Goal: Information Seeking & Learning: Understand process/instructions

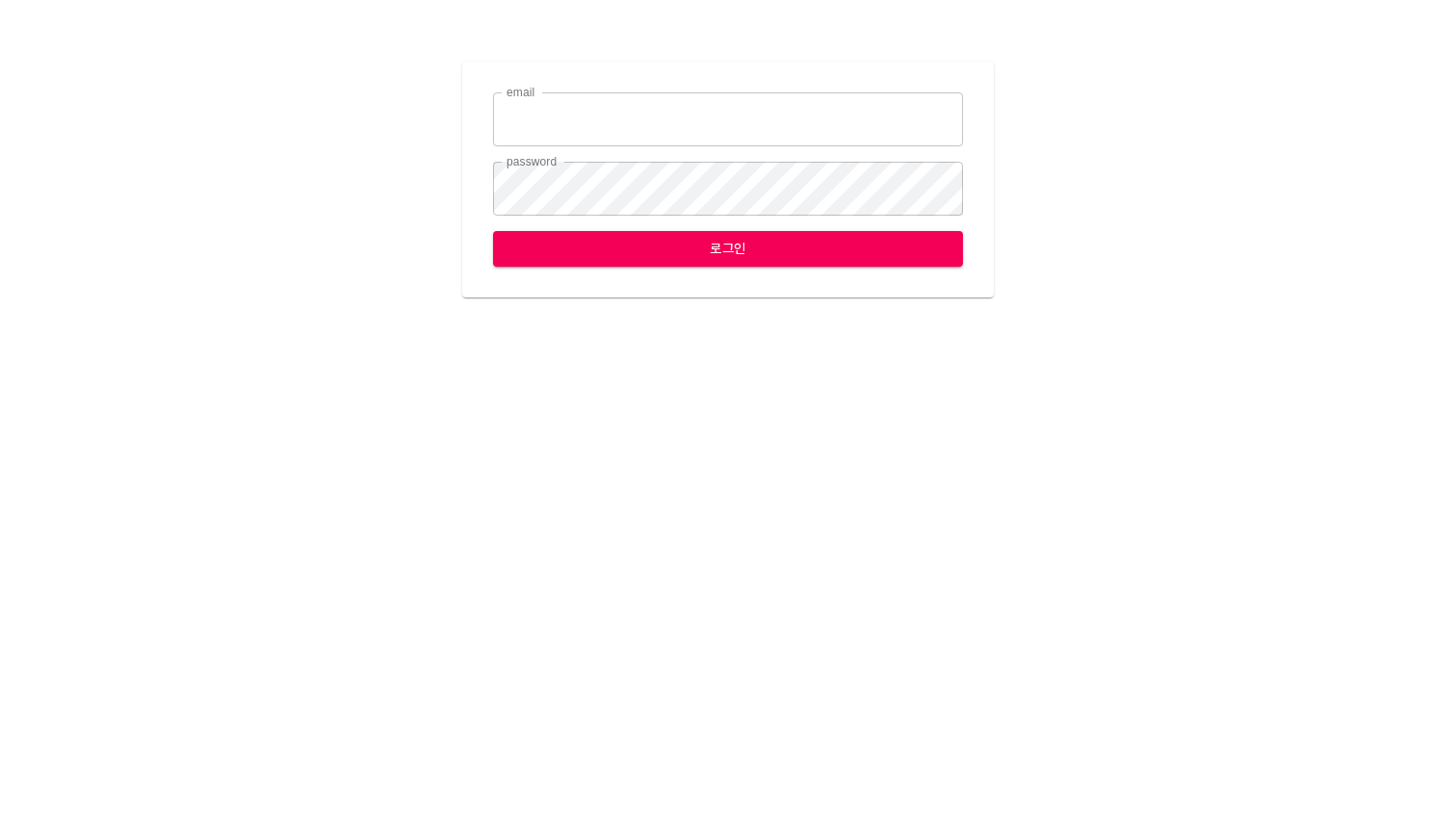
type input "leese2@ihateflyingbugs.com"
click at [687, 252] on span "로그인" at bounding box center [728, 249] width 439 height 24
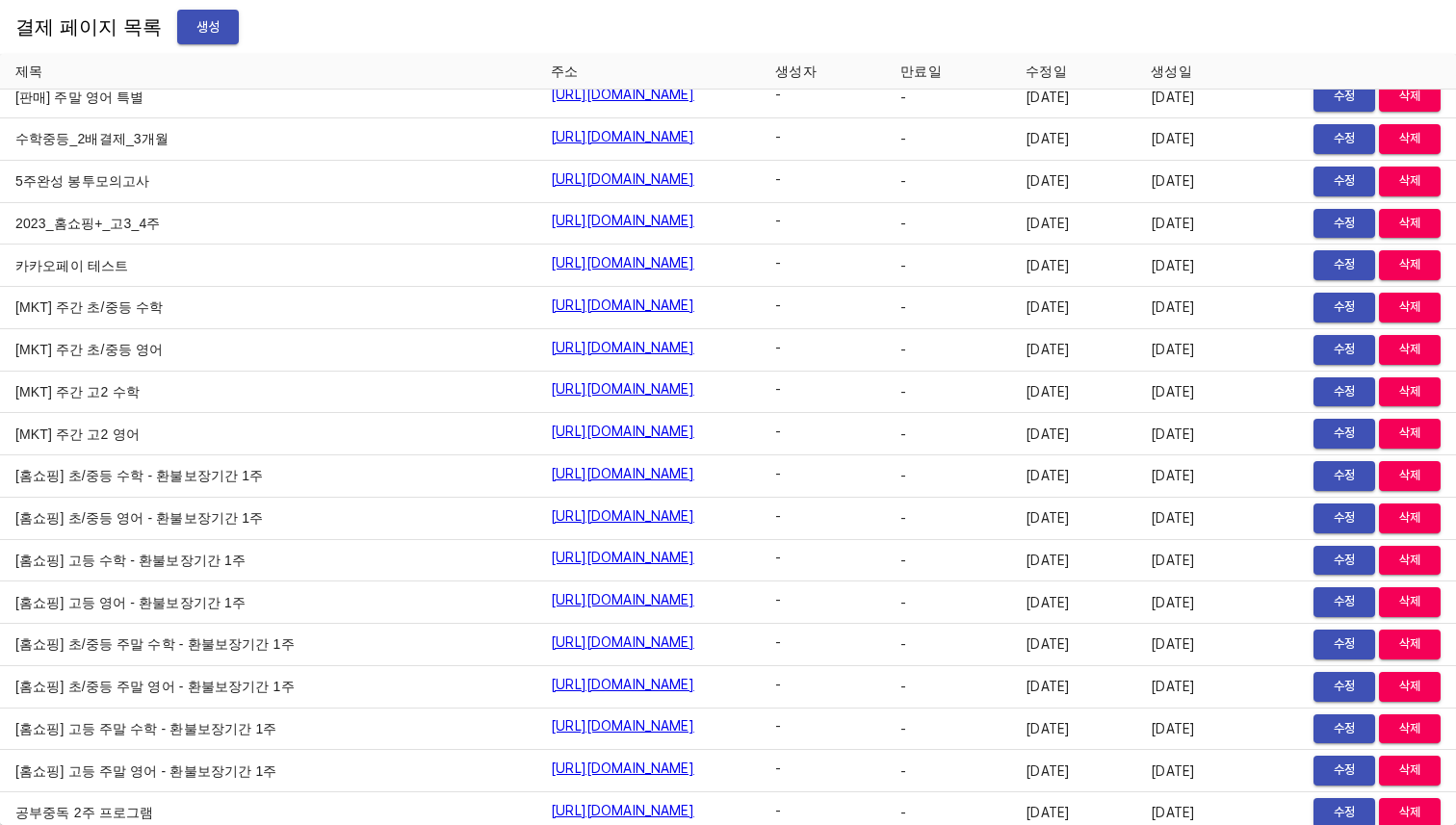
scroll to position [151, 0]
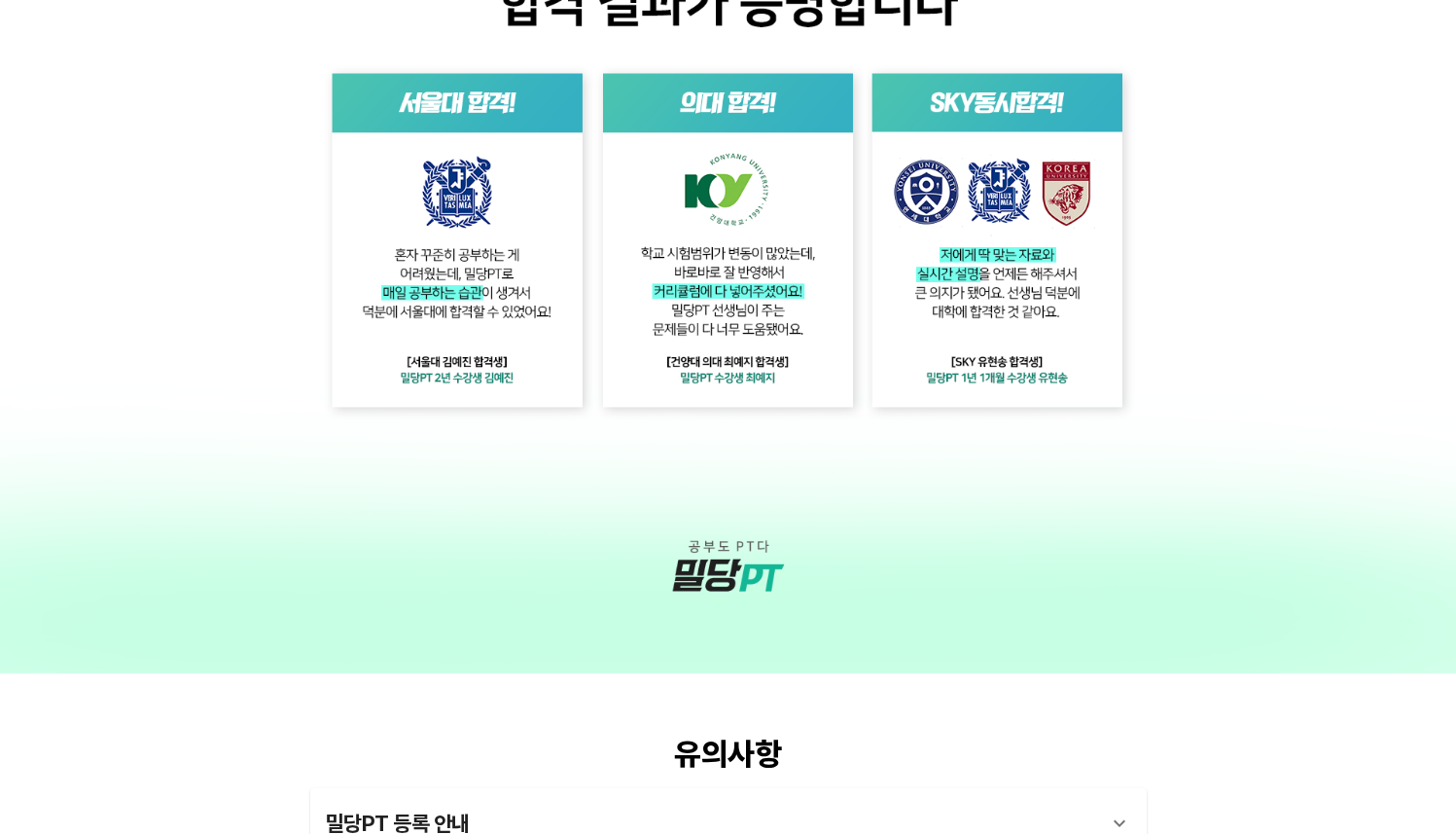
scroll to position [4192, 0]
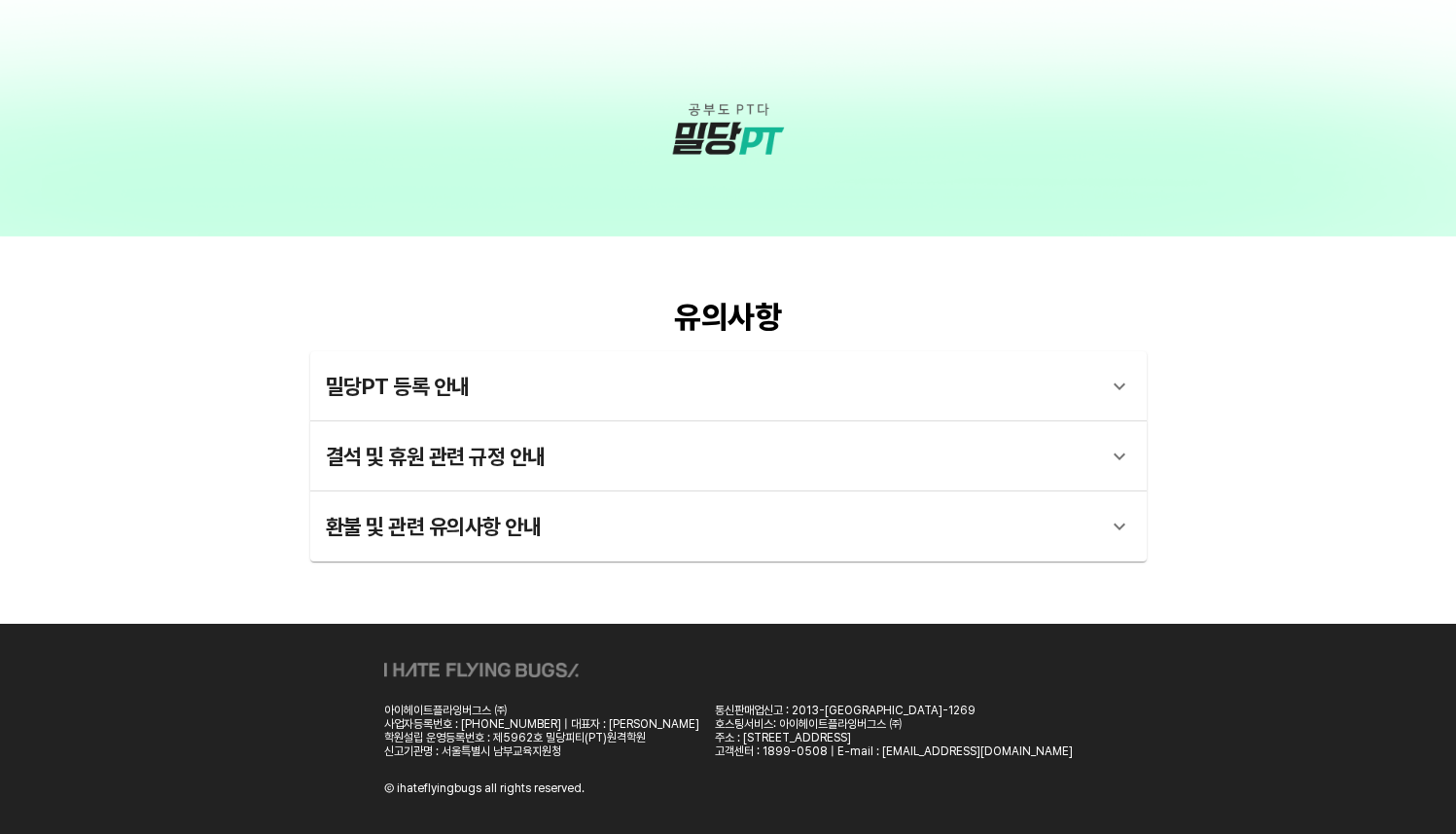
click at [1082, 441] on div "결석 및 휴원 관련 규정 안내" at bounding box center [711, 456] width 771 height 47
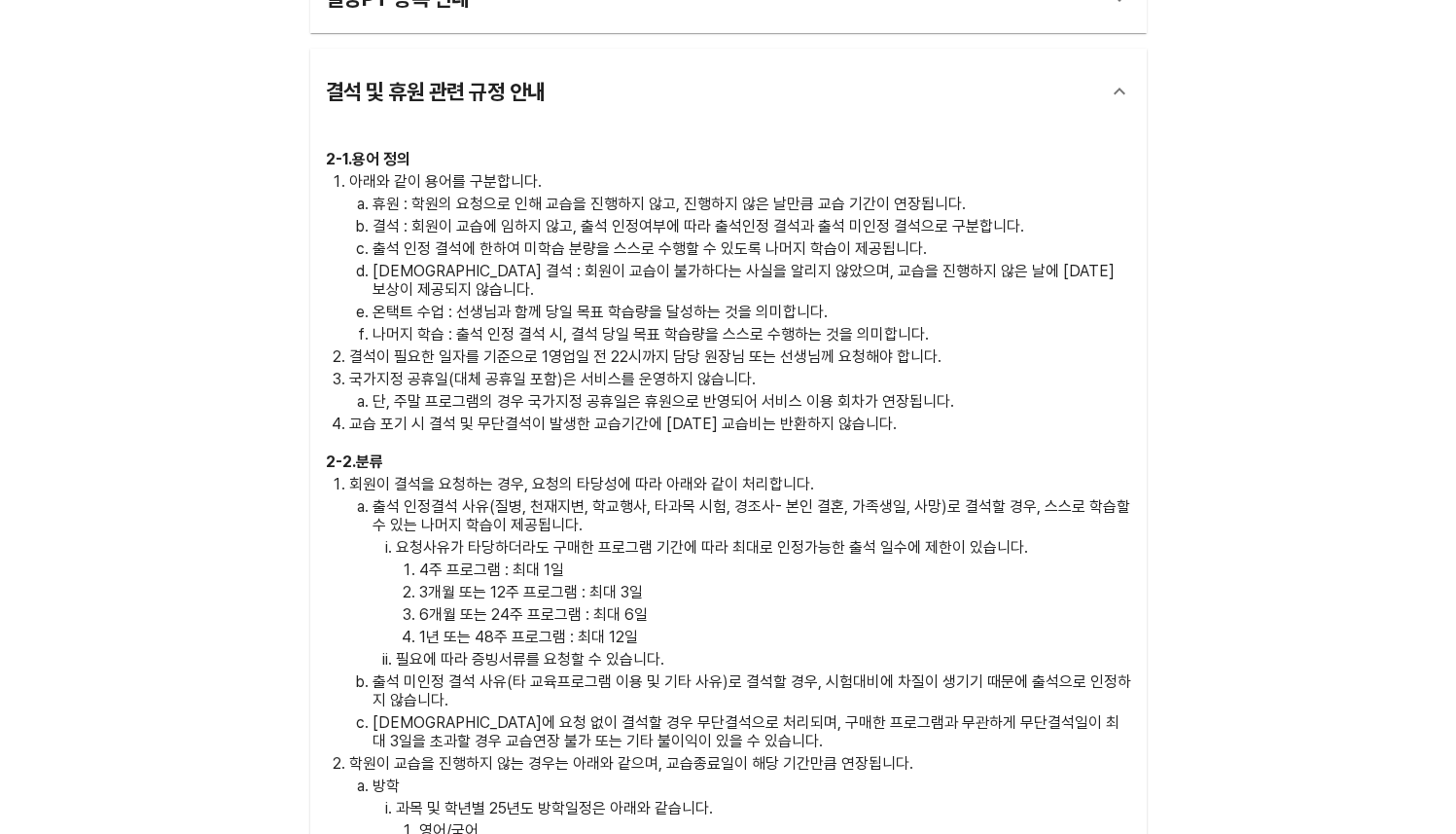
scroll to position [4578, 0]
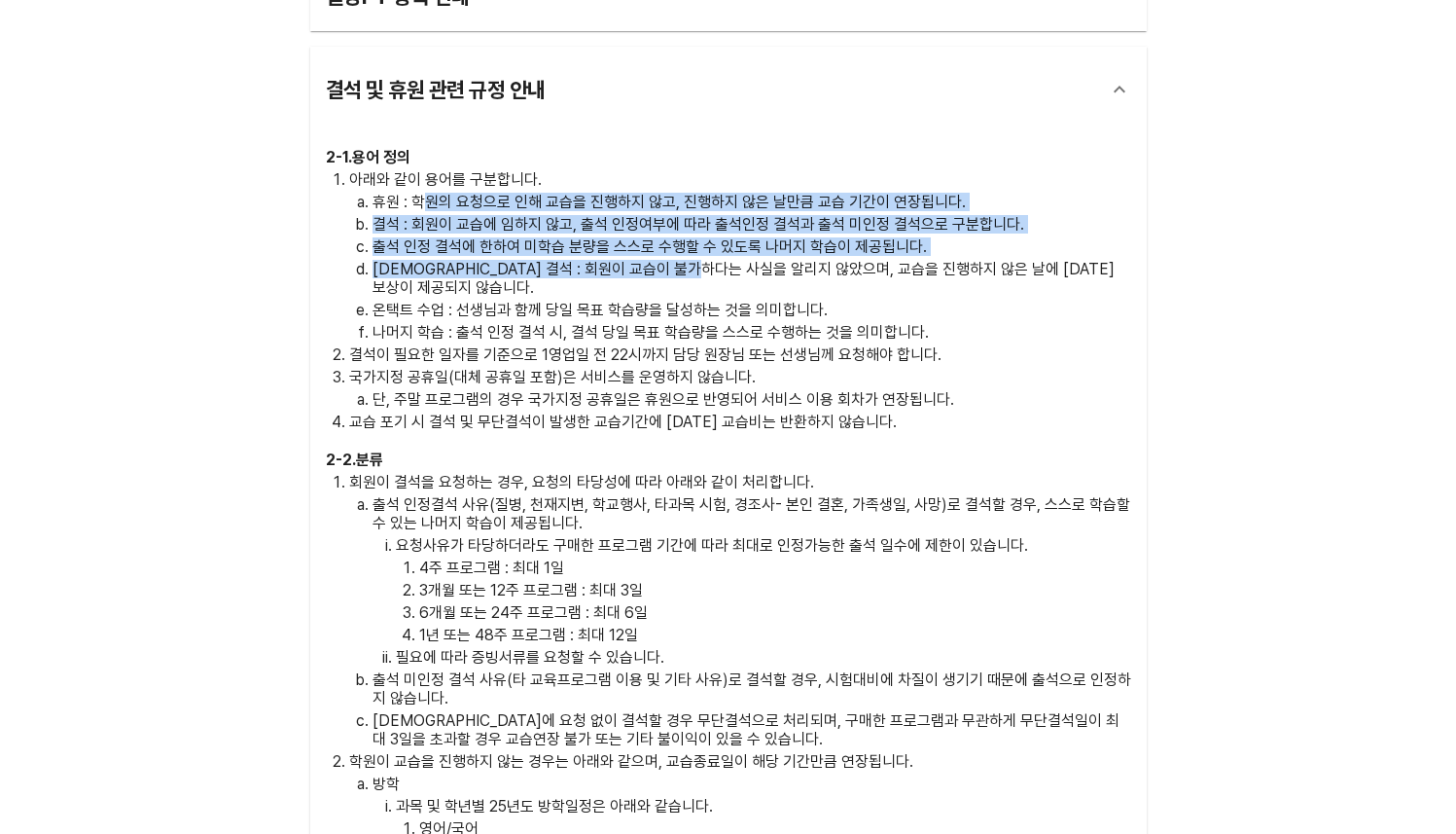
drag, startPoint x: 430, startPoint y: 196, endPoint x: 744, endPoint y: 273, distance: 323.3
click at [744, 273] on ol "휴원 : 학원의 요청으로 인해 교습을 진행하지 않고, 진행하지 않은 날만큼 교습 기간이 연장됩니다. 결석 : 회원이 교습에 임하지 않고, 출석…" at bounding box center [740, 266] width 782 height 149
click at [744, 273] on p "[DEMOGRAPHIC_DATA] 결석 : 회원이 교습이 불가하다는 사실을 알리지 않았으며, 교습을 진행하지 않은 날에 [DATE] 보상이 제…" at bounding box center [752, 277] width 759 height 37
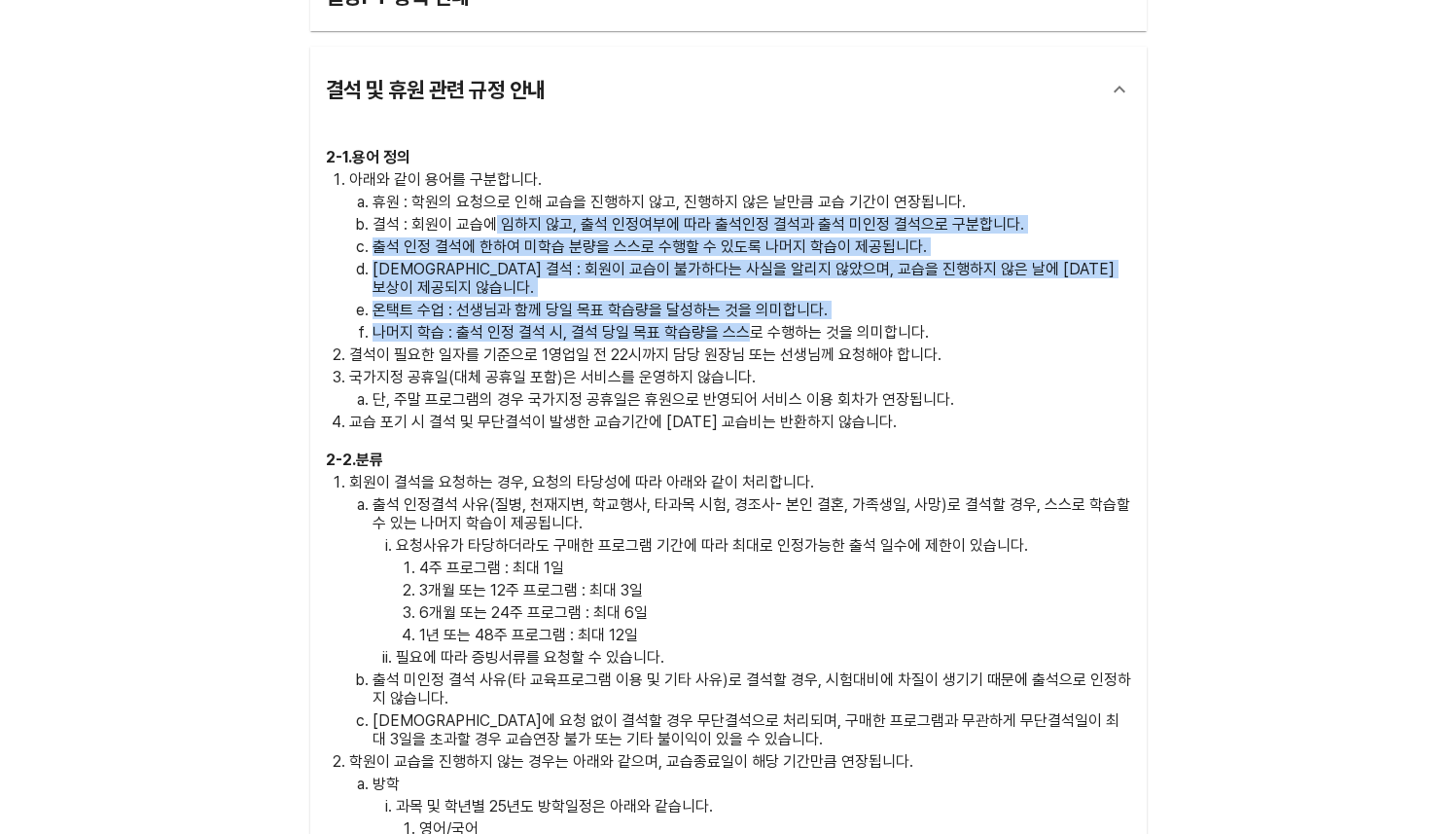
drag, startPoint x: 493, startPoint y: 222, endPoint x: 750, endPoint y: 314, distance: 273.0
click at [750, 314] on ol "휴원 : 학원의 요청으로 인해 교습을 진행하지 않고, 진행하지 않은 날만큼 교습 기간이 연장됩니다. 결석 : 회원이 교습에 임하지 않고, 출석…" at bounding box center [740, 266] width 782 height 149
click at [750, 323] on p "나머지 학습 : 출석 인정 결석 시, 결석 당일 목표 학습량을 스스로 수행하는 것을 의미합니다." at bounding box center [752, 332] width 759 height 19
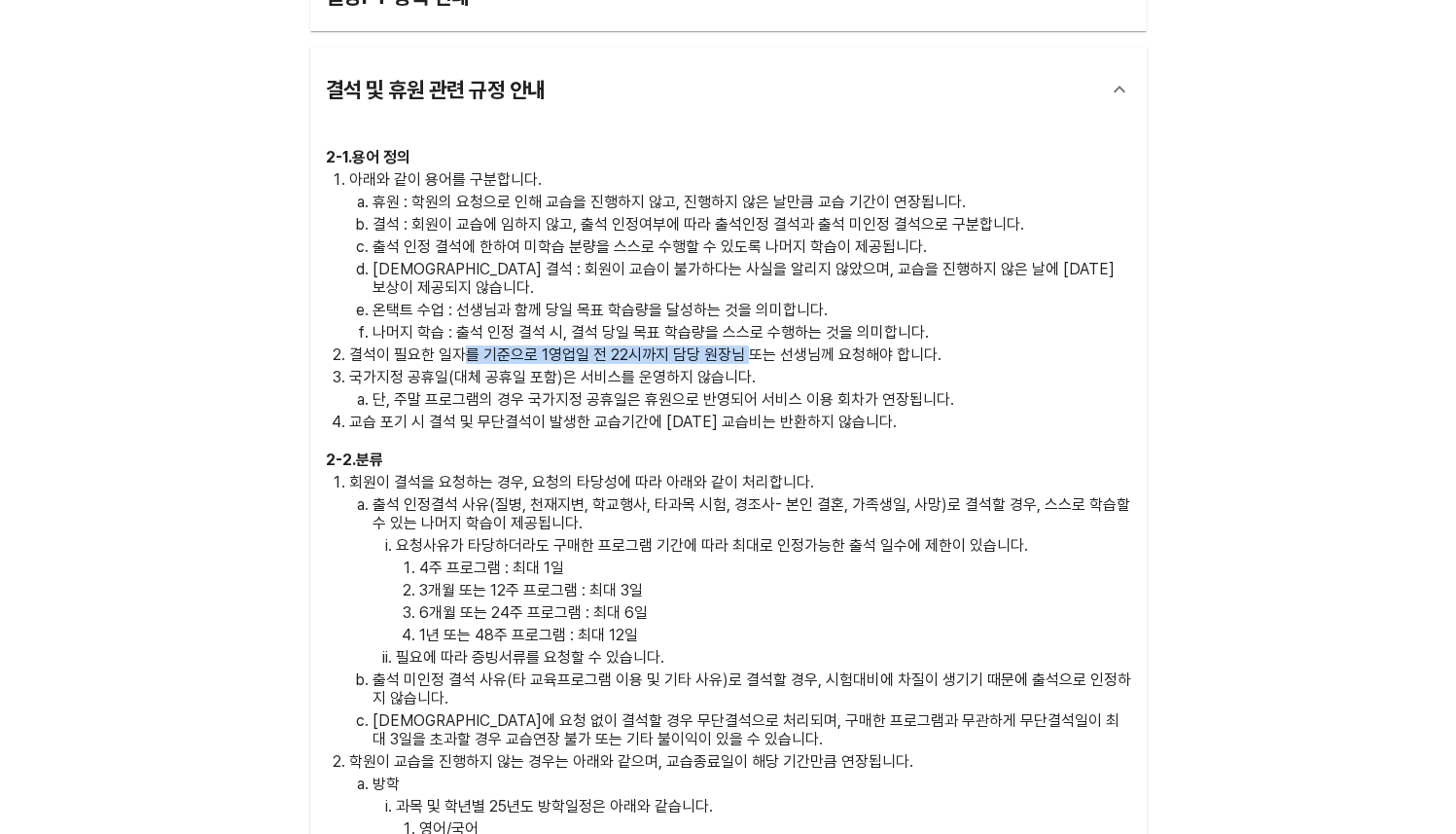
drag, startPoint x: 467, startPoint y: 331, endPoint x: 744, endPoint y: 338, distance: 277.1
click at [744, 345] on p "결석이 필요한 일자를 기준으로 1영업일 전 22시까지 담당 원장님 또는 선생님께 요청해야 합니다." at bounding box center [740, 354] width 782 height 19
click at [755, 346] on ol "아래와 같이 용어를 구분합니다. 휴원 : 학원의 요청으로 인해 교습을 진행하지 않고, 진행하지 않은 날만큼 교습 기간이 연장됩니다. 결석 : …" at bounding box center [729, 300] width 806 height 260
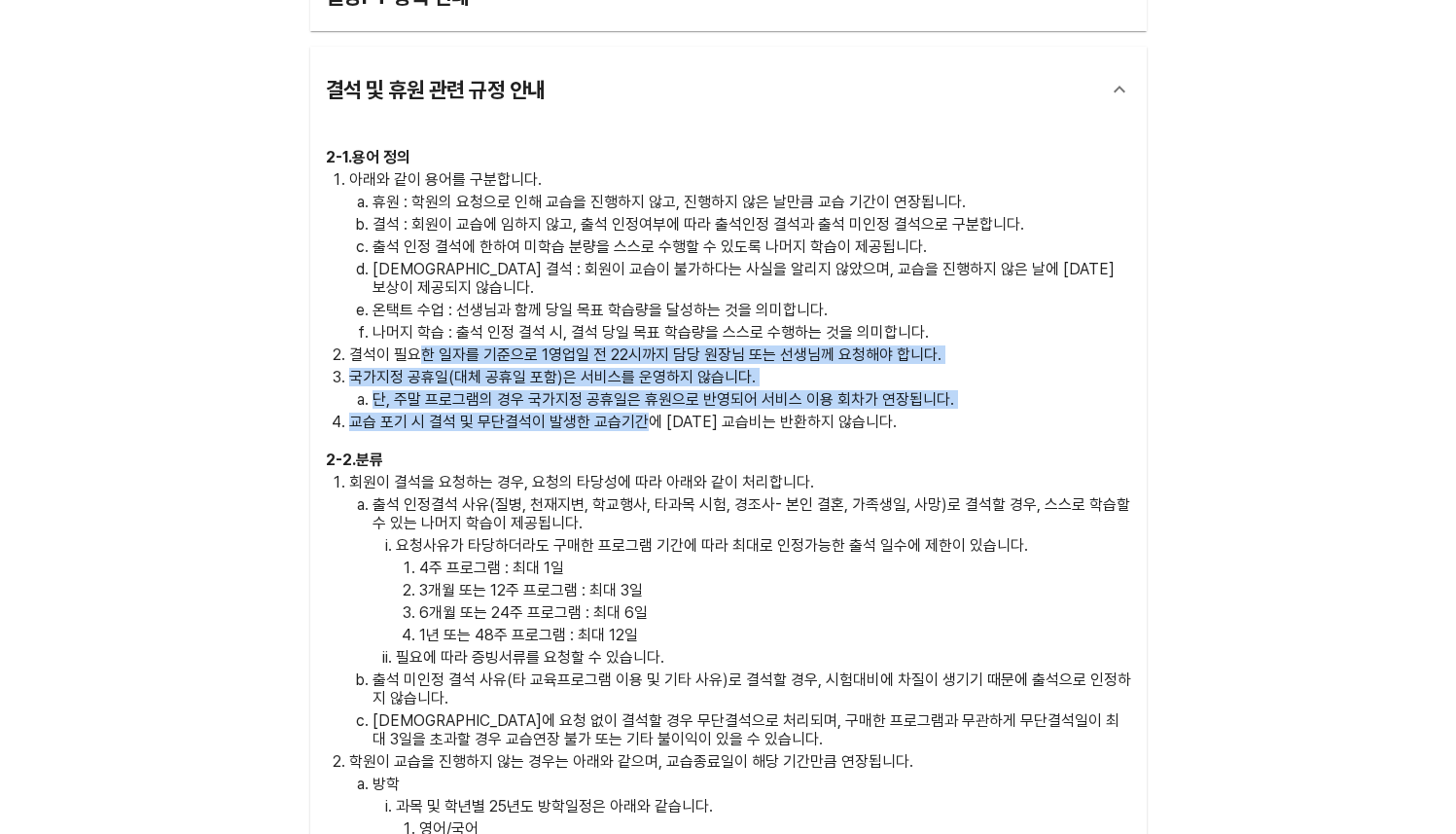
drag, startPoint x: 472, startPoint y: 339, endPoint x: 640, endPoint y: 396, distance: 177.4
click at [640, 396] on ol "아래와 같이 용어를 구분합니다. 휴원 : 학원의 요청으로 인해 교습을 진행하지 않고, 진행하지 않은 날만큼 교습 기간이 연장됩니다. 결석 : …" at bounding box center [729, 300] width 806 height 260
click at [640, 413] on p "교습 포기 시 결석 및 무단결석이 발생한 교습기간에 [DATE] 교습비는 반환하지 않습니다." at bounding box center [740, 422] width 782 height 19
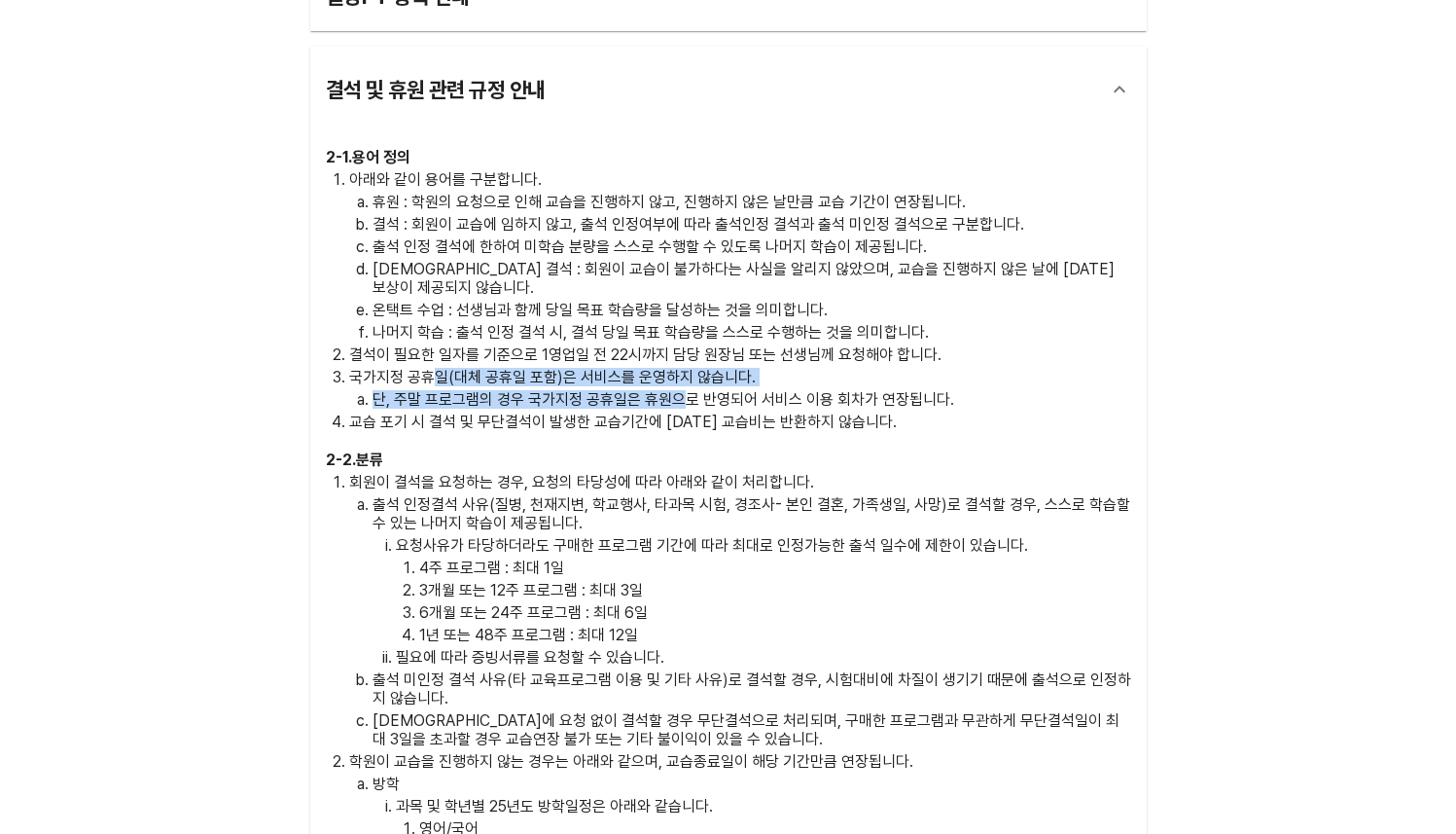
drag, startPoint x: 435, startPoint y: 364, endPoint x: 675, endPoint y: 376, distance: 240.3
click at [675, 376] on li "국가지정 공휴일(대체 공휴일 포함)은 서비스를 운영하지 않습니다. 단, 주말 프로그램의 경우 국가지정 공휴일은 휴원으로 반영되어 서비스 이용 …" at bounding box center [740, 388] width 782 height 41
click at [675, 390] on p "단, 주말 프로그램의 경우 국가지정 공휴일은 휴원으로 반영되어 서비스 이용 회차가 연장됩니다." at bounding box center [752, 399] width 759 height 19
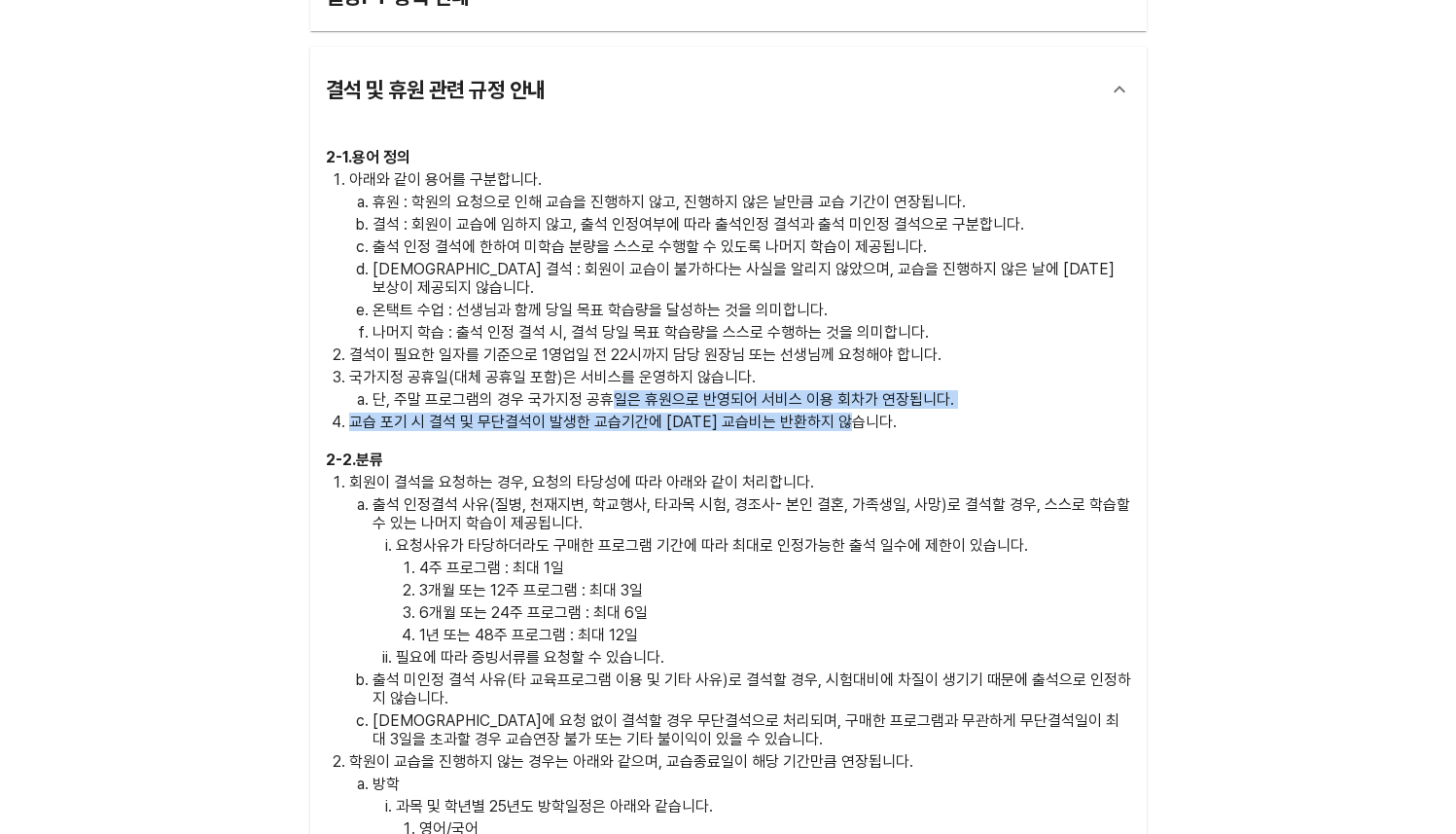
drag, startPoint x: 607, startPoint y: 380, endPoint x: 872, endPoint y: 402, distance: 265.9
click at [872, 402] on ol "아래와 같이 용어를 구분합니다. 휴원 : 학원의 요청으로 인해 교습을 진행하지 않고, 진행하지 않은 날만큼 교습 기간이 연장됩니다. 결석 : …" at bounding box center [729, 300] width 806 height 260
click at [872, 413] on p "교습 포기 시 결석 및 무단결석이 발생한 교습기간에 [DATE] 교습비는 반환하지 않습니다." at bounding box center [740, 422] width 782 height 19
drag, startPoint x: 650, startPoint y: 373, endPoint x: 800, endPoint y: 402, distance: 152.8
click at [800, 402] on ol "아래와 같이 용어를 구분합니다. 휴원 : 학원의 요청으로 인해 교습을 진행하지 않고, 진행하지 않은 날만큼 교습 기간이 연장됩니다. 결석 : …" at bounding box center [729, 300] width 806 height 260
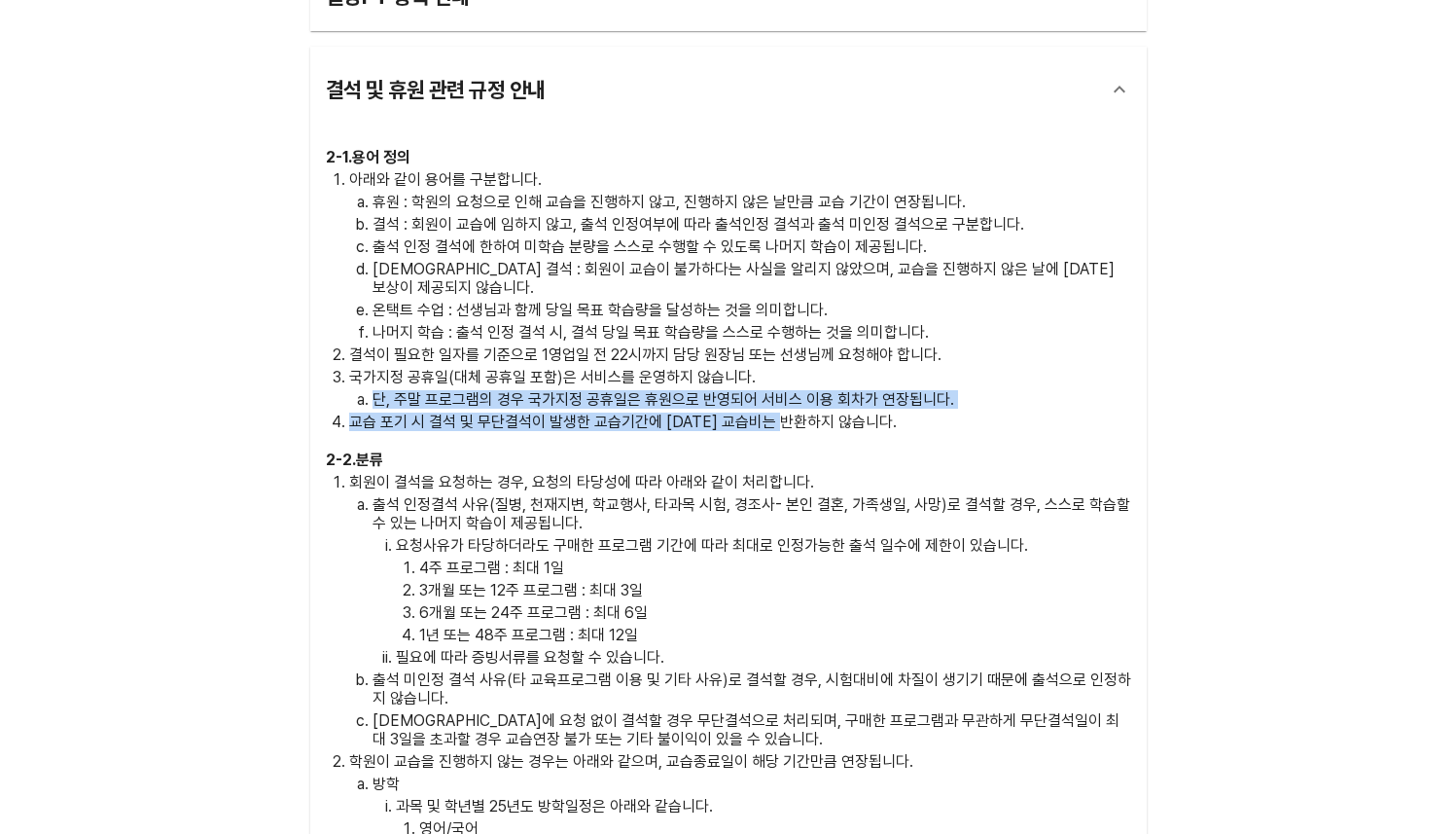
click at [593, 390] on p "단, 주말 프로그램의 경우 국가지정 공휴일은 휴원으로 반영되어 서비스 이용 회차가 연장됩니다." at bounding box center [752, 399] width 759 height 19
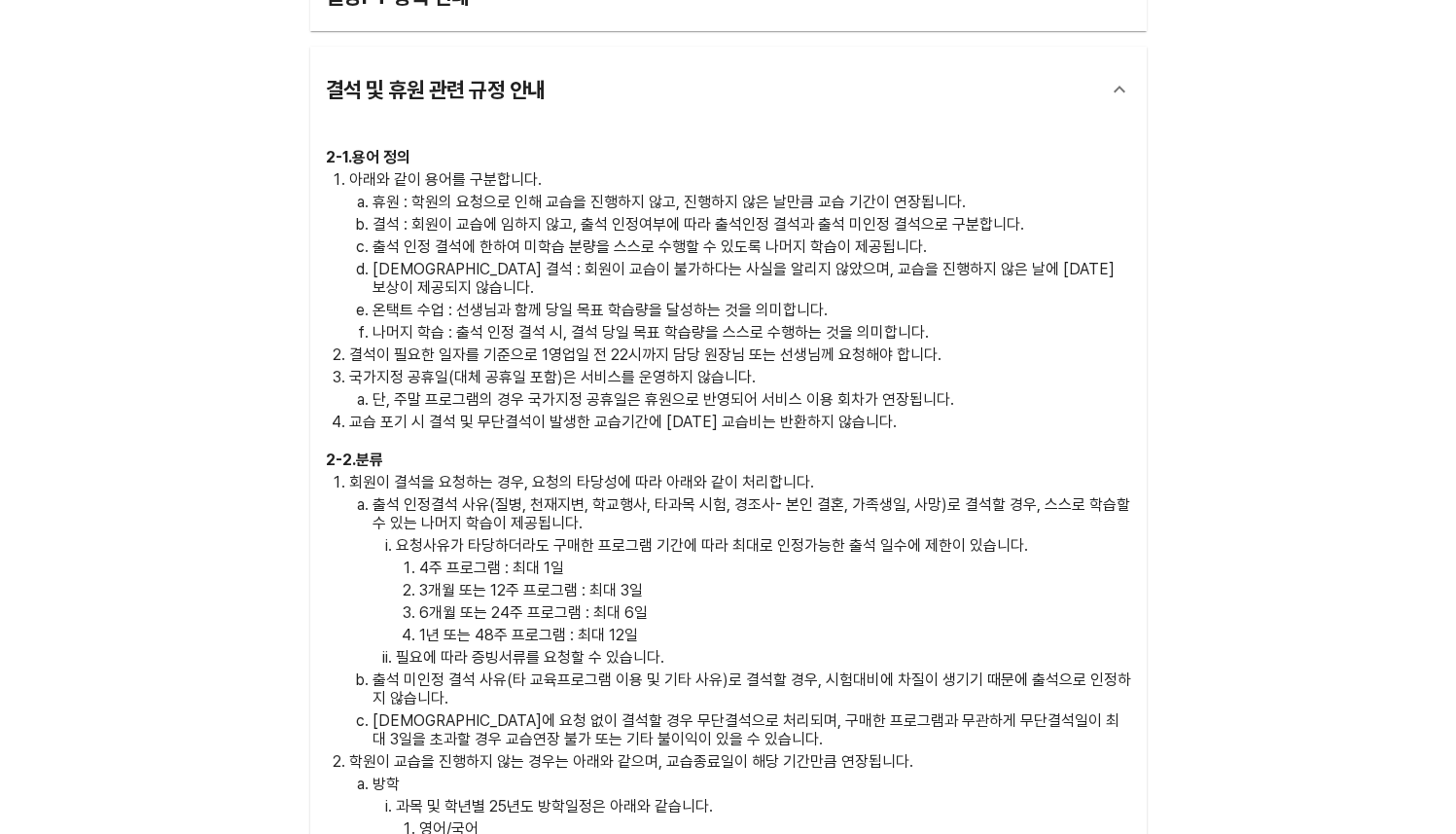
drag, startPoint x: 502, startPoint y: 379, endPoint x: 743, endPoint y: 358, distance: 241.9
click at [703, 368] on li "국가지정 공휴일(대체 공휴일 포함)은 서비스를 운영하지 않습니다. 단, 주말 프로그램의 경우 국가지정 공휴일은 휴원으로 반영되어 서비스 이용 …" at bounding box center [740, 388] width 782 height 41
drag, startPoint x: 743, startPoint y: 358, endPoint x: 744, endPoint y: 383, distance: 25.0
click at [744, 383] on li "국가지정 공휴일(대체 공휴일 포함)은 서비스를 운영하지 않습니다. 단, 주말 프로그램의 경우 국가지정 공휴일은 휴원으로 반영되어 서비스 이용 …" at bounding box center [740, 388] width 782 height 41
drag, startPoint x: 744, startPoint y: 383, endPoint x: 681, endPoint y: 383, distance: 63.0
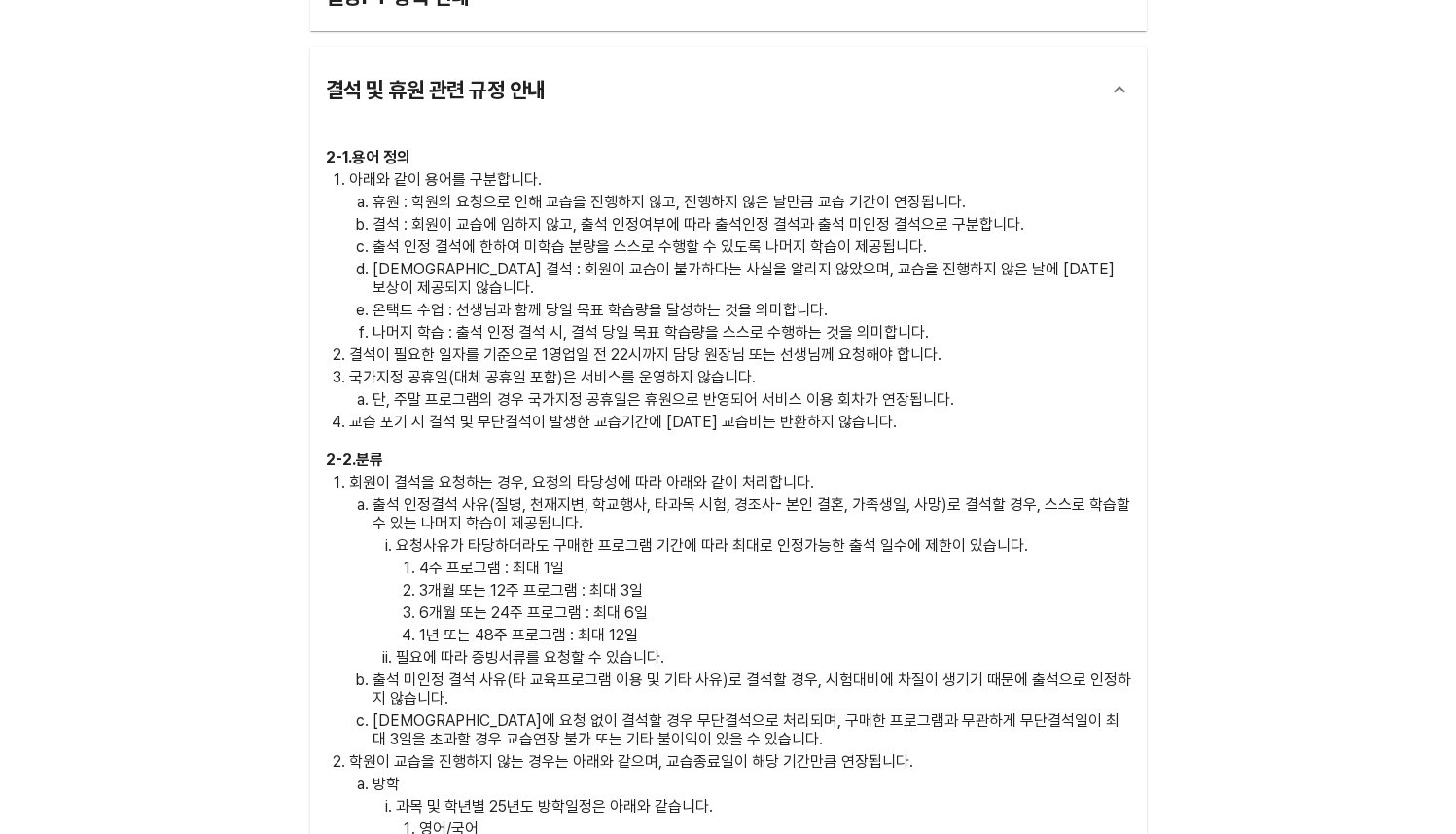
click at [744, 390] on p "단, 주말 프로그램의 경우 국가지정 공휴일은 휴원으로 반영되어 서비스 이용 회차가 연장됩니다." at bounding box center [752, 399] width 759 height 19
click at [588, 390] on p "단, 주말 프로그램의 경우 국가지정 공휴일은 휴원으로 반영되어 서비스 이용 회차가 연장됩니다." at bounding box center [752, 399] width 759 height 19
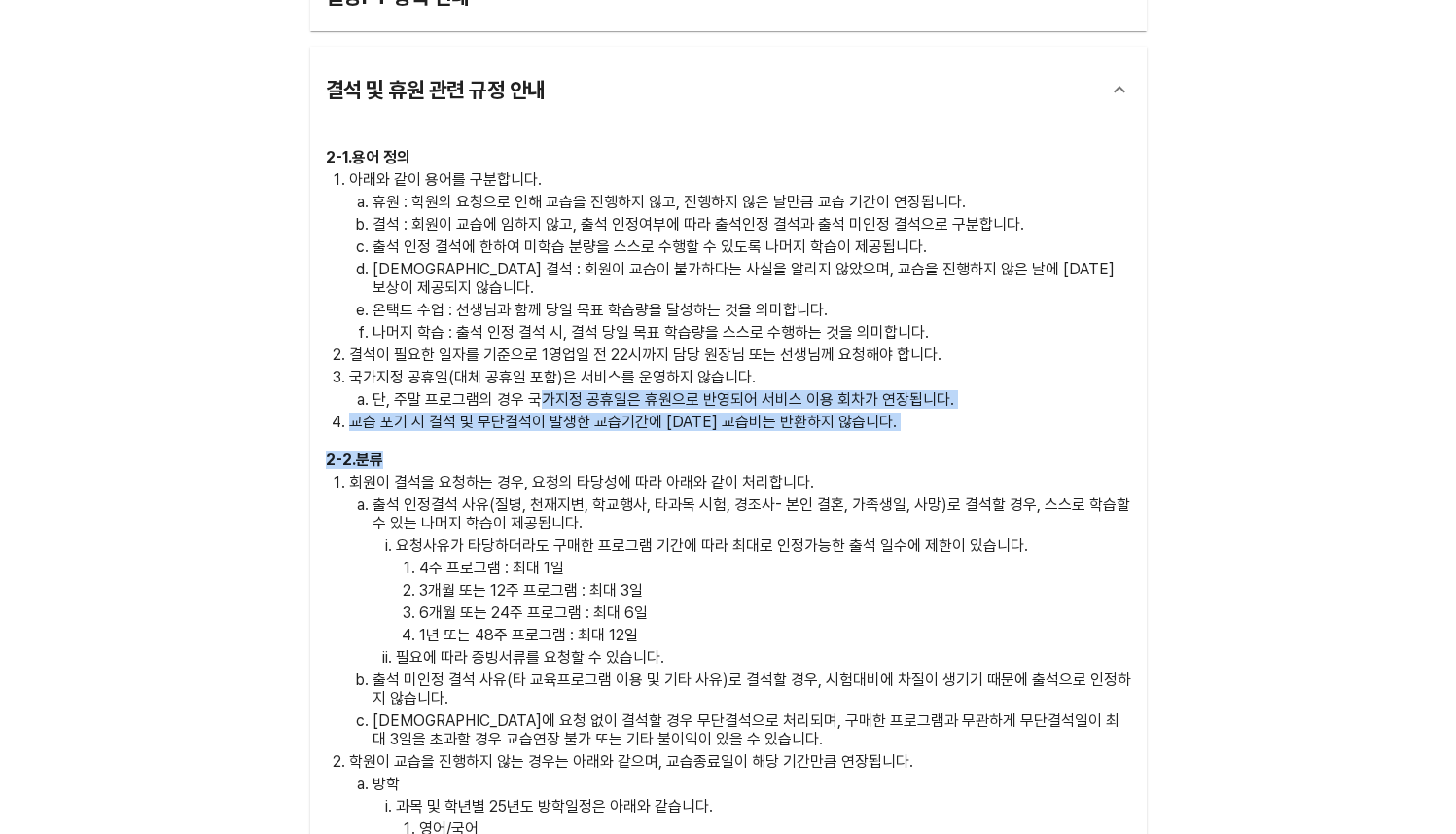
drag, startPoint x: 540, startPoint y: 384, endPoint x: 648, endPoint y: 437, distance: 120.3
click at [648, 437] on div "2 - 1 . 용어 정의 아래와 같이 용어를 구분합니다. 휴원 : 학원의 요청으로 인해 교습을 진행하지 않고, 진행하지 않은 날만큼 교습 기간…" at bounding box center [729, 726] width 806 height 1158
click at [648, 451] on h3 "2 - 2 . 분류" at bounding box center [729, 460] width 806 height 19
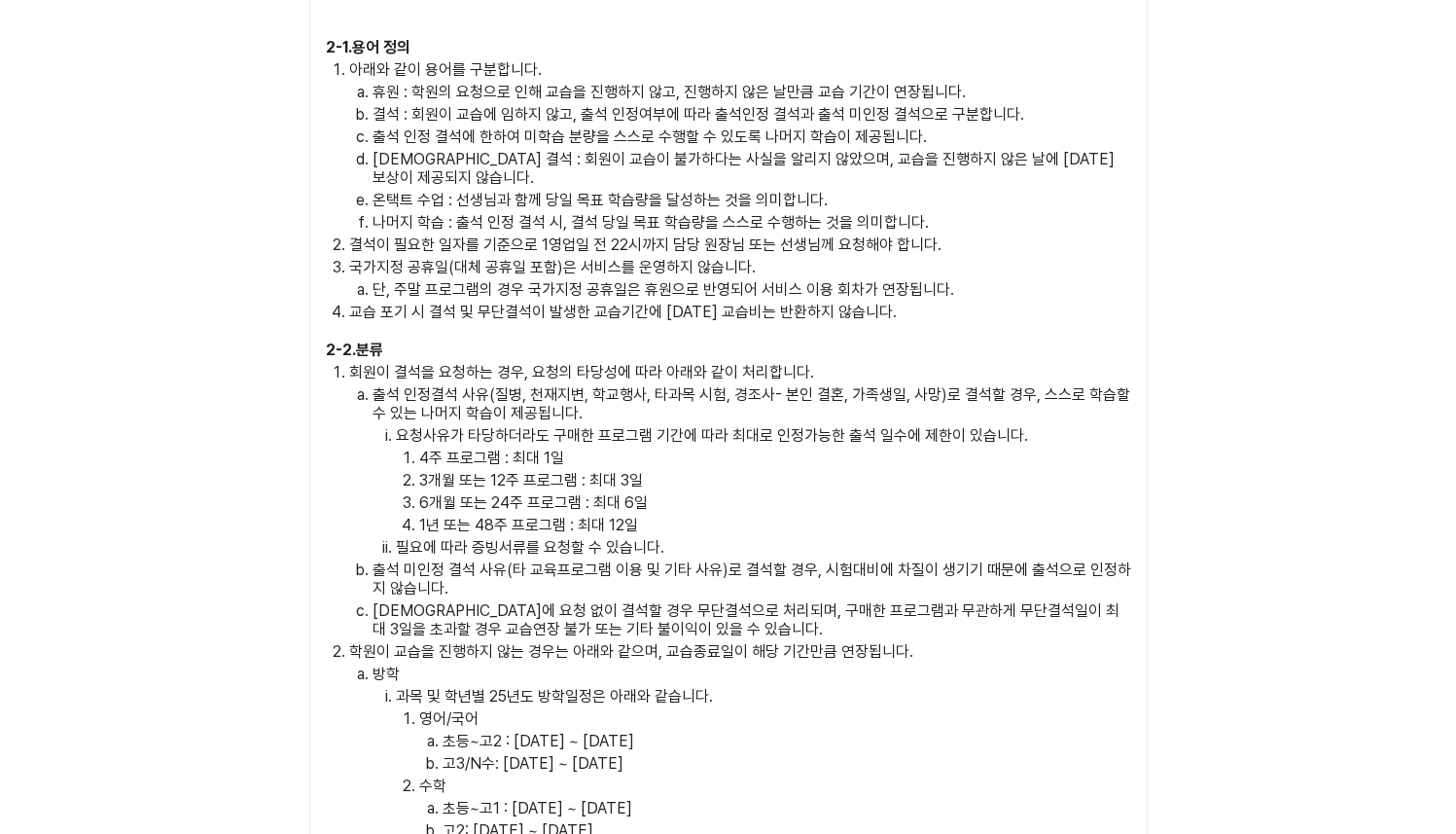
scroll to position [4716, 0]
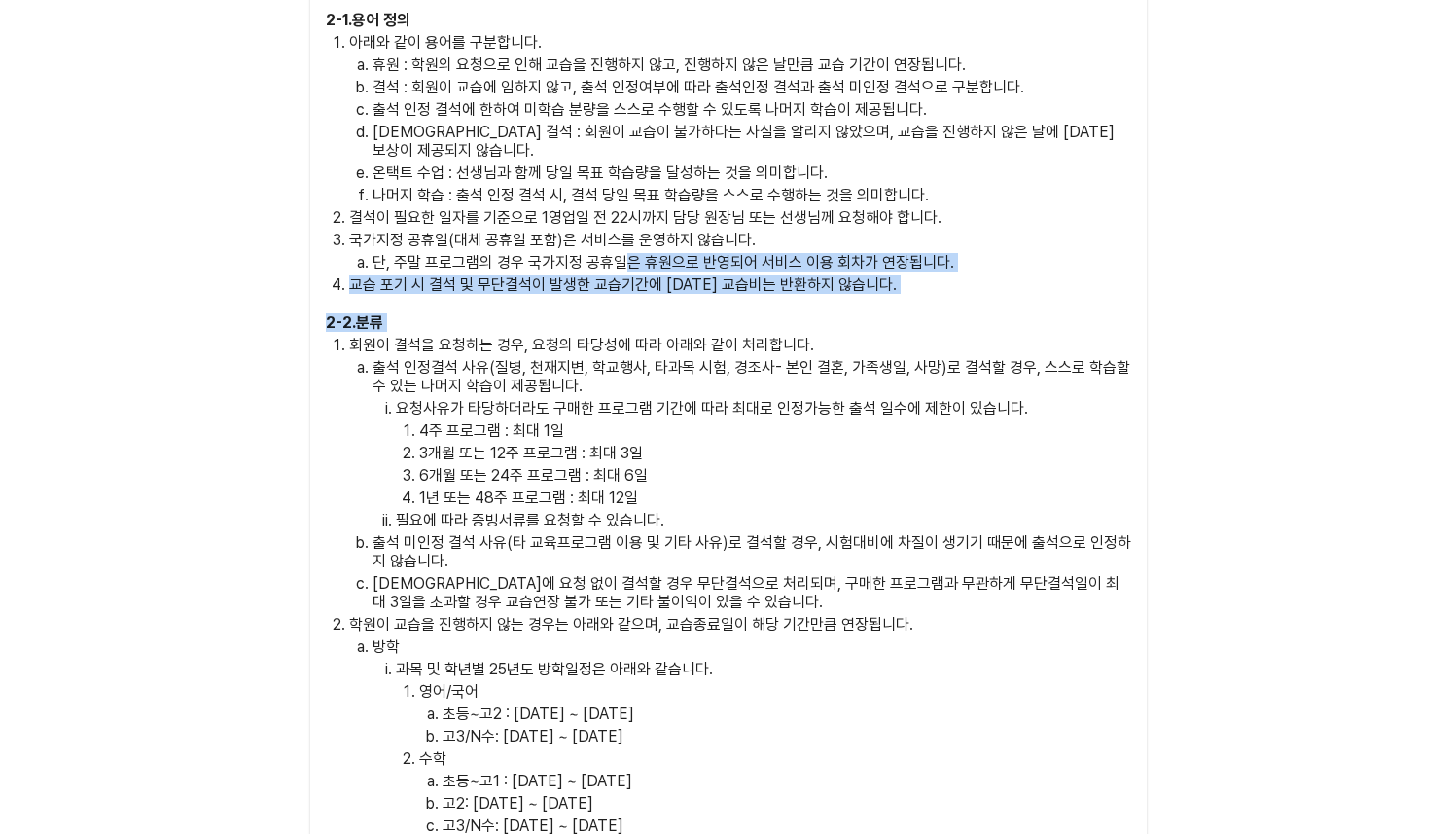
drag, startPoint x: 623, startPoint y: 253, endPoint x: 654, endPoint y: 324, distance: 77.5
click at [652, 320] on div "2 - 1 . 용어 정의 아래와 같이 용어를 구분합니다. 휴원 : 학원의 요청으로 인해 교습을 진행하지 않고, 진행하지 않은 날만큼 교습 기간…" at bounding box center [729, 590] width 806 height 1158
click at [654, 336] on p "회원이 결석을 요청하는 경우, 요청의 타당성에 따라 아래와 같이 처리합니다." at bounding box center [740, 345] width 782 height 19
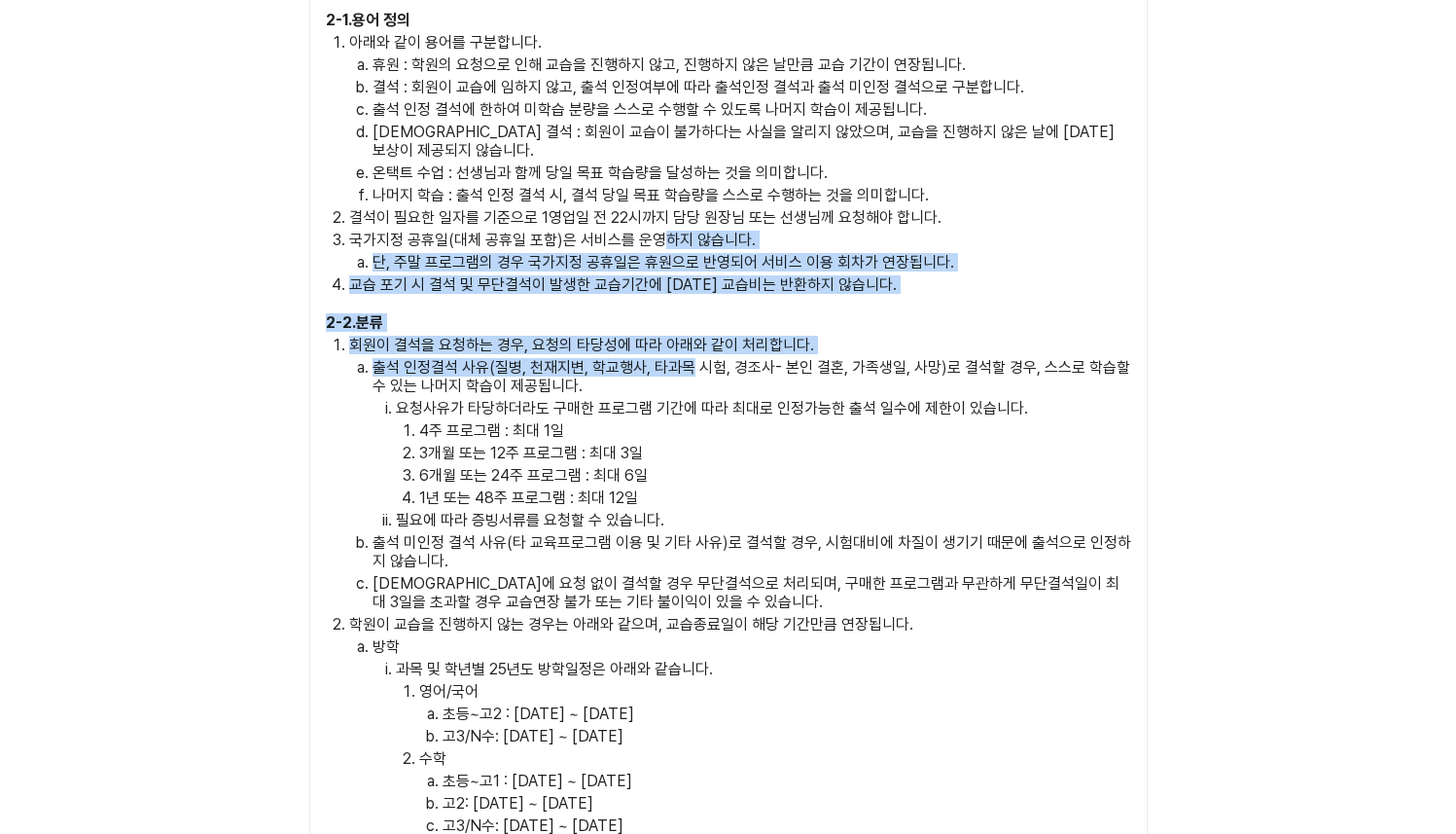
click at [688, 346] on div "2 - 1 . 용어 정의 아래와 같이 용어를 구분합니다. 휴원 : 학원의 요청으로 인해 교습을 진행하지 않고, 진행하지 않은 날만큼 교습 기간…" at bounding box center [729, 590] width 806 height 1158
click at [688, 358] on p "출석 인정결석 사유(질병, 천재지변, 학교행사, 타과목 시험, 경조사- 본인 결혼, 가족생일, 사망)로 결석할 경우, 스스로 학습할 수 있는 …" at bounding box center [752, 376] width 759 height 37
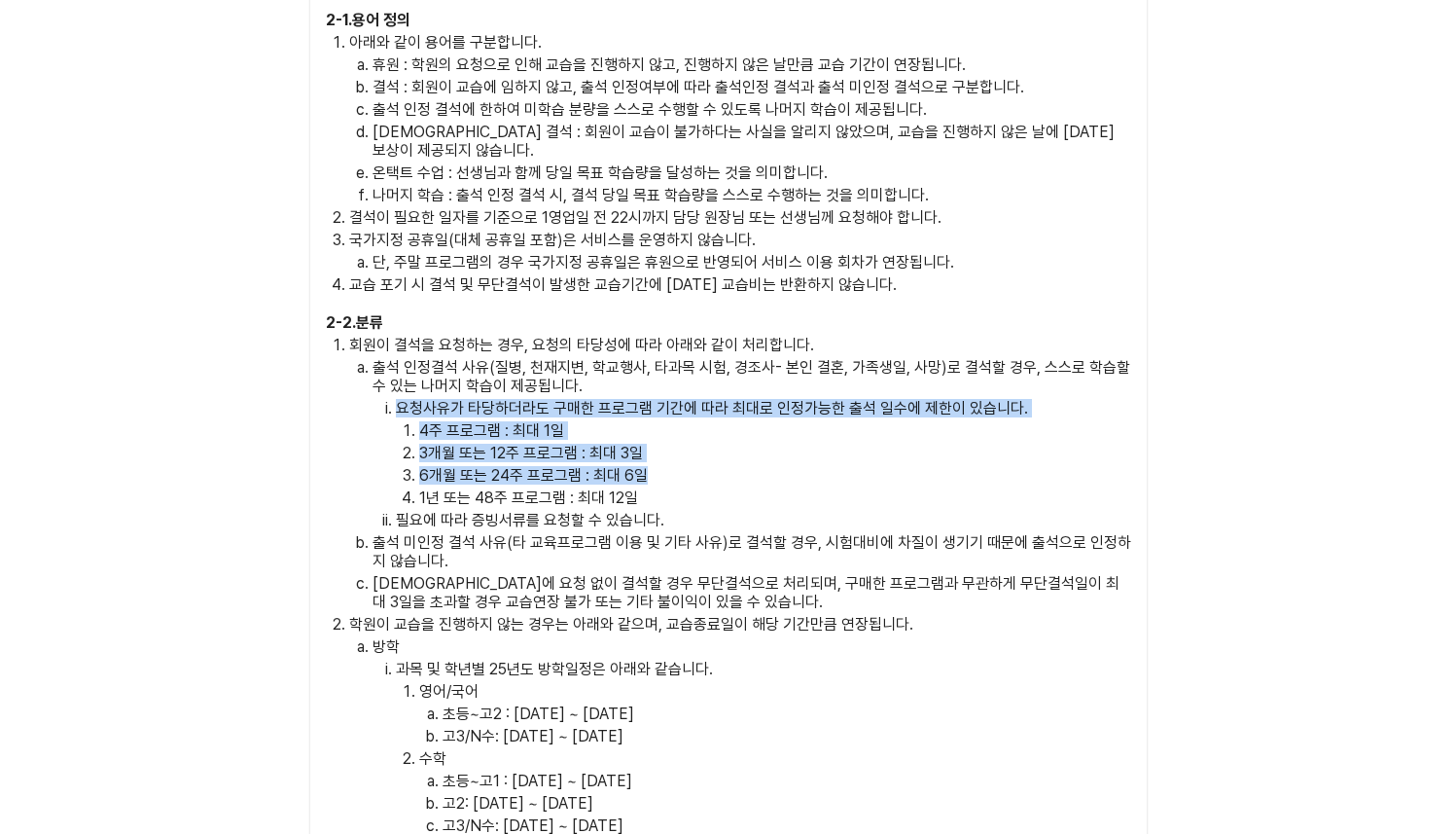
click at [733, 452] on li "출석 인정결석 사유(질병, 천재지변, 학교행사, 타과목 시험, 경조사- 본인 결혼, 가족생일, 사망)로 결석할 경우, 스스로 학습할 수 있는 …" at bounding box center [752, 444] width 759 height 172
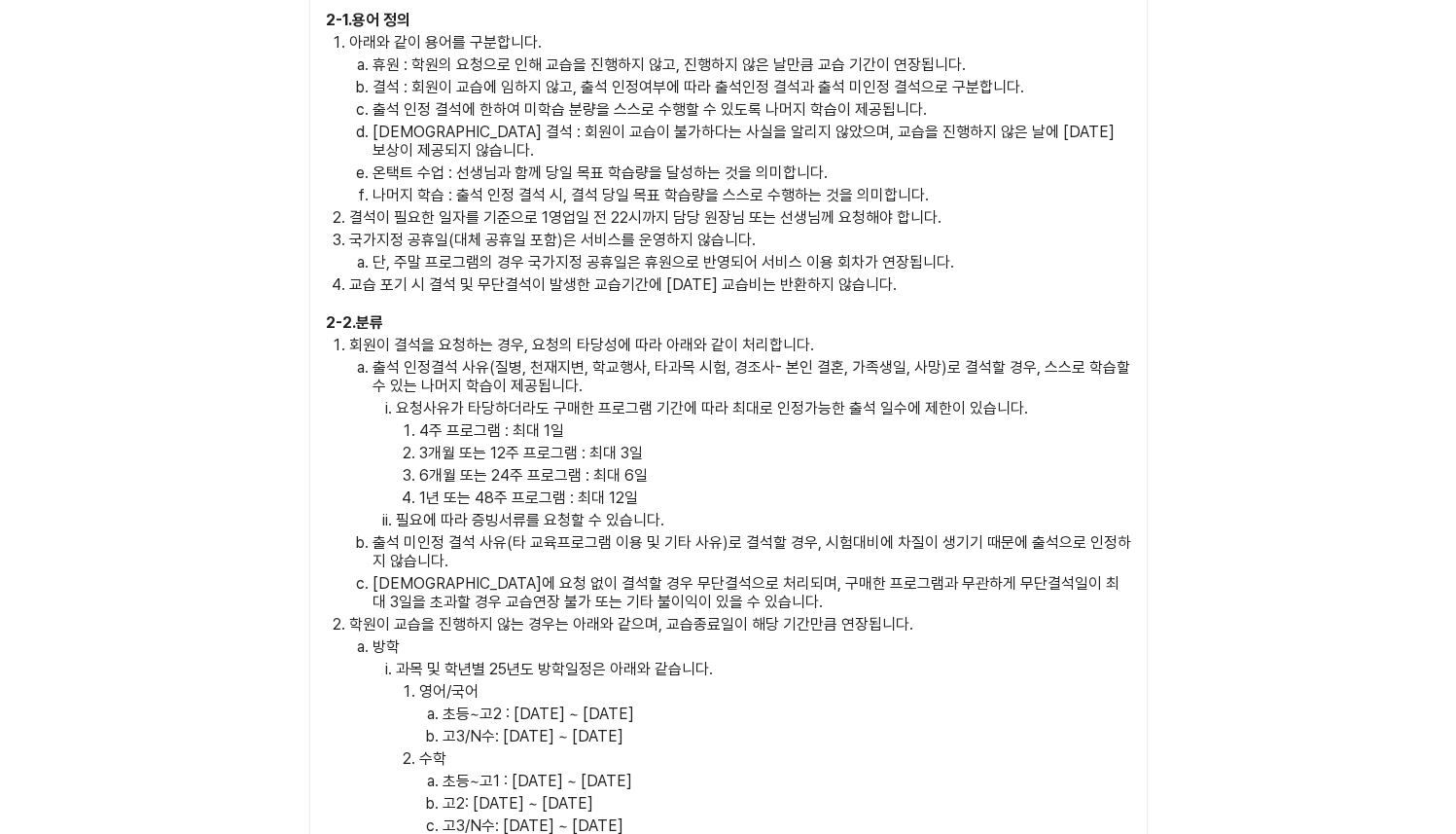
click at [733, 466] on p "6개월 또는 24주 프로그램 : 최대 6일" at bounding box center [775, 475] width 712 height 19
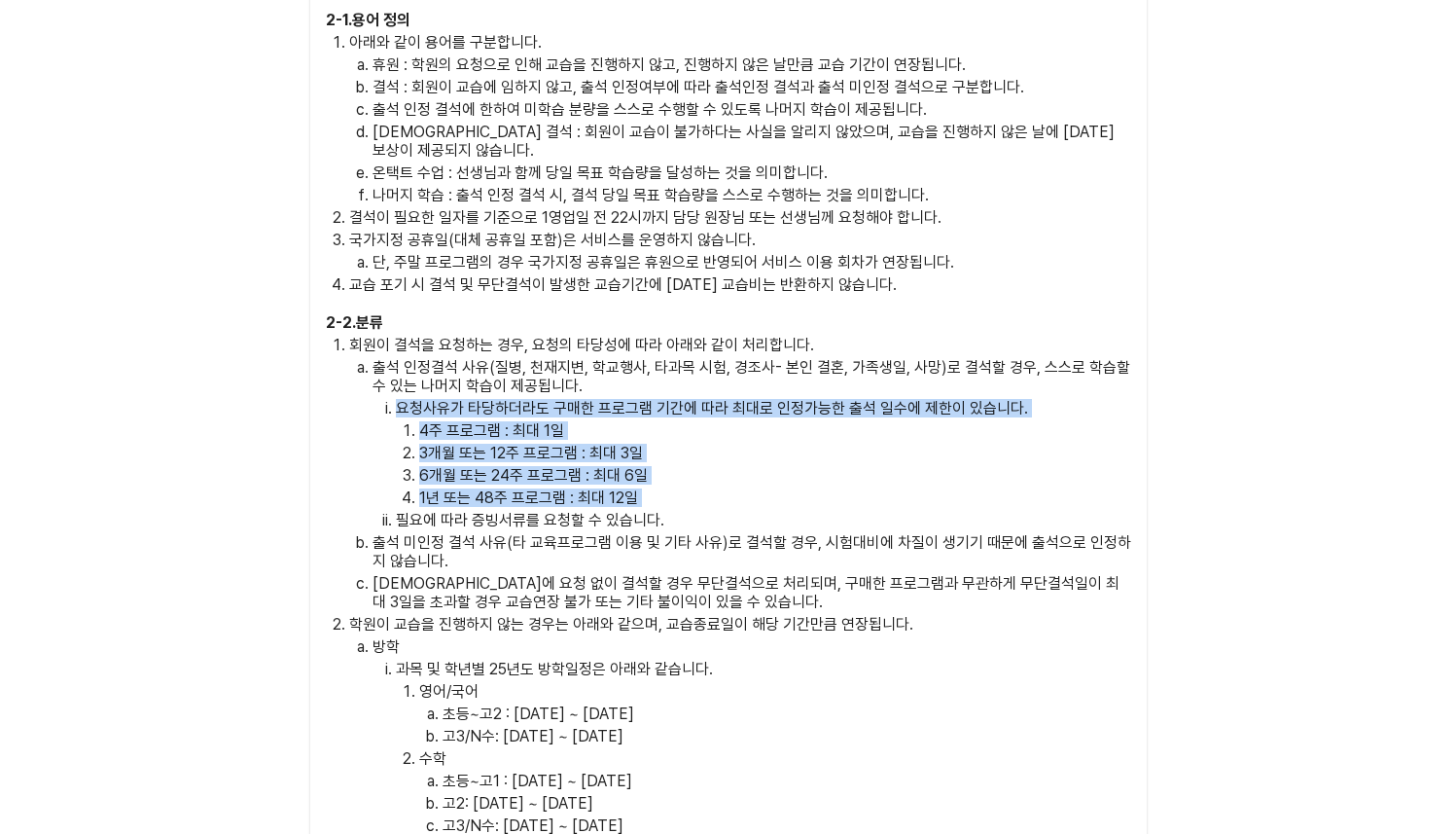
drag, startPoint x: 722, startPoint y: 460, endPoint x: 723, endPoint y: 493, distance: 33.0
click at [723, 493] on li "출석 인정결석 사유(질병, 천재지변, 학교행사, 타과목 시험, 경조사- 본인 결혼, 가족생일, 사망)로 결석할 경우, 스스로 학습할 수 있는 …" at bounding box center [752, 444] width 759 height 172
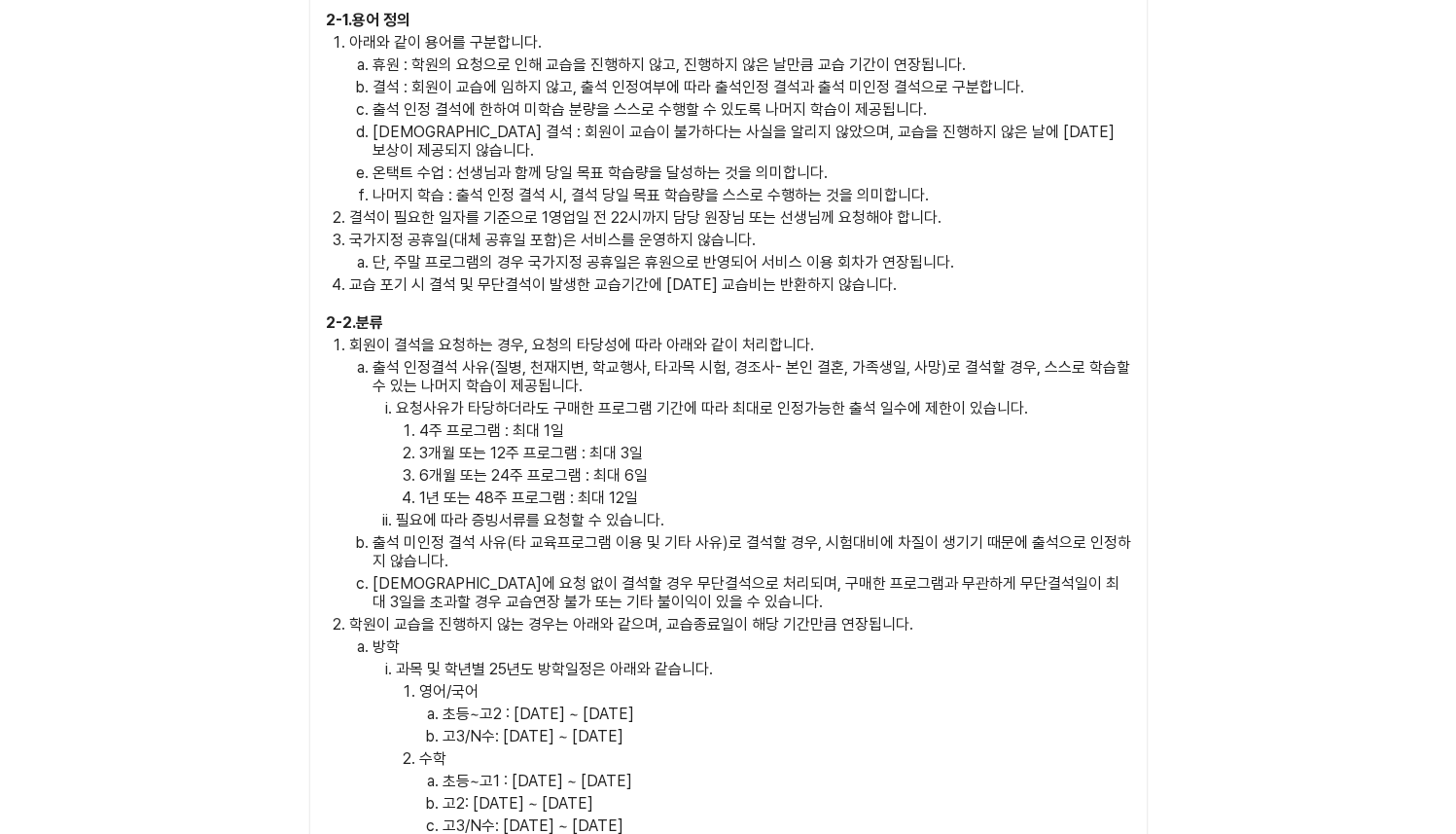
click at [724, 493] on ol "요청사유가 타당하더라도 구매한 프로그램 기간에 따라 최대로 인정가능한 출석 일수에 제한이 있습니다. 4주 프로그램 : 최대 1일 3개월 또는 …" at bounding box center [752, 464] width 759 height 131
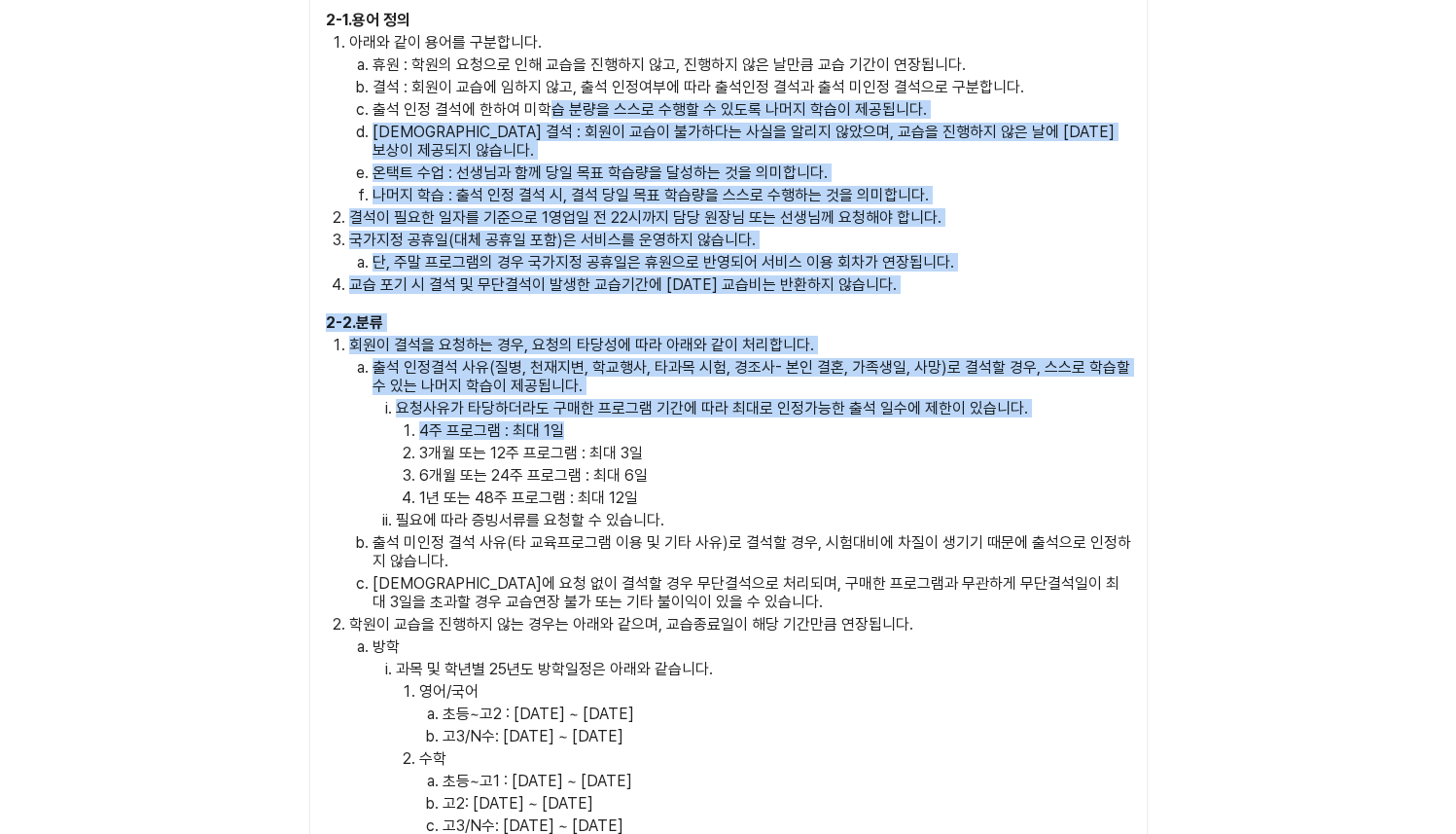
drag, startPoint x: 589, startPoint y: 348, endPoint x: 606, endPoint y: 449, distance: 102.4
click at [601, 429] on div "2 - 1 . 용어 정의 아래와 같이 용어를 구분합니다. 휴원 : 학원의 요청으로 인해 교습을 진행하지 않고, 진행하지 않은 날만큼 교습 기간…" at bounding box center [729, 590] width 806 height 1158
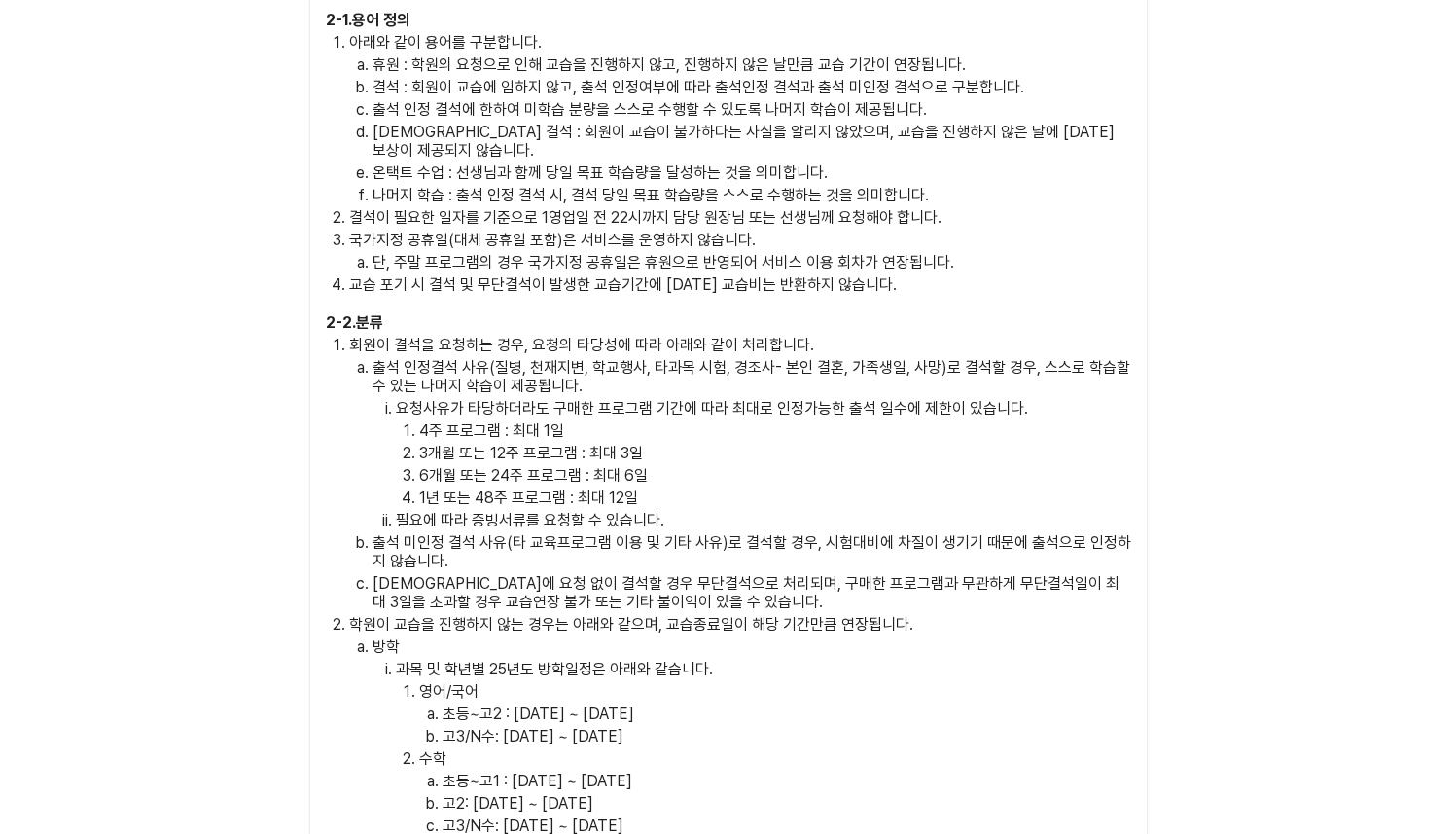
click at [610, 466] on p "6개월 또는 24주 프로그램 : 최대 6일" at bounding box center [775, 475] width 712 height 19
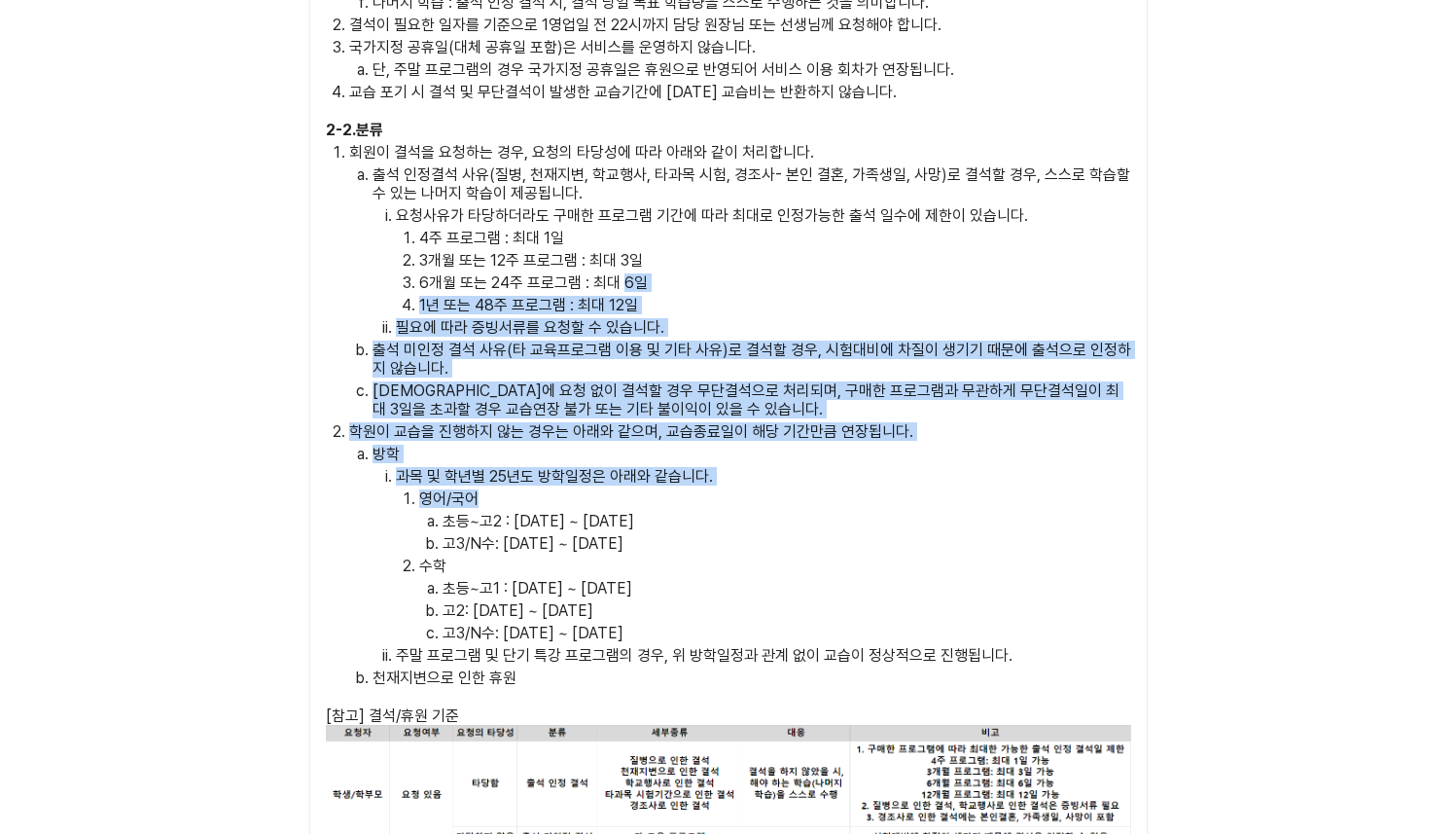
click at [663, 477] on ol "회원이 결석을 요청하는 경우, 요청의 타당성에 따라 아래와 같이 처리합니다. 출석 인정결석 사유(질병, 천재지변, 학교행사, 타과목 시험, 경…" at bounding box center [729, 414] width 806 height 544
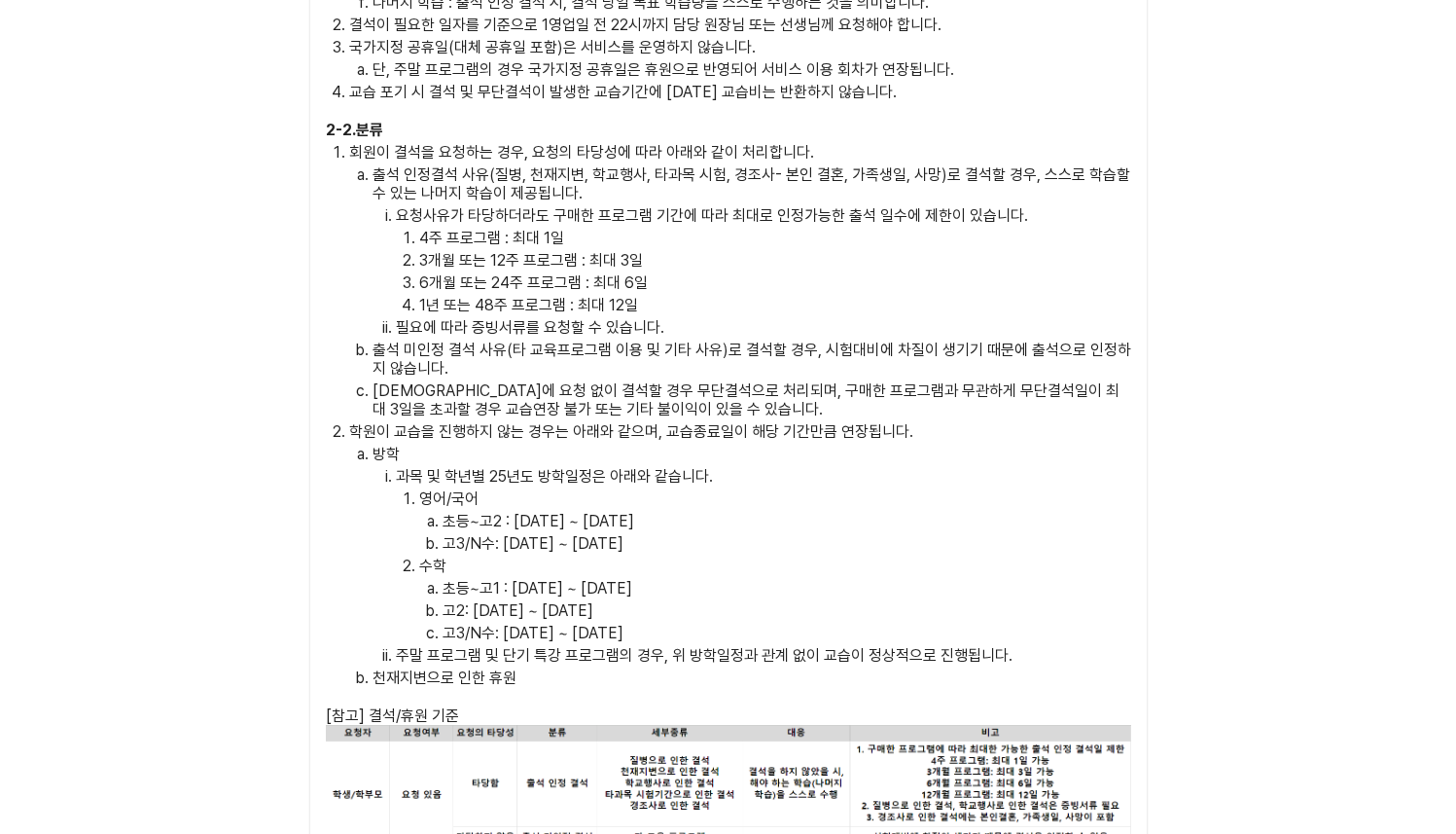
click at [666, 490] on p "영어/국어" at bounding box center [775, 499] width 712 height 19
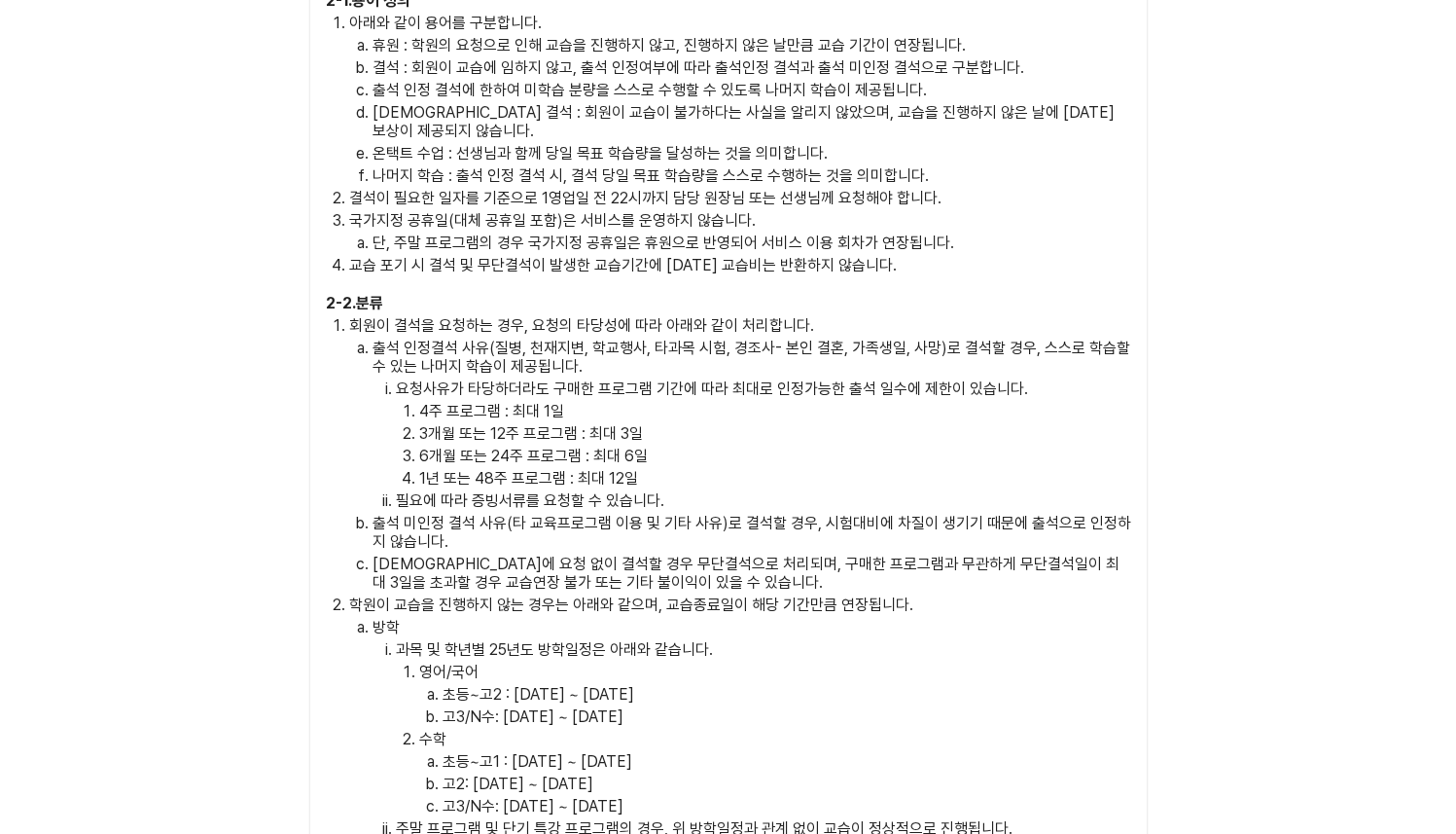
scroll to position [4730, 0]
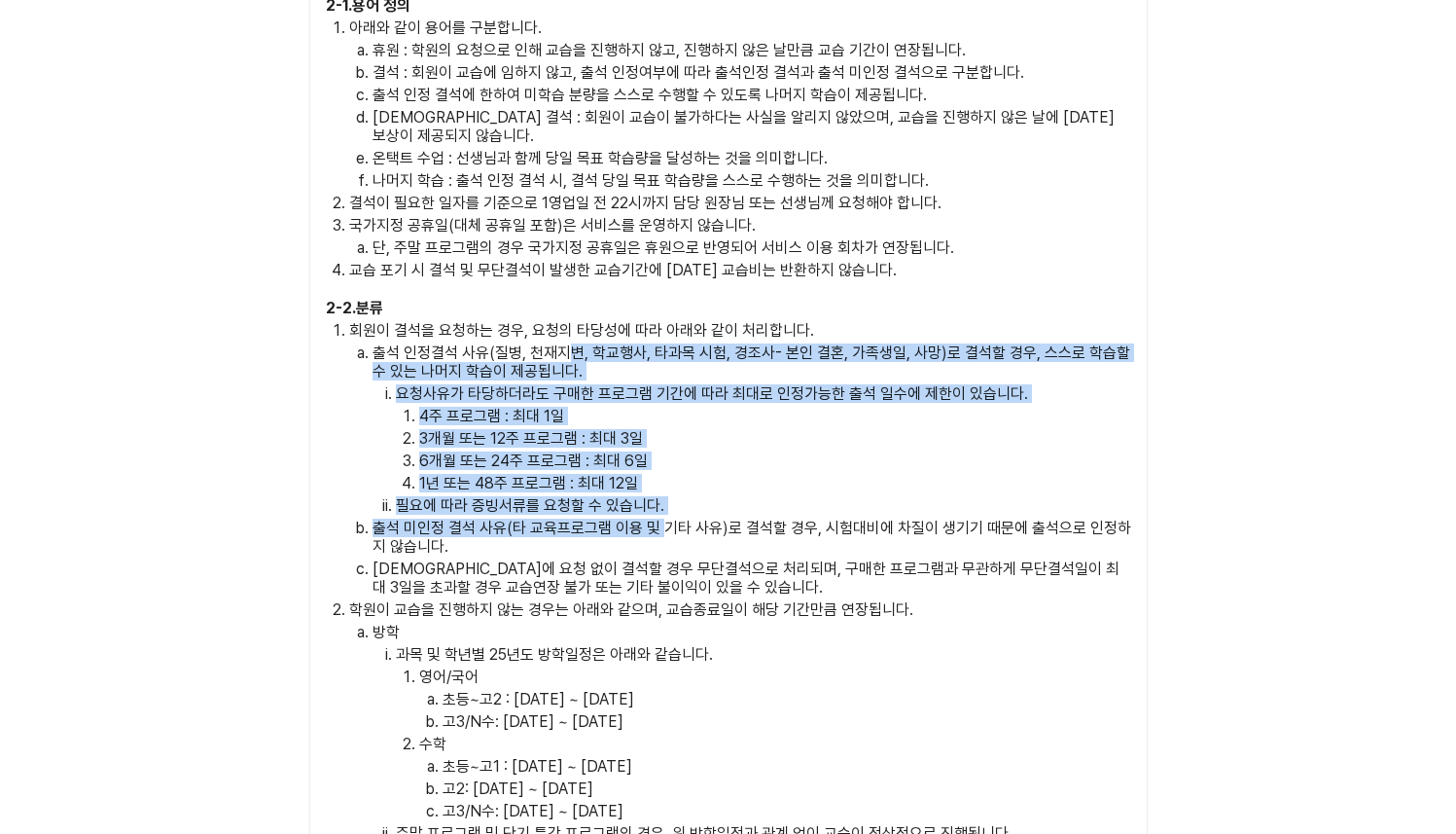
drag, startPoint x: 564, startPoint y: 329, endPoint x: 669, endPoint y: 527, distance: 224.1
click at [669, 527] on ol "출석 인정결석 사유(질병, 천재지변, 학교행사, 타과목 시험, 경조사- 본인 결혼, 가족생일, 사망)로 결석할 경우, 스스로 학습할 수 있는 …" at bounding box center [740, 470] width 782 height 253
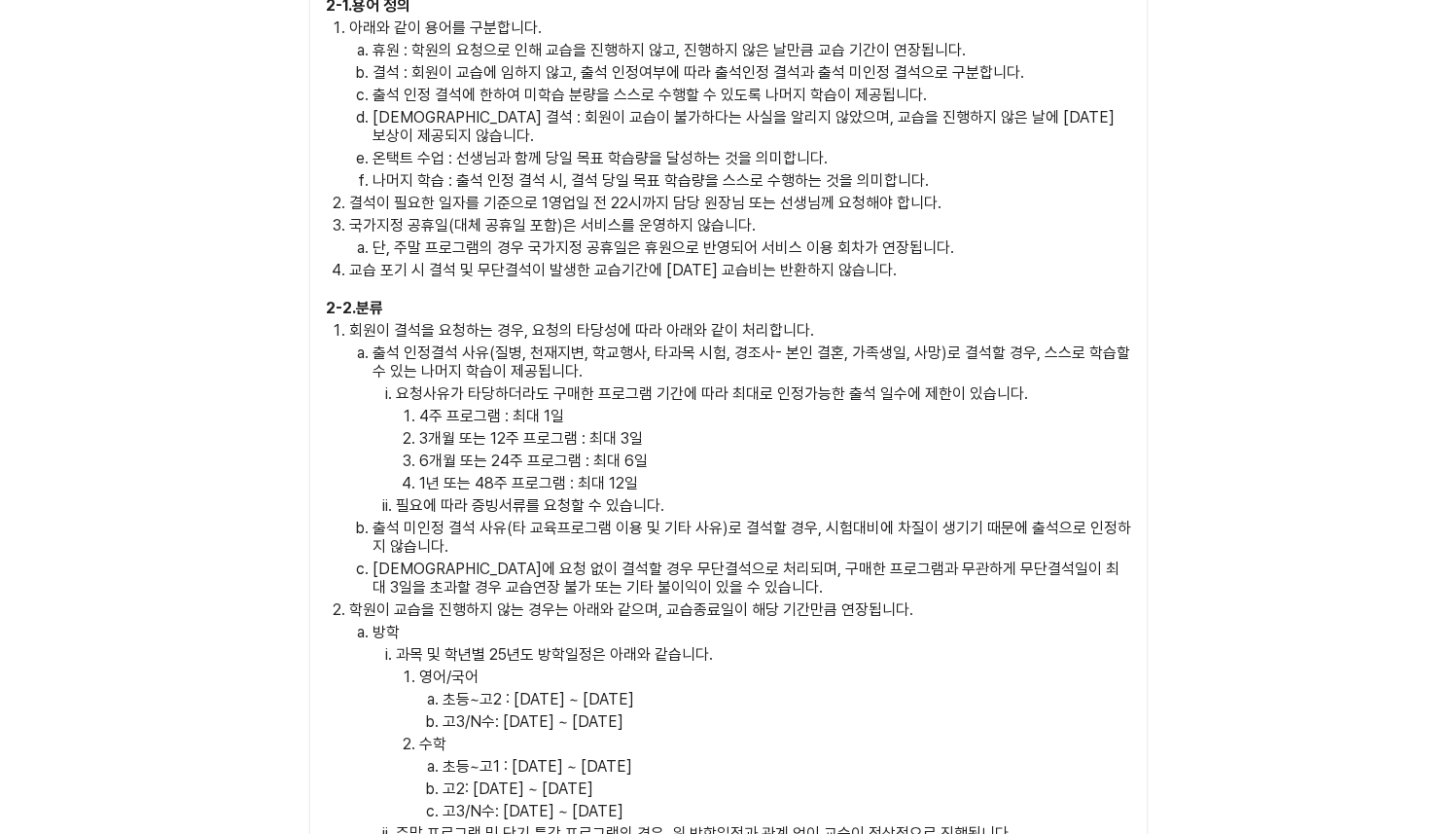
drag, startPoint x: 669, startPoint y: 527, endPoint x: 668, endPoint y: 517, distance: 10.0
click at [669, 527] on p "출석 미인정 결석 사유(타 교육프로그램 이용 및 기타 사유)로 결석할 경우, 시험대비에 차질이 생기기 때문에 출석으로 인정하지 않습니다." at bounding box center [752, 537] width 759 height 37
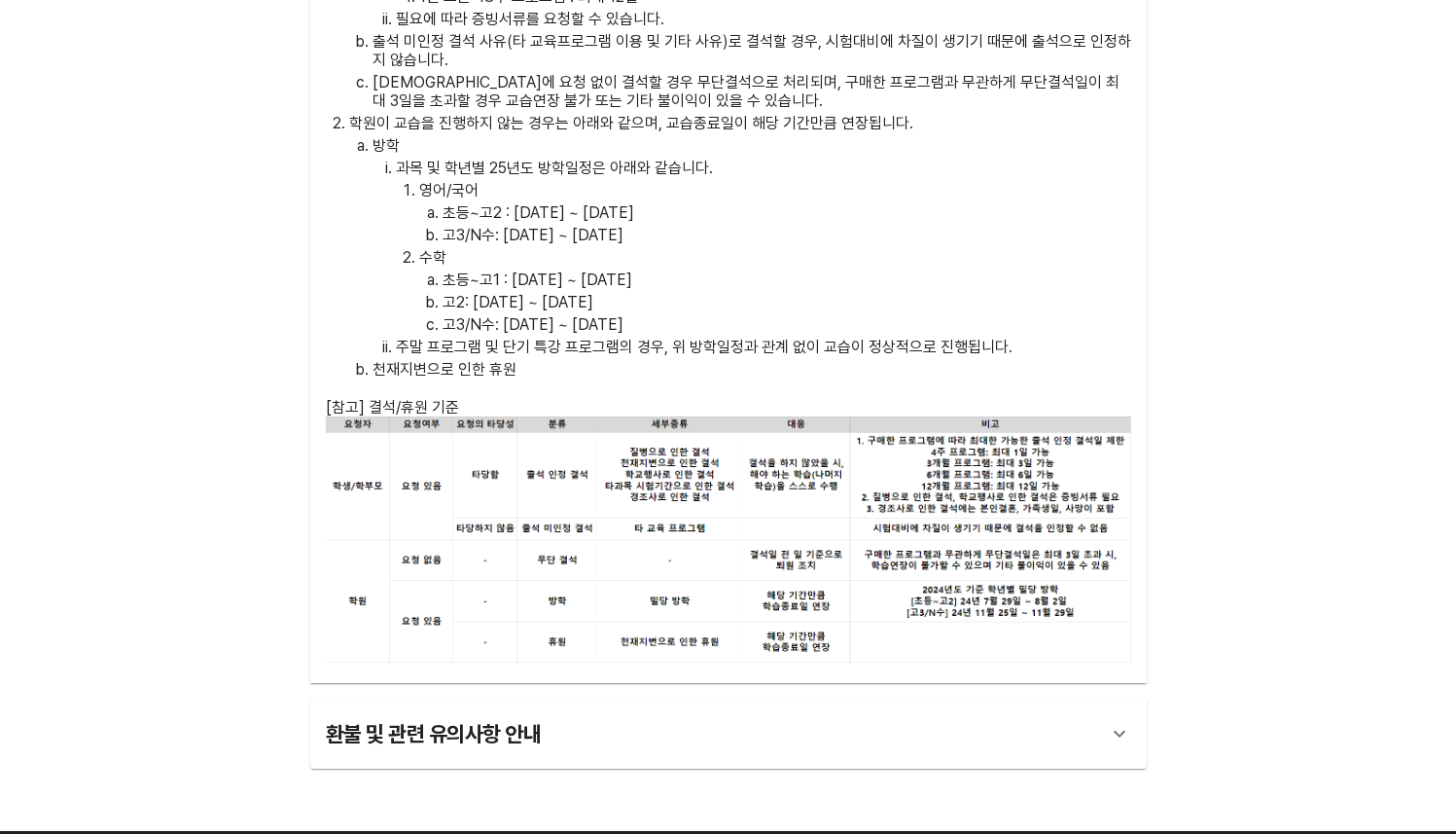
scroll to position [5317, 0]
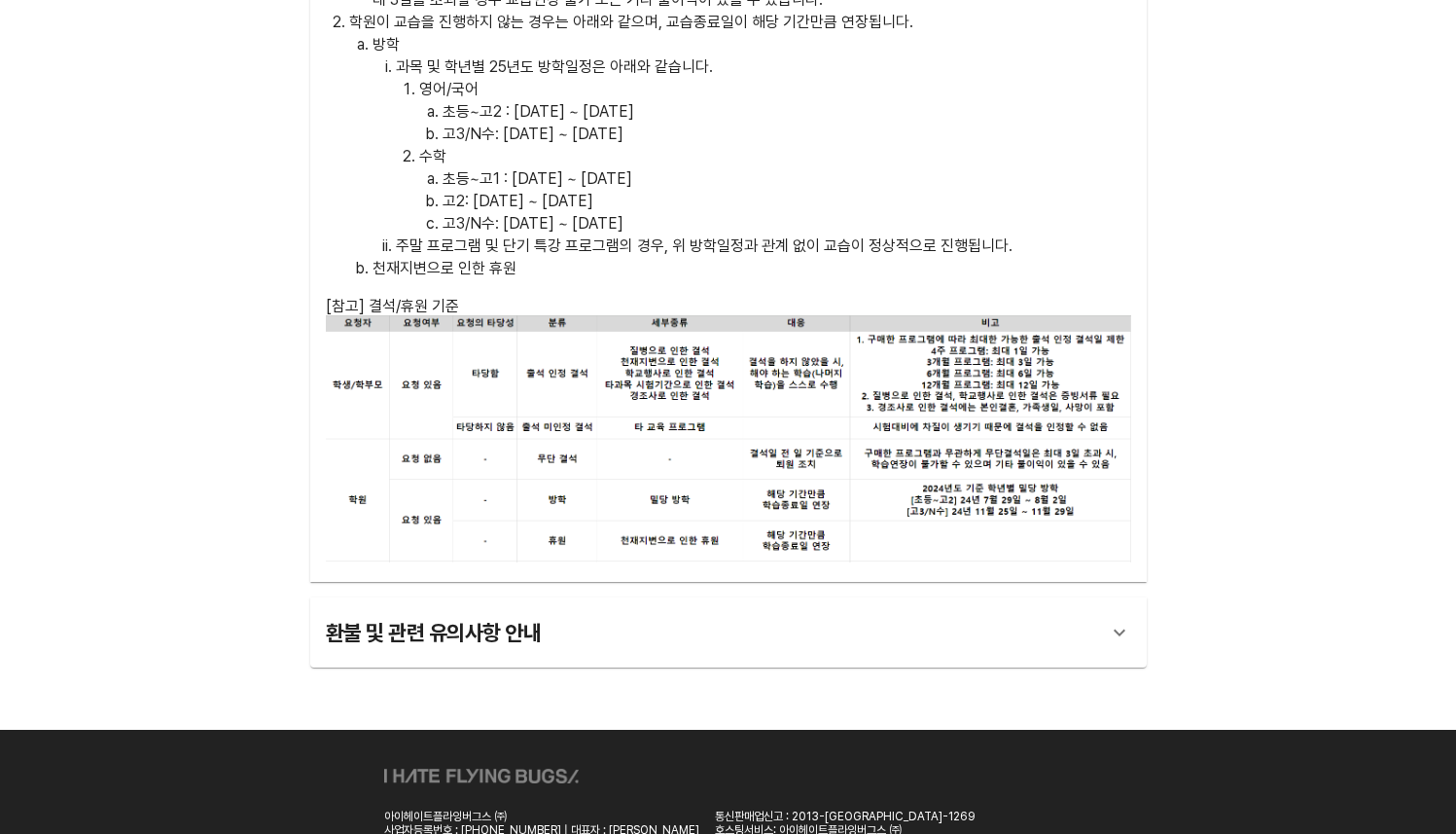
click at [717, 125] on p "고3/N수: [DATE] ~ [DATE]" at bounding box center [787, 134] width 689 height 19
click at [765, 216] on ol "과목 및 학년별 25년도 방학일정은 아래와 같습니다. 영어/국어 초등~고2 : 25년 7월 28일 ~ 8월 1일 고3/N수: 25년 11월 2…" at bounding box center [752, 157] width 759 height 198
drag, startPoint x: 757, startPoint y: 156, endPoint x: 775, endPoint y: 248, distance: 93.7
click at [775, 248] on ol "방학 과목 및 학년별 25년도 방학일정은 아래와 같습니다. 영어/국어 초등~고2 : 25년 7월 28일 ~ 8월 1일 고3/N수: 25년 11…" at bounding box center [740, 156] width 782 height 242
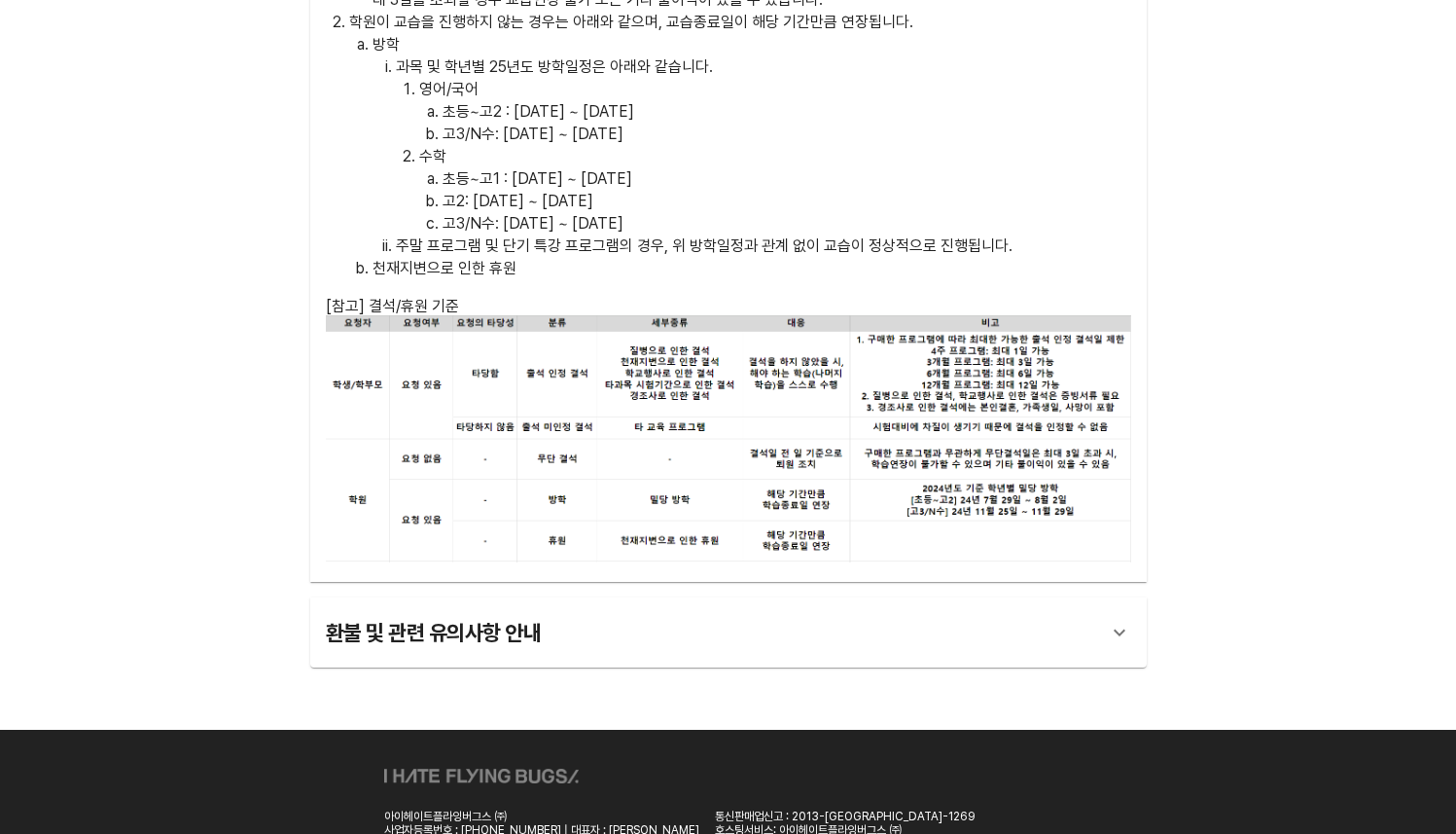
click at [764, 192] on p "고2: [DATE] ~ [DATE]" at bounding box center [787, 201] width 689 height 19
click at [765, 192] on p "고2: [DATE] ~ [DATE]" at bounding box center [787, 201] width 689 height 19
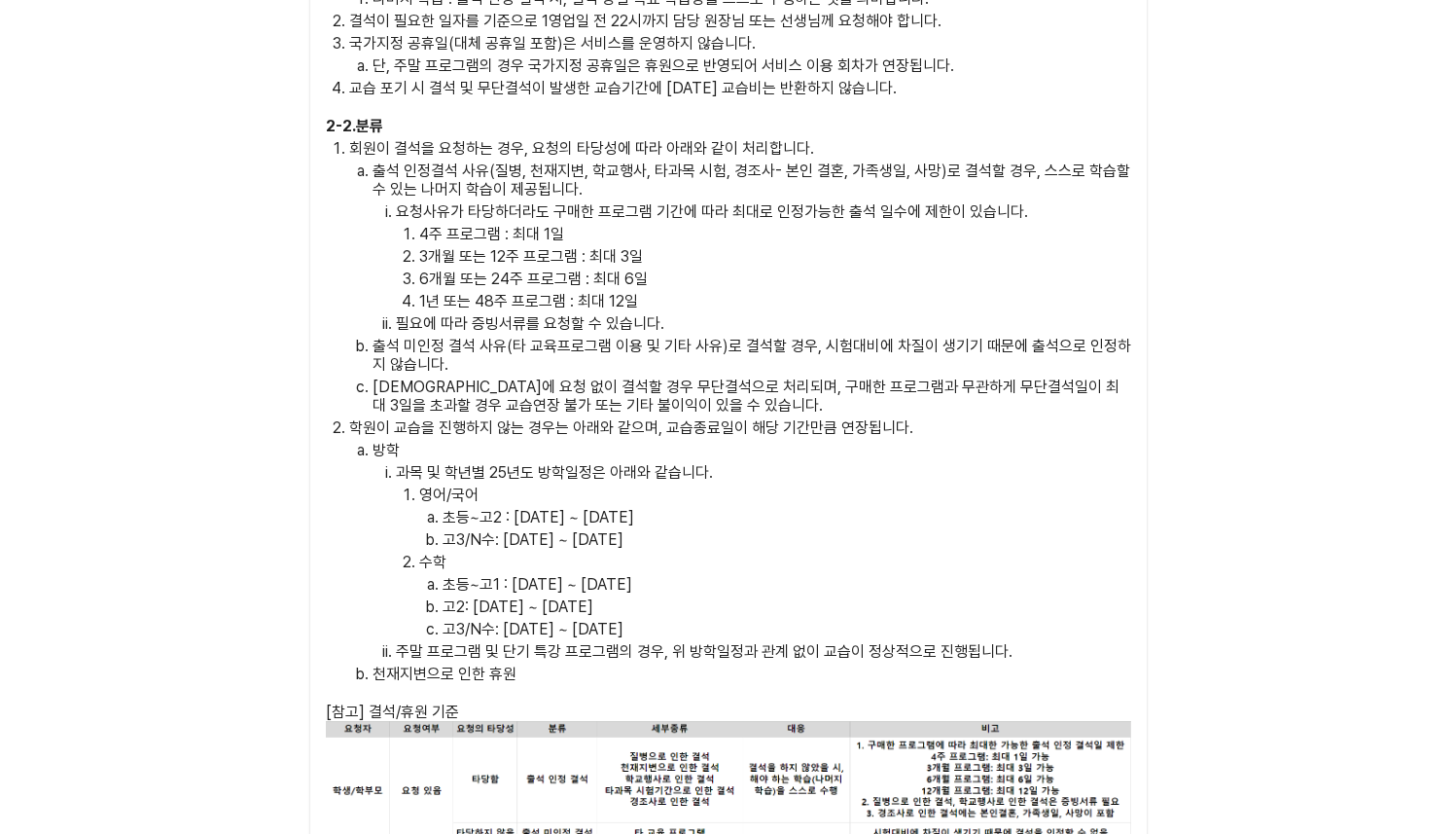
scroll to position [4681, 0]
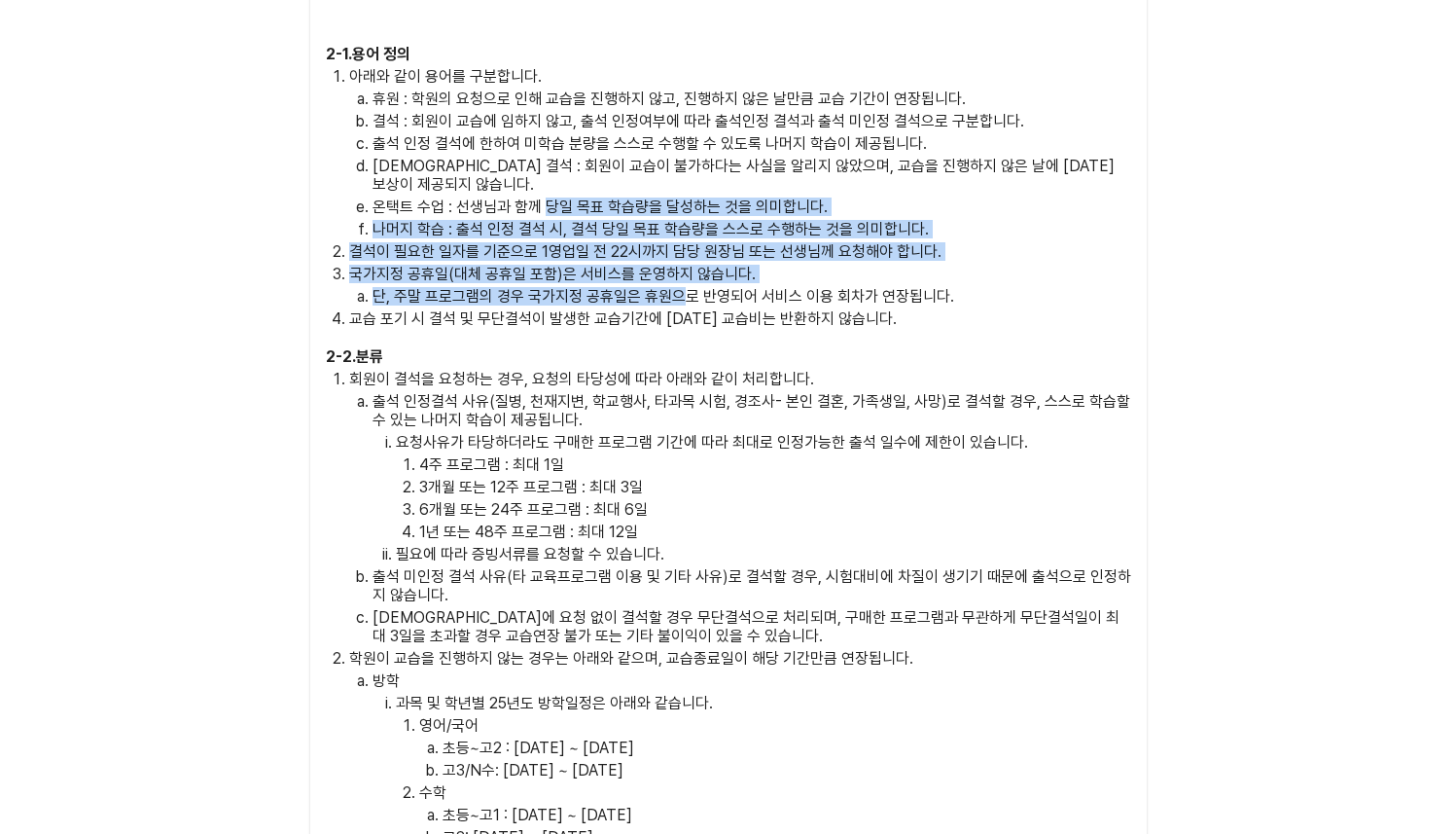
drag, startPoint x: 544, startPoint y: 192, endPoint x: 695, endPoint y: 289, distance: 179.5
click at [691, 285] on ol "아래와 같이 용어를 구분합니다. 휴원 : 학원의 요청으로 인해 교습을 진행하지 않고, 진행하지 않은 날만큼 교습 기간이 연장됩니다. 결석 : …" at bounding box center [729, 197] width 806 height 260
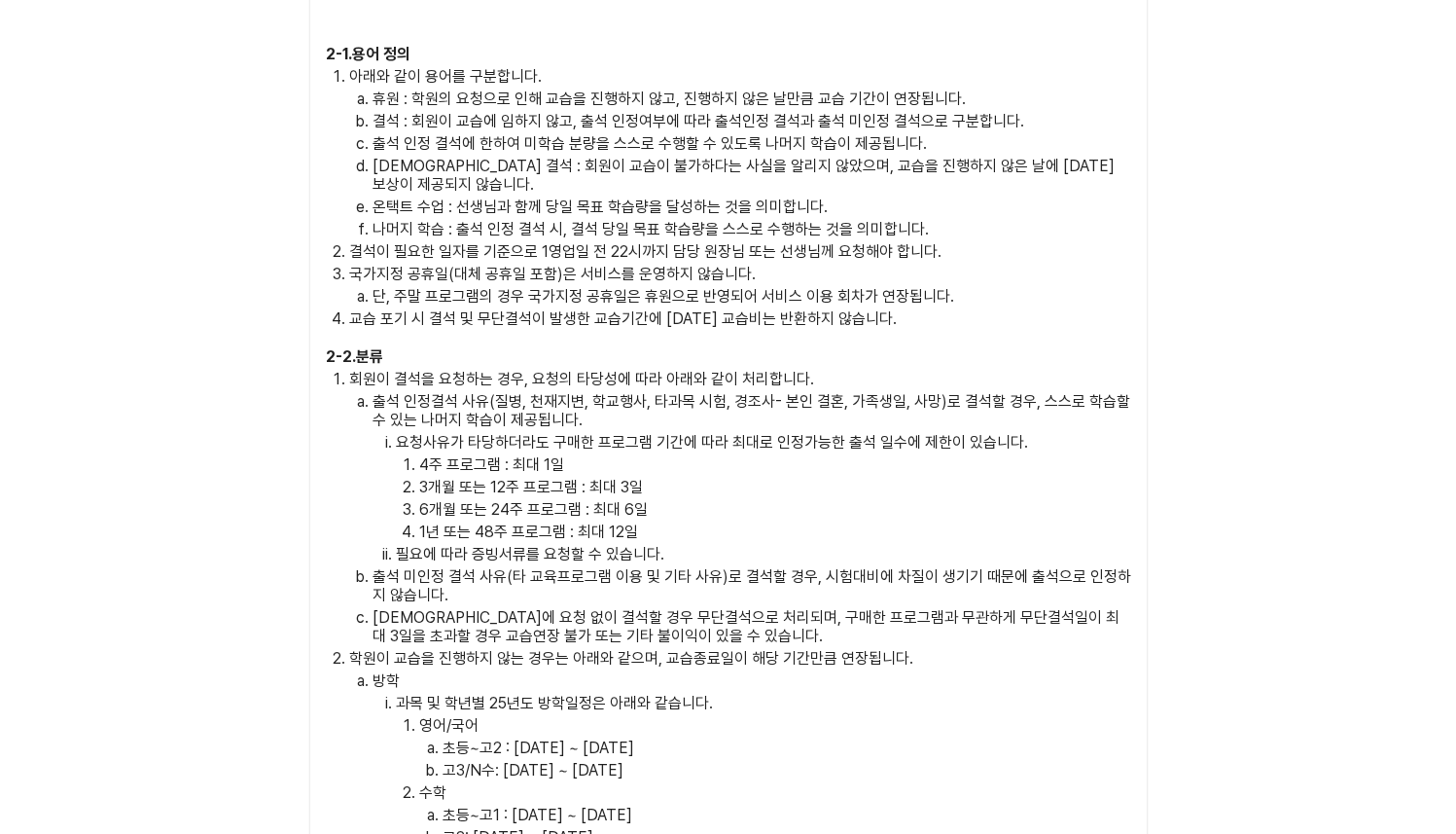
click at [697, 290] on ol "아래와 같이 용어를 구분합니다. 휴원 : 학원의 요청으로 인해 교습을 진행하지 않고, 진행하지 않은 날만큼 교습 기간이 연장됩니다. 결석 : …" at bounding box center [729, 197] width 806 height 260
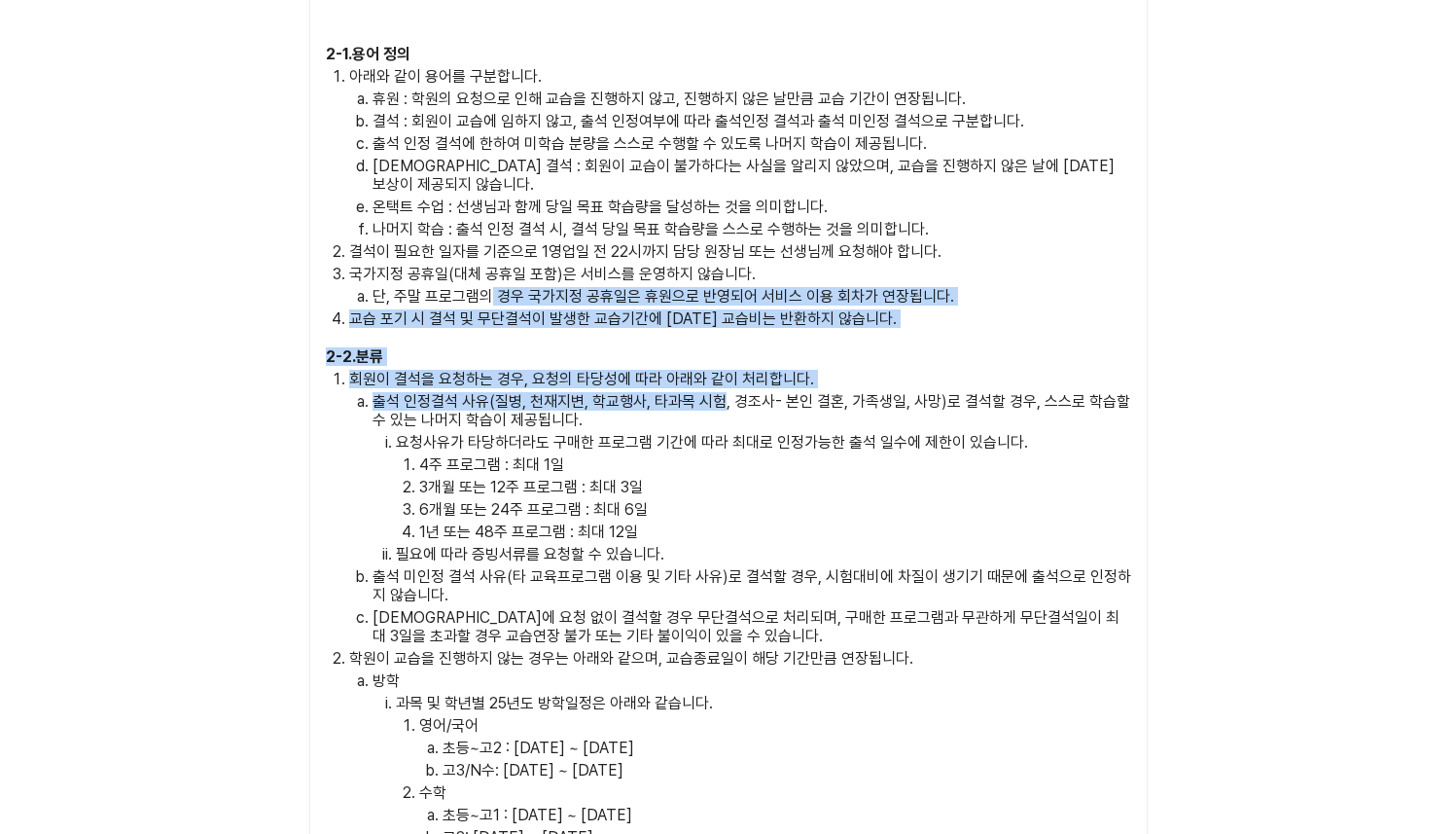
drag, startPoint x: 491, startPoint y: 271, endPoint x: 722, endPoint y: 391, distance: 260.3
click at [722, 391] on div "2 - 1 . 용어 정의 아래와 같이 용어를 구분합니다. 휴원 : 학원의 요청으로 인해 교습을 진행하지 않고, 진행하지 않은 날만큼 교습 기간…" at bounding box center [729, 624] width 806 height 1158
click at [722, 392] on p "출석 인정결석 사유(질병, 천재지변, 학교행사, 타과목 시험, 경조사- 본인 결혼, 가족생일, 사망)로 결석할 경우, 스스로 학습할 수 있는 …" at bounding box center [752, 410] width 759 height 37
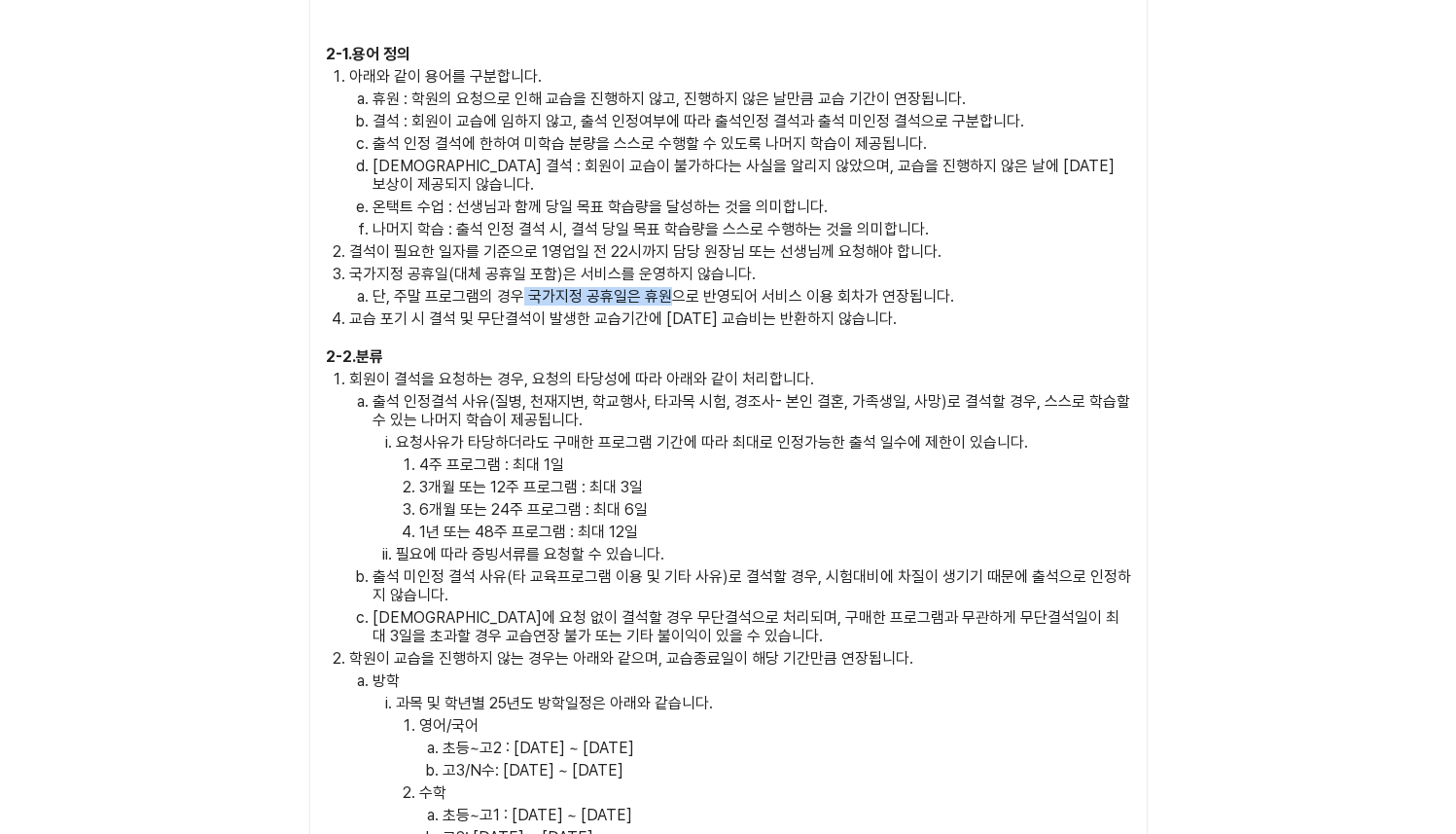
drag, startPoint x: 516, startPoint y: 278, endPoint x: 674, endPoint y: 280, distance: 158.0
click at [674, 287] on p "단, 주말 프로그램의 경우 국가지정 공휴일은 휴원으로 반영되어 서비스 이용 회차가 연장됩니다." at bounding box center [752, 296] width 759 height 19
drag, startPoint x: 674, startPoint y: 280, endPoint x: 646, endPoint y: 284, distance: 28.3
click at [646, 287] on p "단, 주말 프로그램의 경우 국가지정 공휴일은 휴원으로 반영되어 서비스 이용 회차가 연장됩니다." at bounding box center [752, 296] width 759 height 19
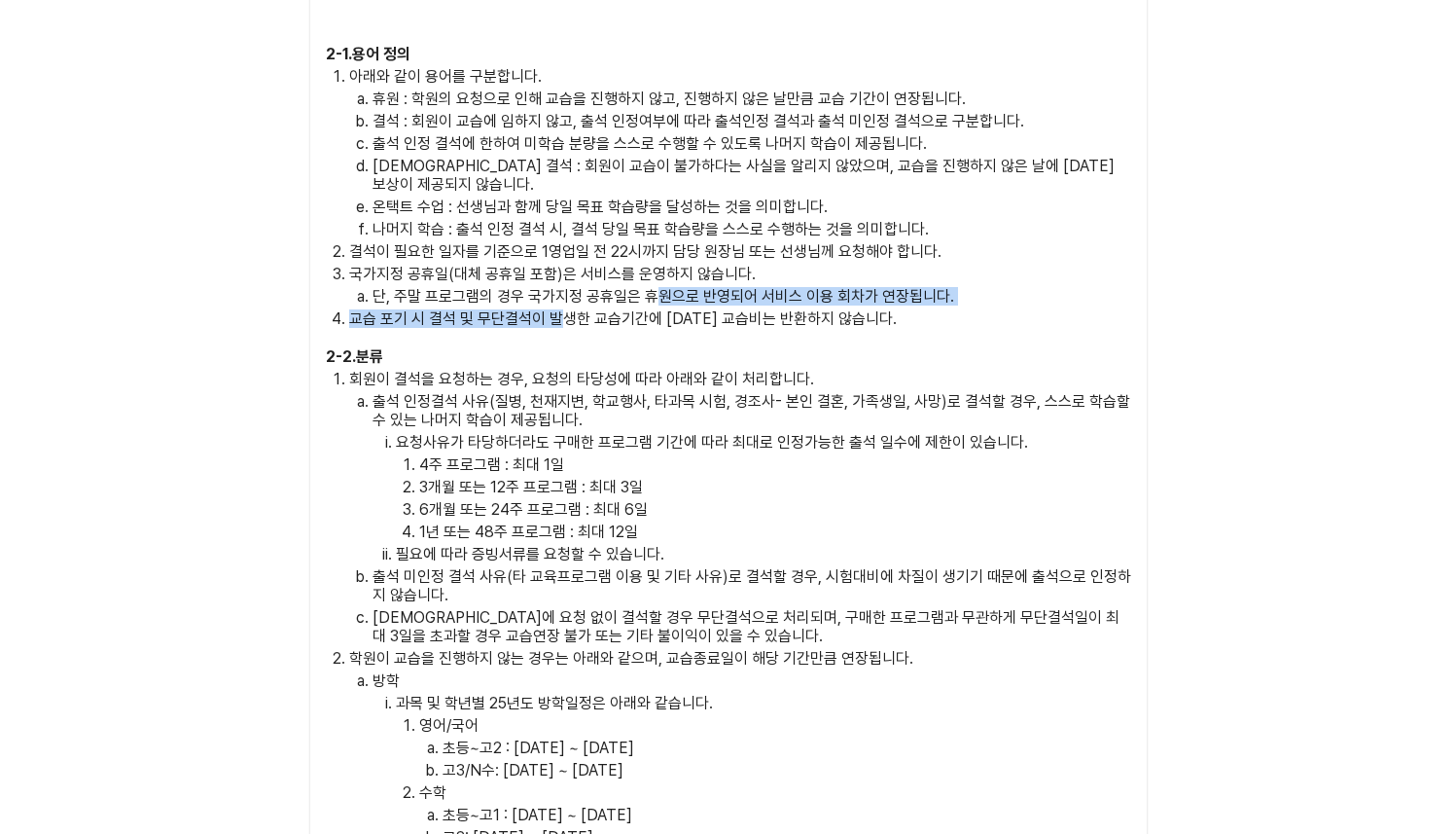
drag, startPoint x: 563, startPoint y: 294, endPoint x: 660, endPoint y: 278, distance: 98.3
click at [660, 278] on ol "아래와 같이 용어를 구분합니다. 휴원 : 학원의 요청으로 인해 교습을 진행하지 않고, 진행하지 않은 날만큼 교습 기간이 연장됩니다. 결석 : …" at bounding box center [729, 197] width 806 height 260
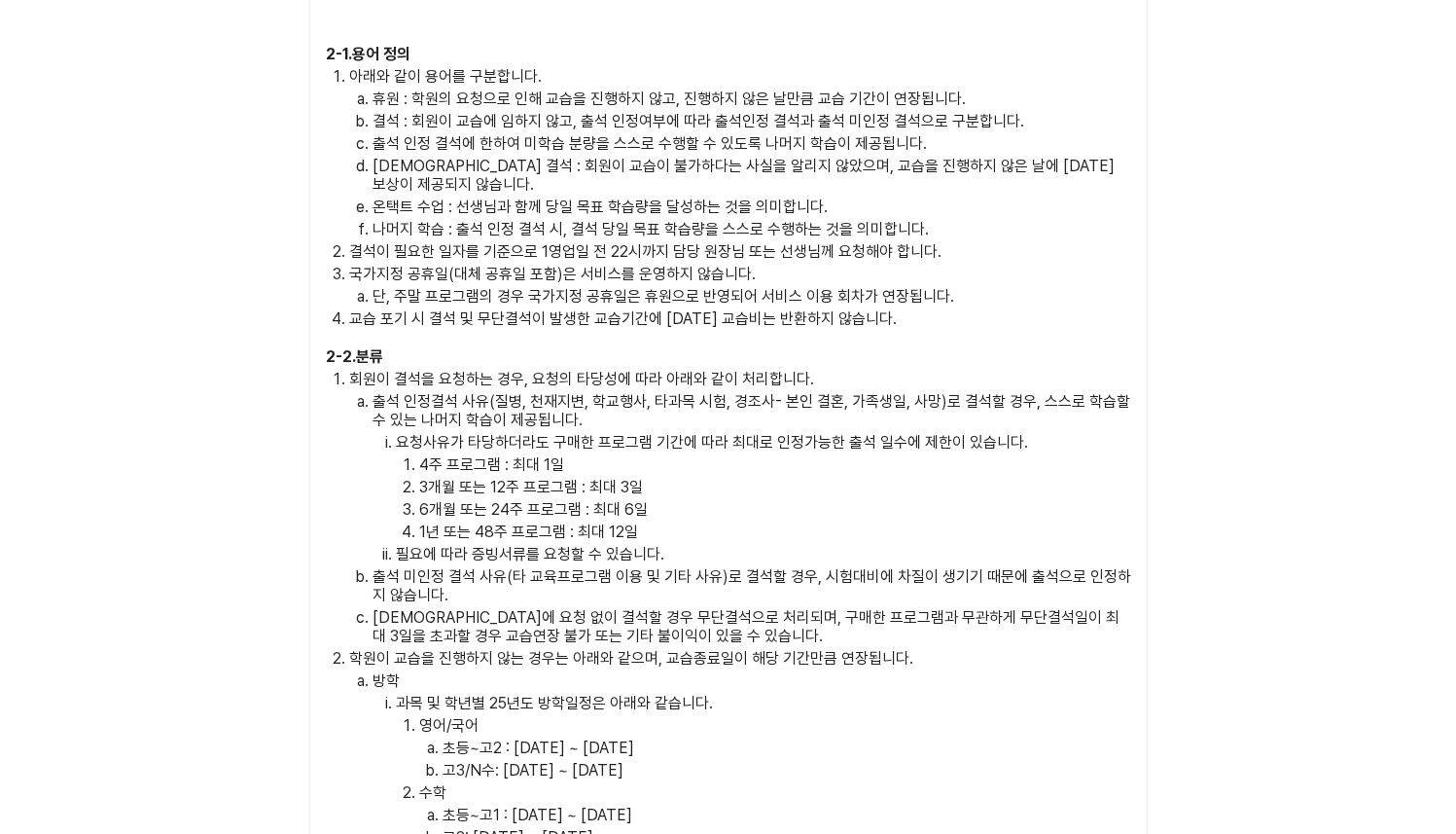
click at [645, 287] on p "단, 주말 프로그램의 경우 국가지정 공휴일은 휴원으로 반영되어 서비스 이용 회차가 연장됩니다." at bounding box center [752, 296] width 759 height 19
drag, startPoint x: 559, startPoint y: 281, endPoint x: 607, endPoint y: 287, distance: 48.4
click at [607, 287] on p "단, 주말 프로그램의 경우 국가지정 공휴일은 휴원으로 반영되어 서비스 이용 회차가 연장됩니다." at bounding box center [752, 296] width 759 height 19
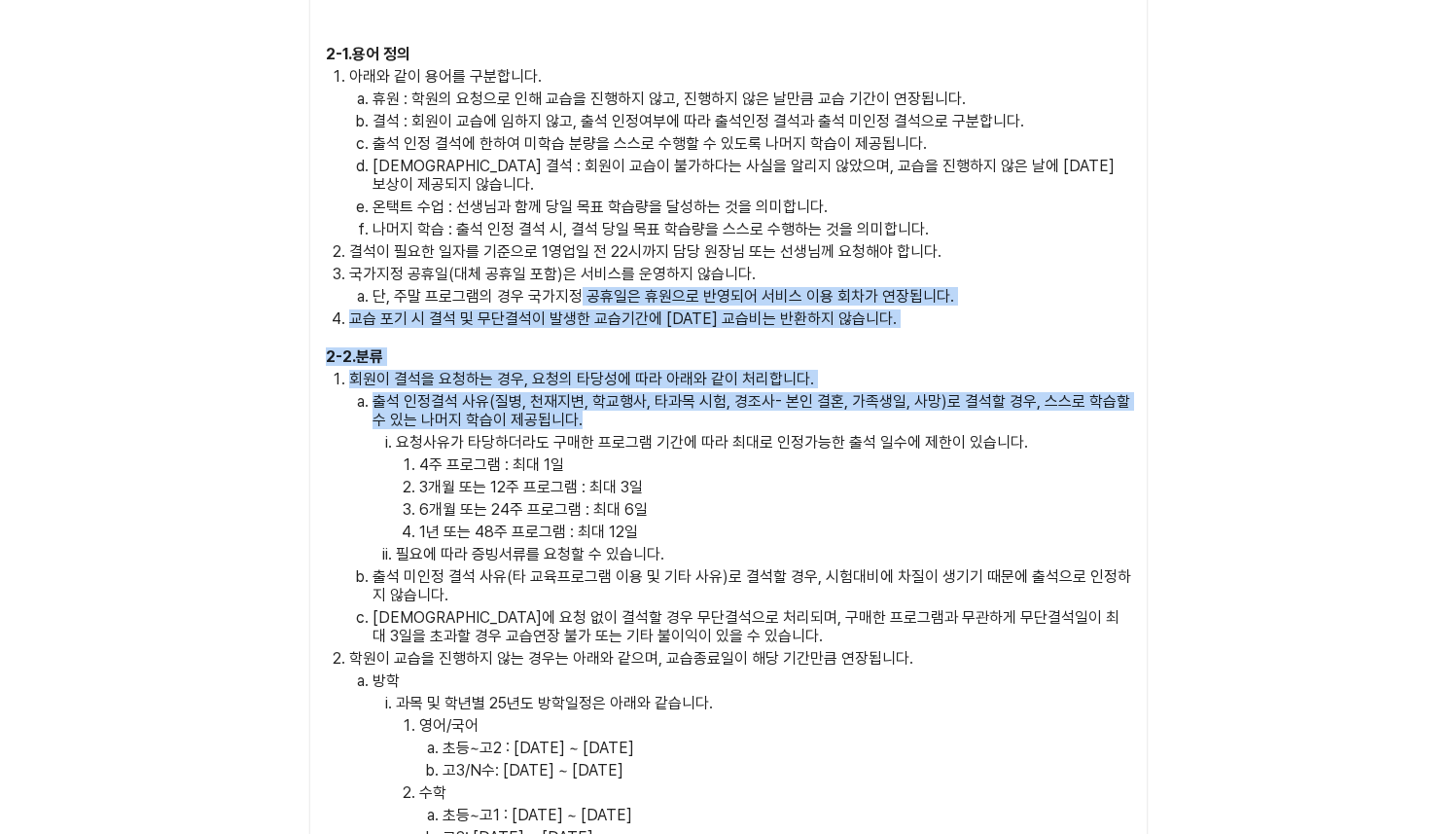
drag, startPoint x: 574, startPoint y: 284, endPoint x: 626, endPoint y: 396, distance: 123.5
click at [626, 396] on div "2 - 1 . 용어 정의 아래와 같이 용어를 구분합니다. 휴원 : 학원의 요청으로 인해 교습을 진행하지 않고, 진행하지 않은 날만큼 교습 기간…" at bounding box center [729, 624] width 806 height 1158
click at [625, 397] on p "출석 인정결석 사유(질병, 천재지변, 학교행사, 타과목 시험, 경조사- 본인 결혼, 가족생일, 사망)로 결석할 경우, 스스로 학습할 수 있는 …" at bounding box center [752, 410] width 759 height 37
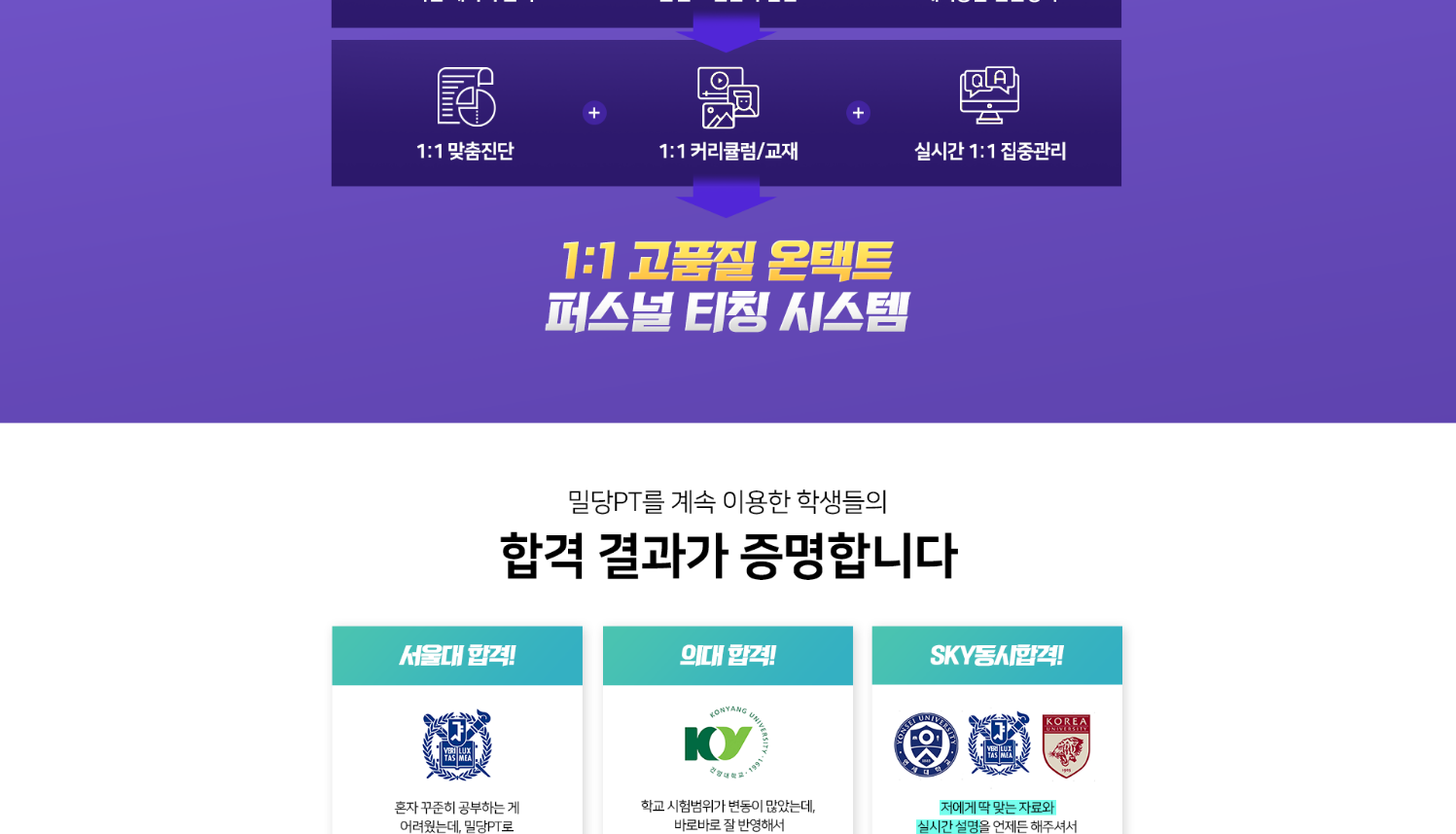
scroll to position [3122, 0]
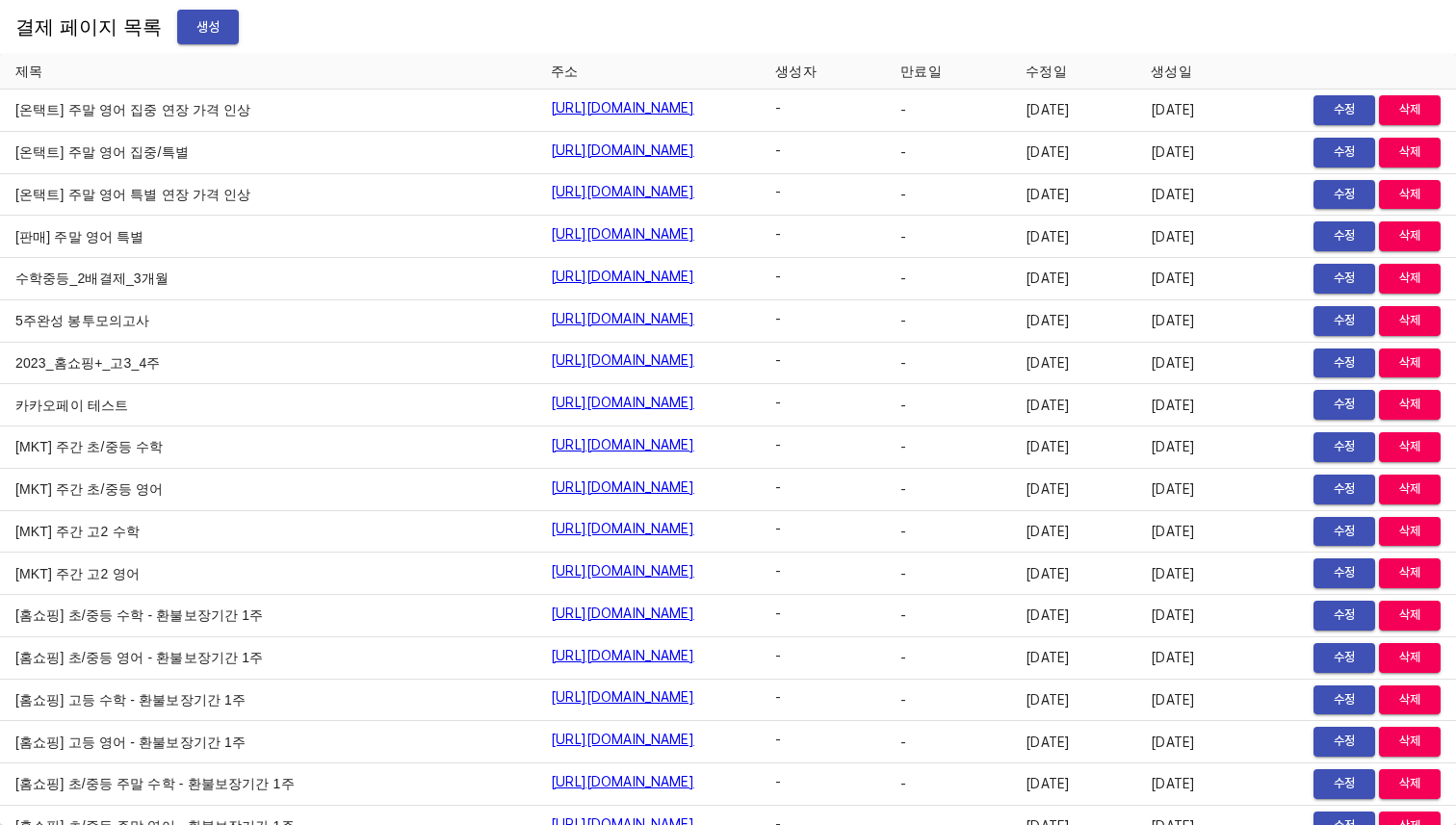
click at [369, 35] on div "결제 페이지 목록 생성" at bounding box center [728, 27] width 1456 height 54
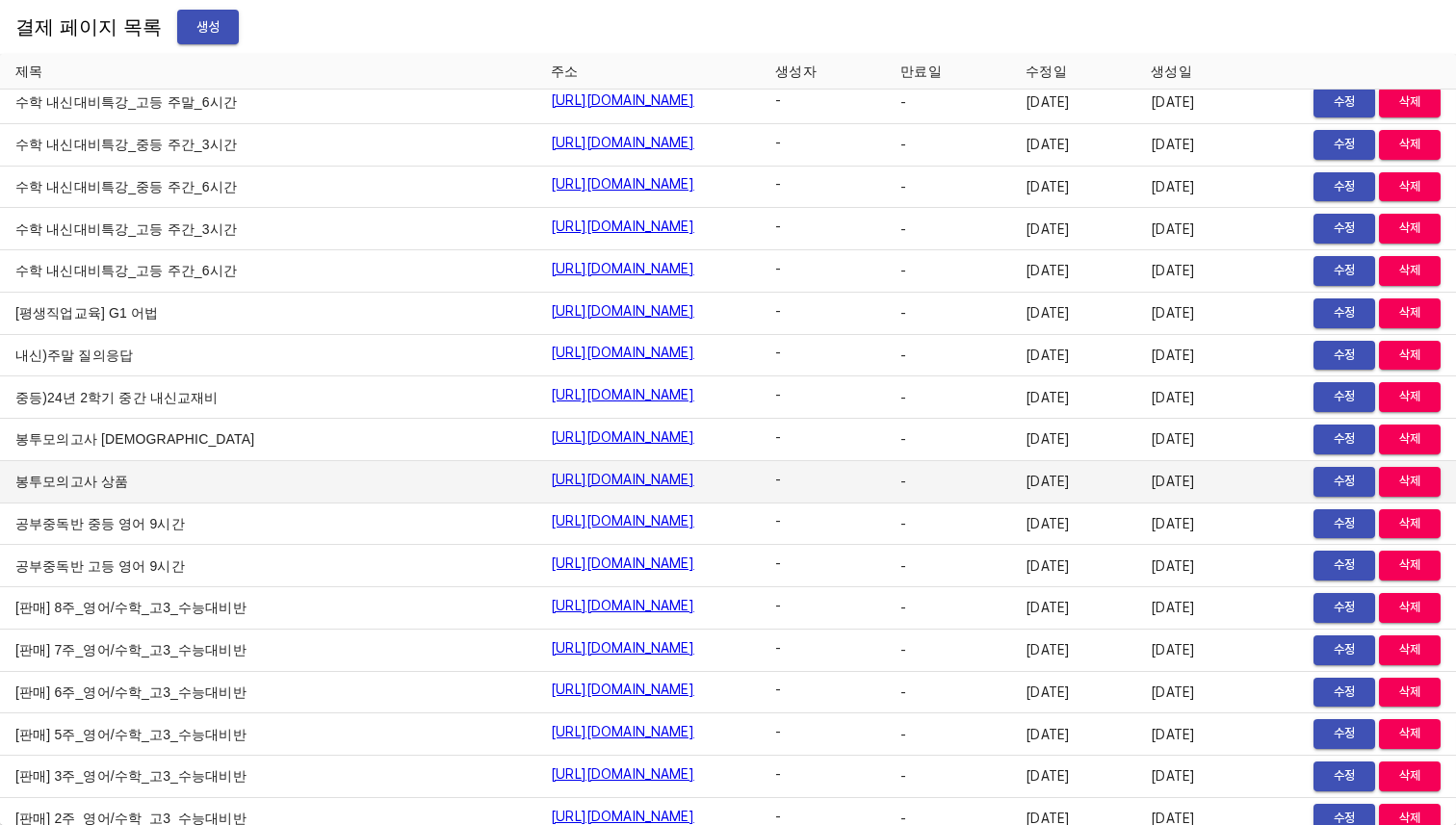
click at [561, 470] on link "https://payment.mildang.kr/4v-zAf1Vlhc_O-wYejnwn" at bounding box center [622, 480] width 143 height 20
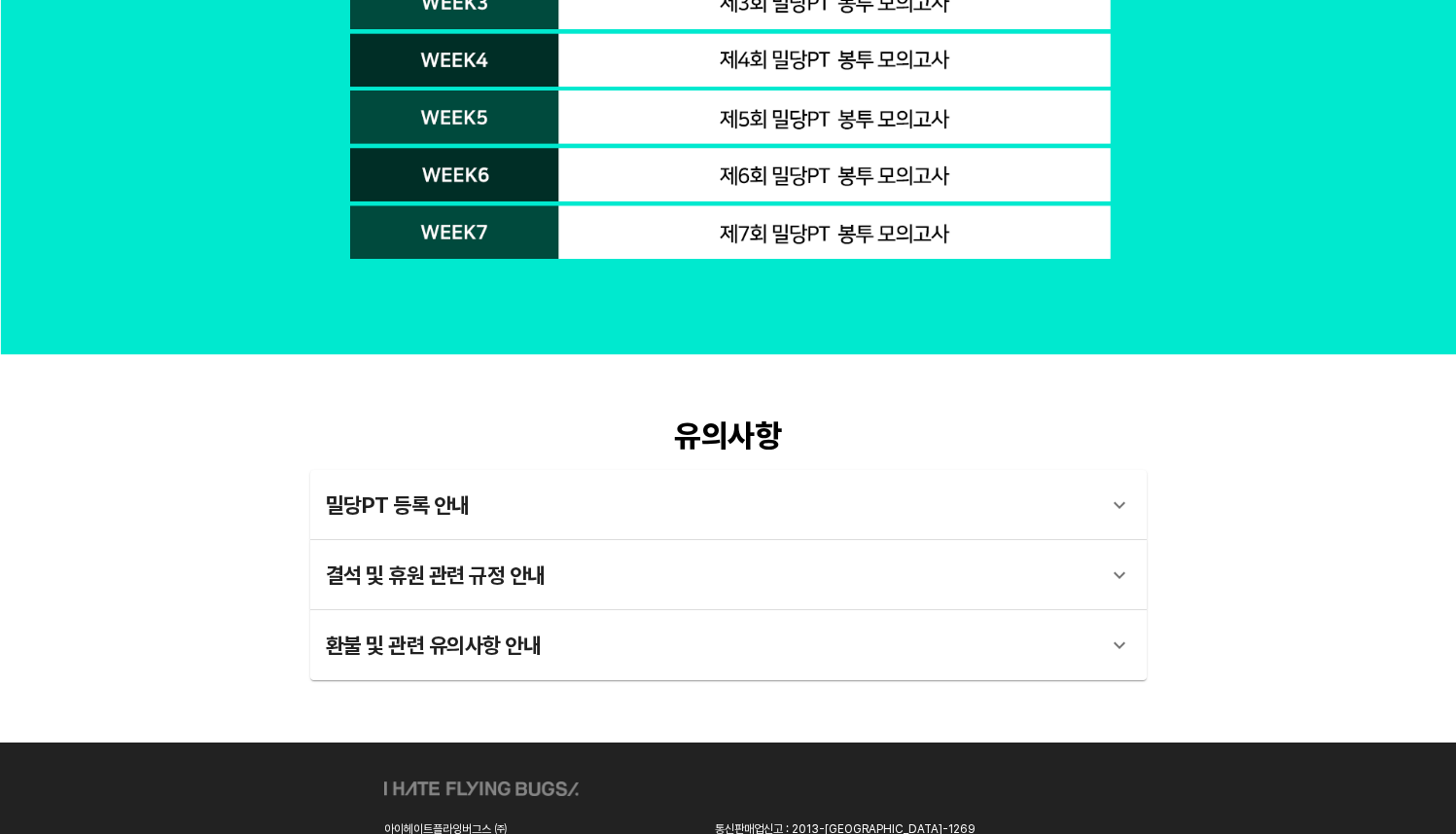
scroll to position [10091, 0]
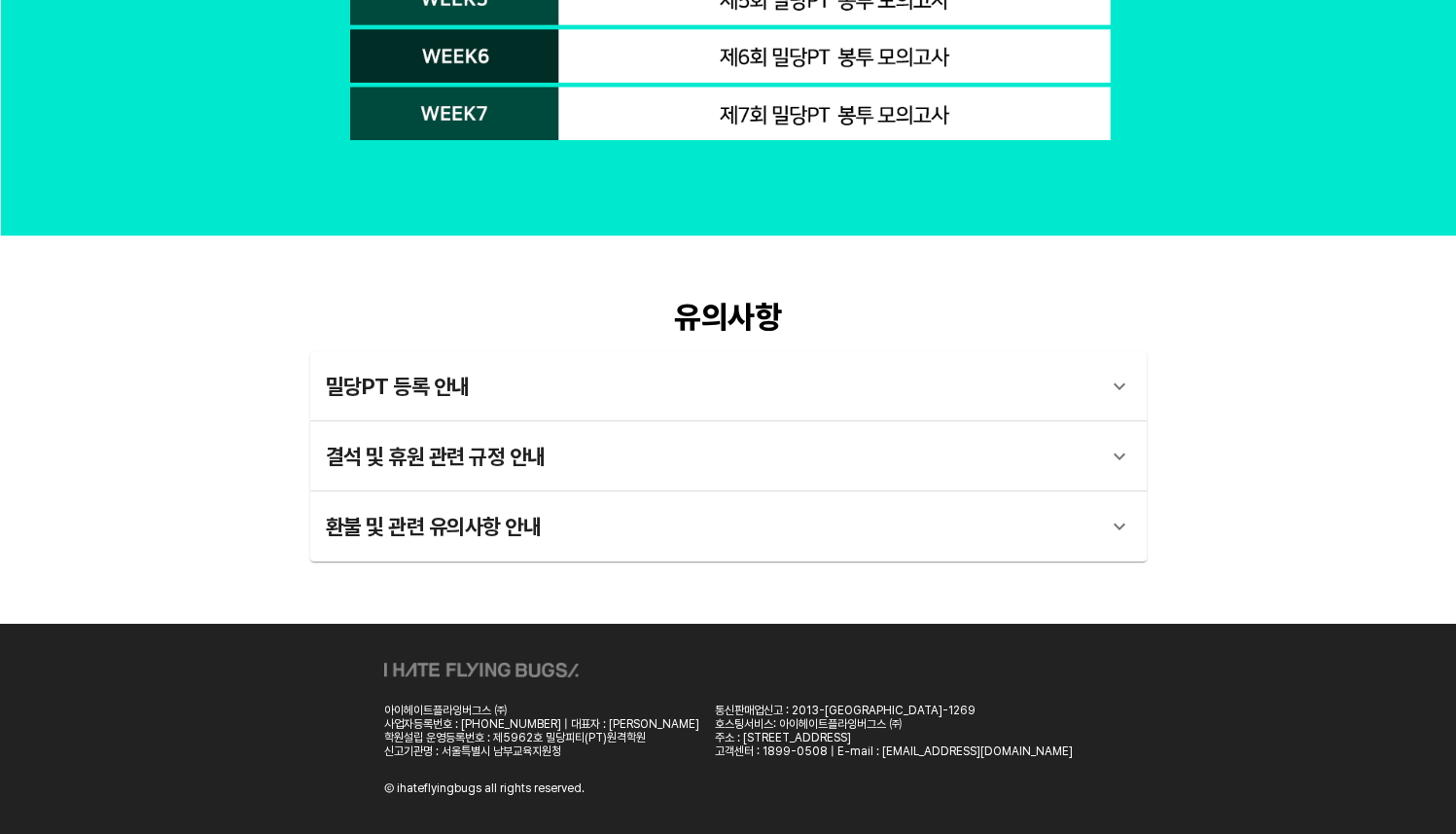
click at [1100, 465] on div at bounding box center [1119, 456] width 47 height 47
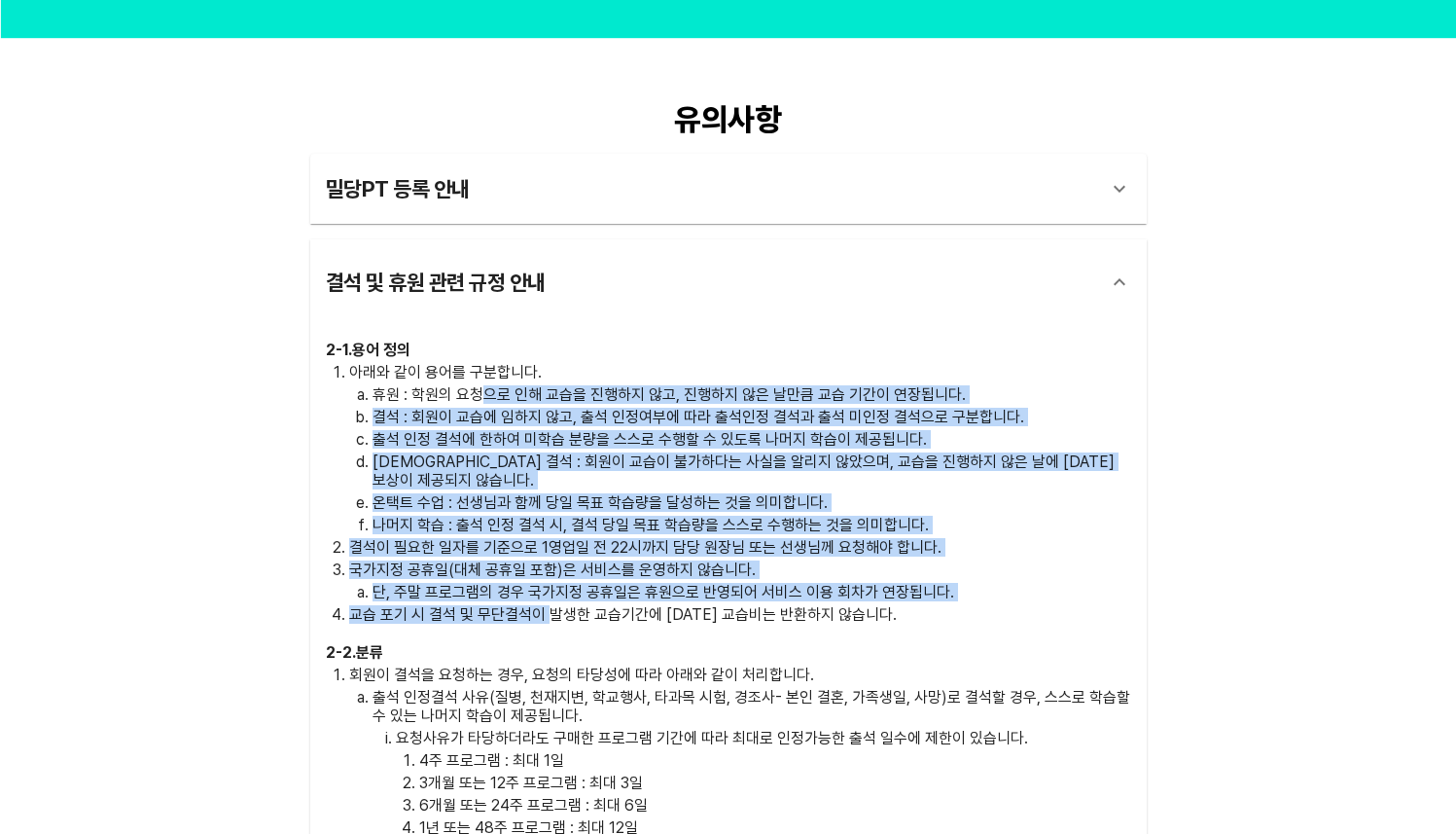
drag, startPoint x: 498, startPoint y: 453, endPoint x: 551, endPoint y: 587, distance: 144.1
click at [551, 587] on ol "아래와 같이 용어를 구분합니다. 휴원 : 학원의 요청으로 인해 교습을 진행하지 않고, 진행하지 않은 날만큼 교습 기간이 연장됩니다. 결석 : …" at bounding box center [729, 493] width 806 height 260
click at [551, 606] on p "교습 포기 시 결석 및 무단결석이 발생한 교습기간에 [DATE] 교습비는 반환하지 않습니다." at bounding box center [740, 615] width 782 height 19
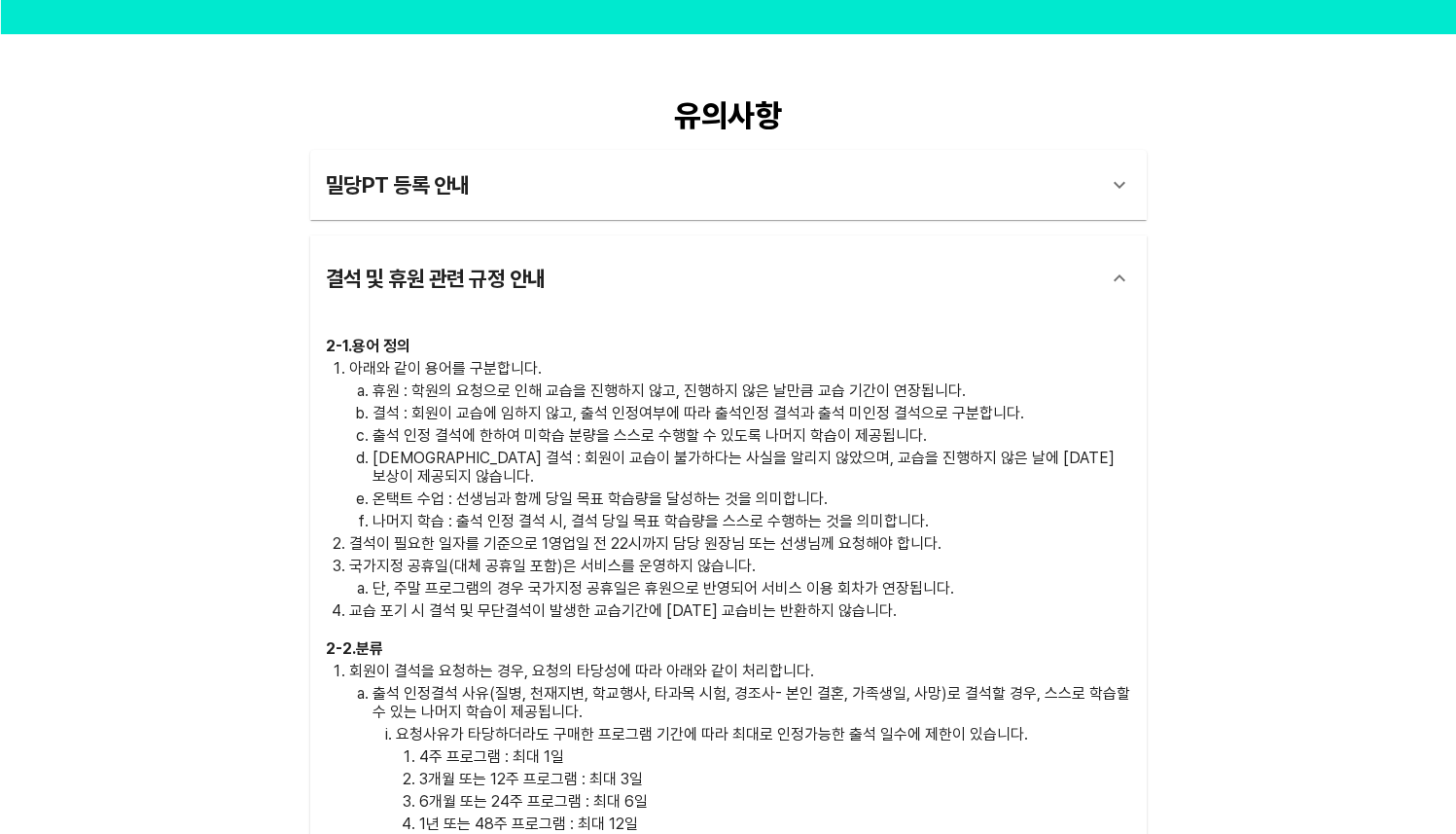
click at [1120, 281] on icon at bounding box center [1119, 277] width 23 height 23
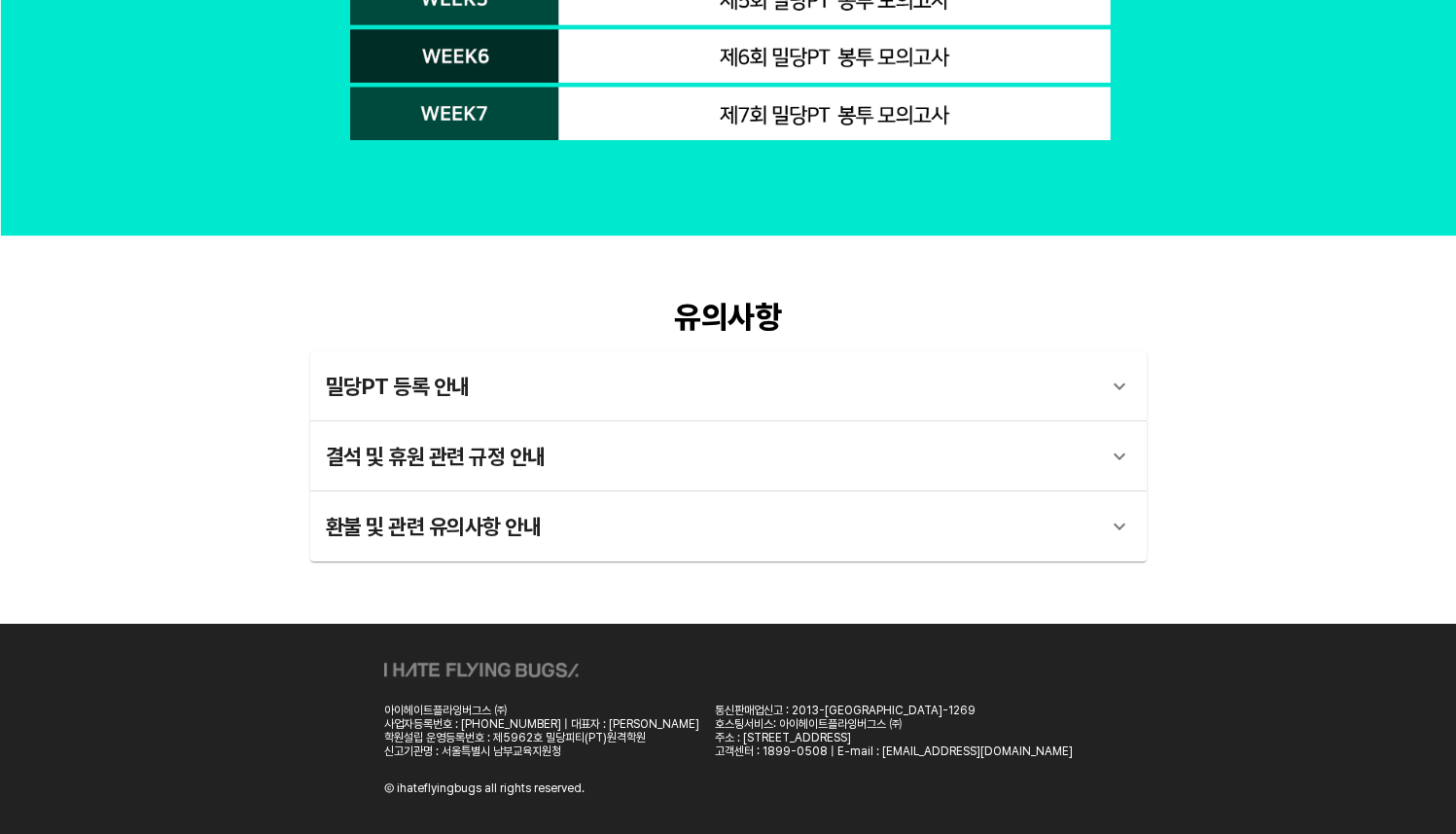
click at [1041, 550] on div "환불 및 관련 유의사항 안내" at bounding box center [728, 527] width 837 height 70
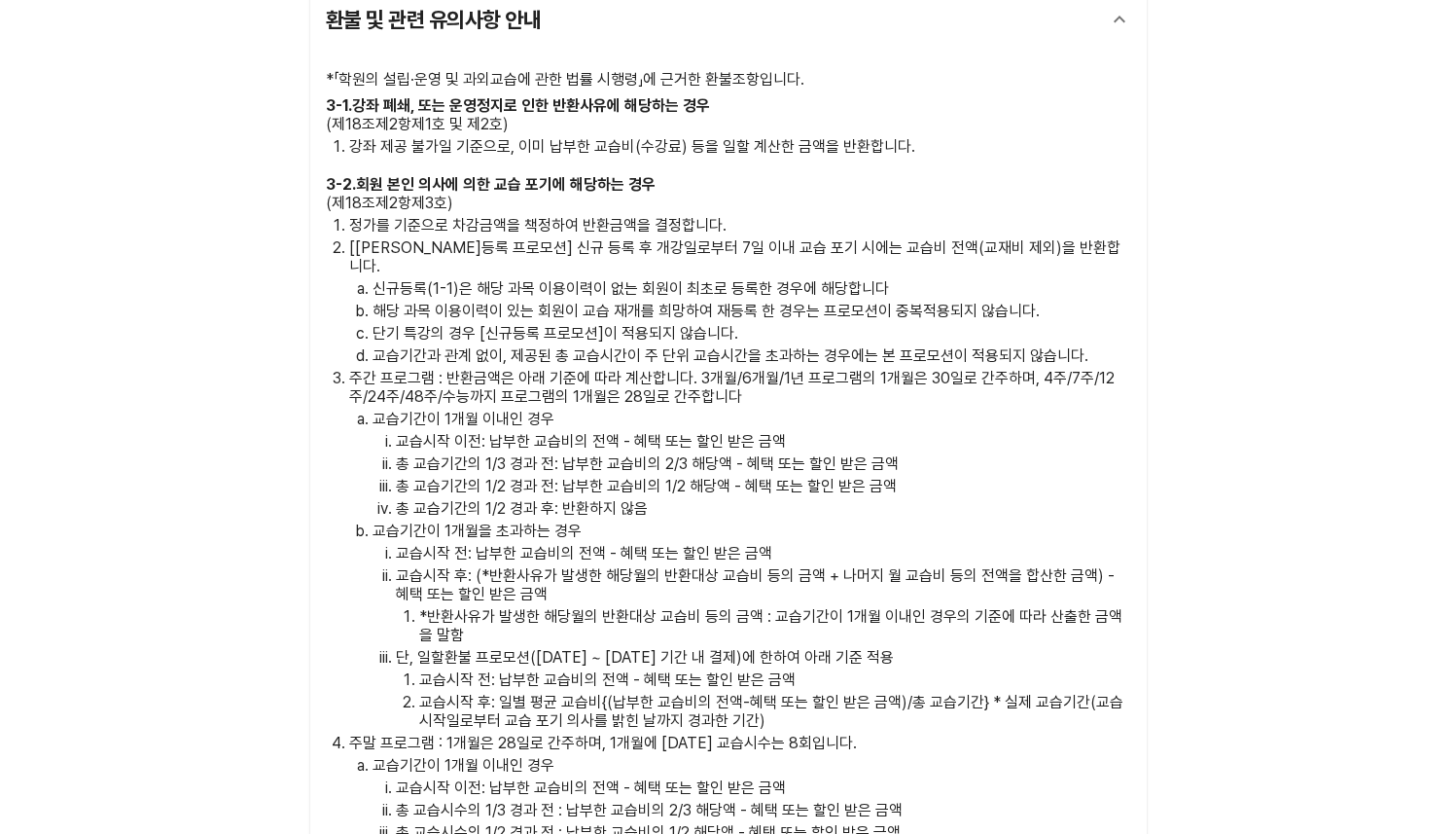
scroll to position [10615, 0]
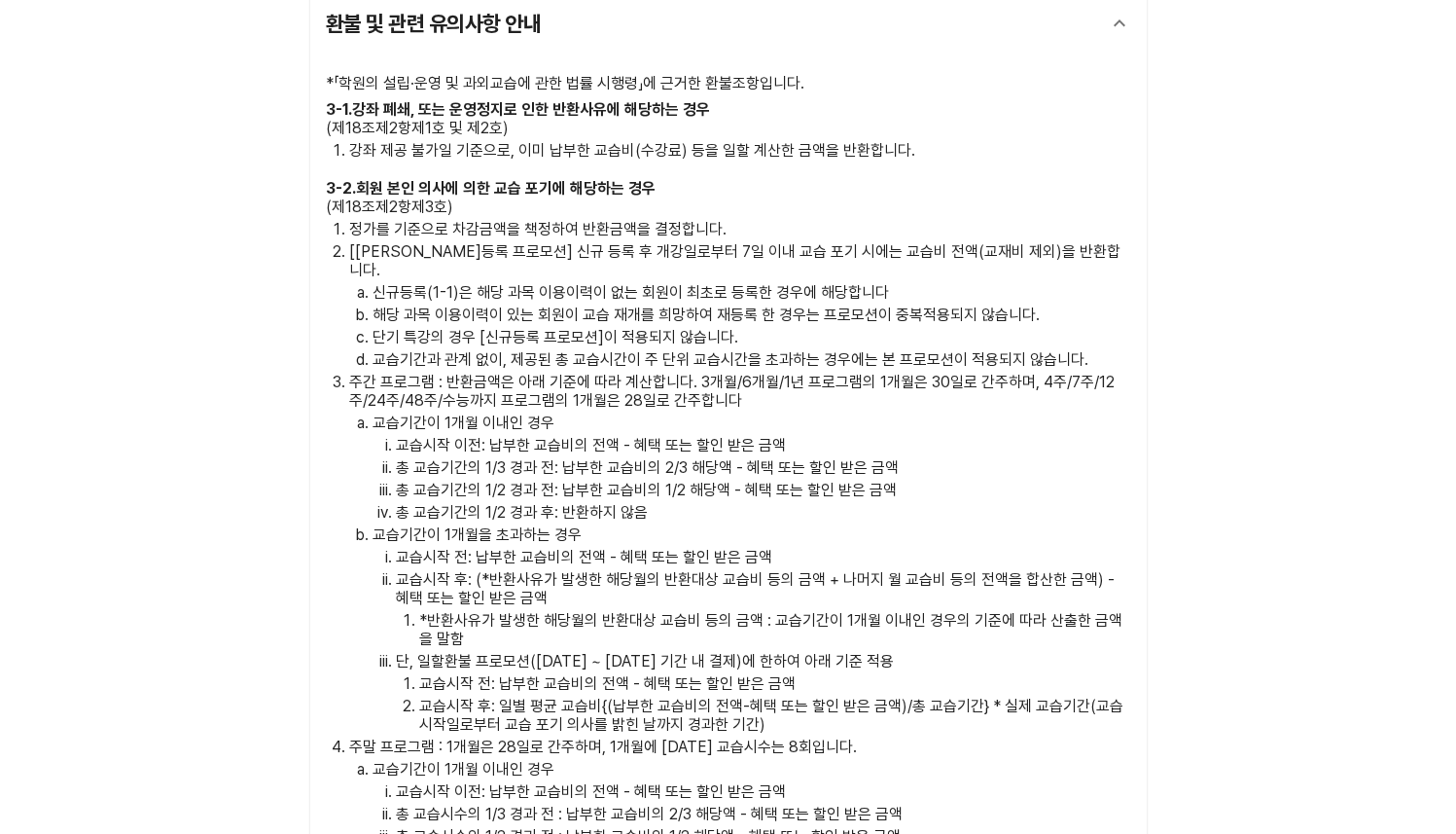
click at [873, 328] on p "단기 특강의 경우 [신규등록 프로모션]이 적용되지 않습니다." at bounding box center [752, 337] width 759 height 19
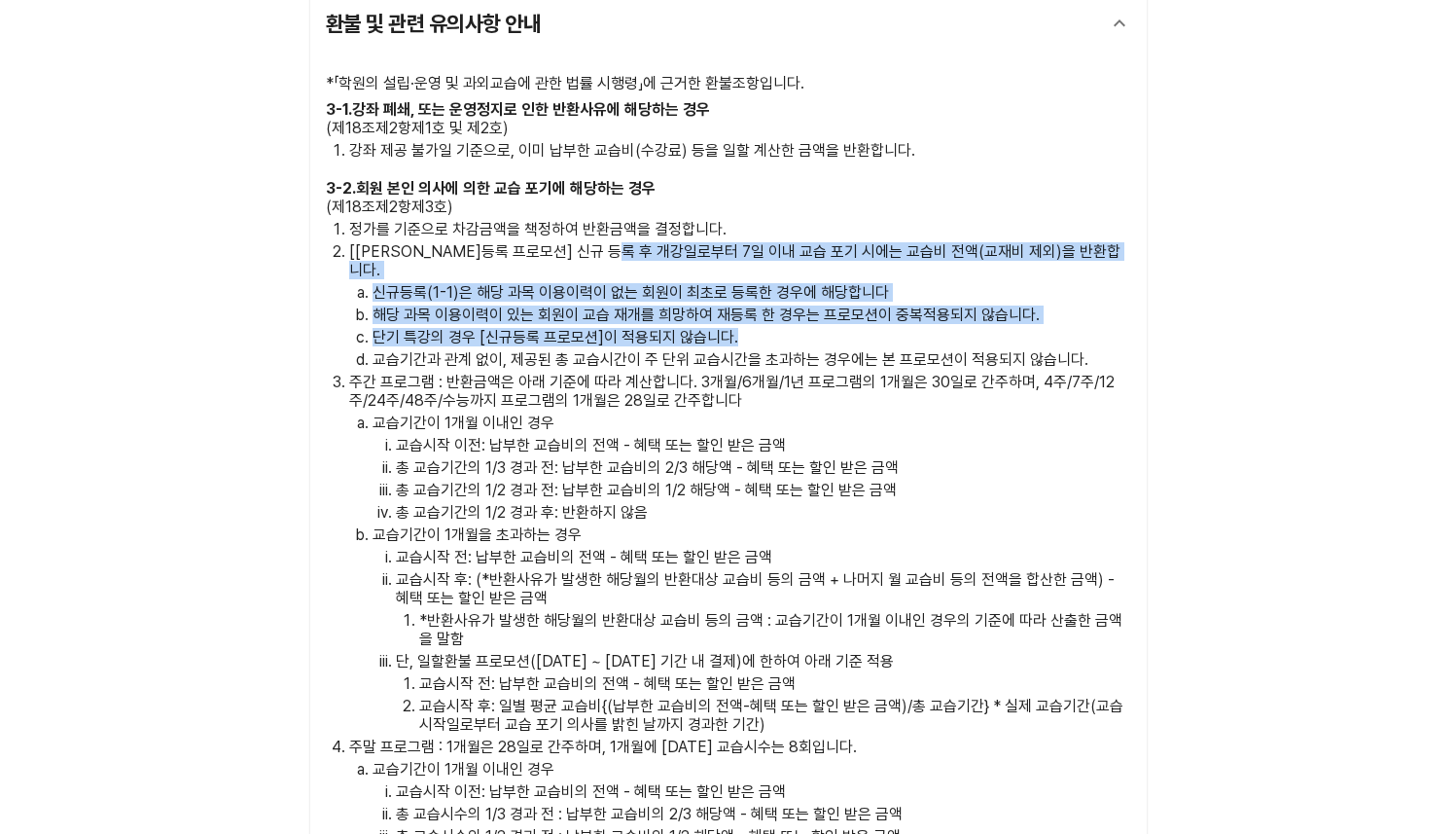
drag, startPoint x: 638, startPoint y: 247, endPoint x: 824, endPoint y: 310, distance: 196.4
click at [824, 310] on li "[[PERSON_NAME]등록 프로모션] 신규 등록 후 개강일로부터 7일 이내 교습 포기 시에는 교습비 전액(교재비 제외)을 반환합니다. 신규…" at bounding box center [740, 305] width 782 height 127
click at [832, 328] on p "단기 특강의 경우 [신규등록 프로모션]이 적용되지 않습니다." at bounding box center [752, 337] width 759 height 19
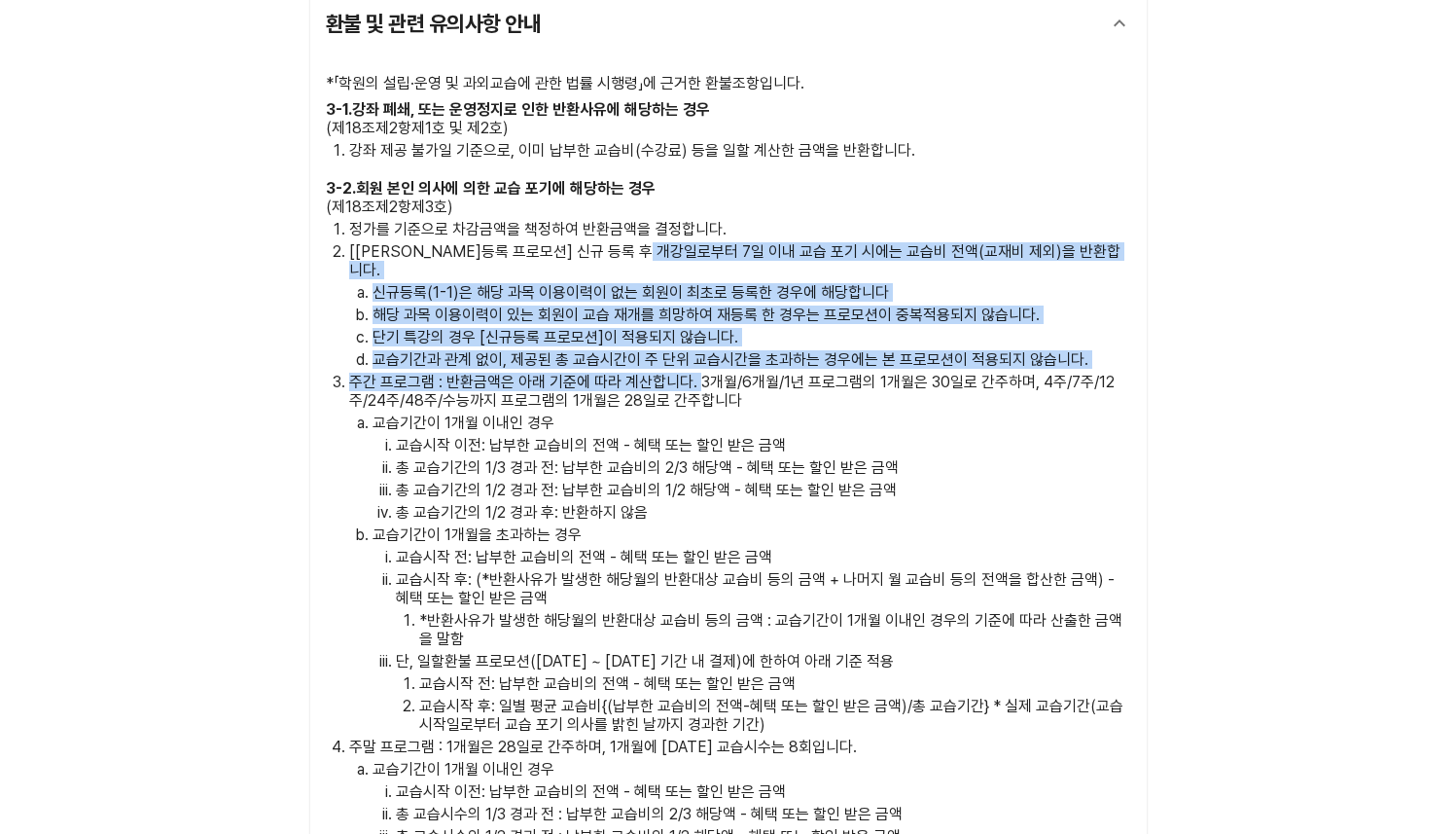
drag, startPoint x: 667, startPoint y: 258, endPoint x: 712, endPoint y: 408, distance: 156.6
click at [706, 389] on ol "정가를 기준으로 차감금액을 책정하여 반환금액을 결정합니다. [신규등록 프로모션] 신규 등록 후 개강일로부터 7일 이내 교습 포기 시에는 교습비…" at bounding box center [729, 607] width 806 height 775
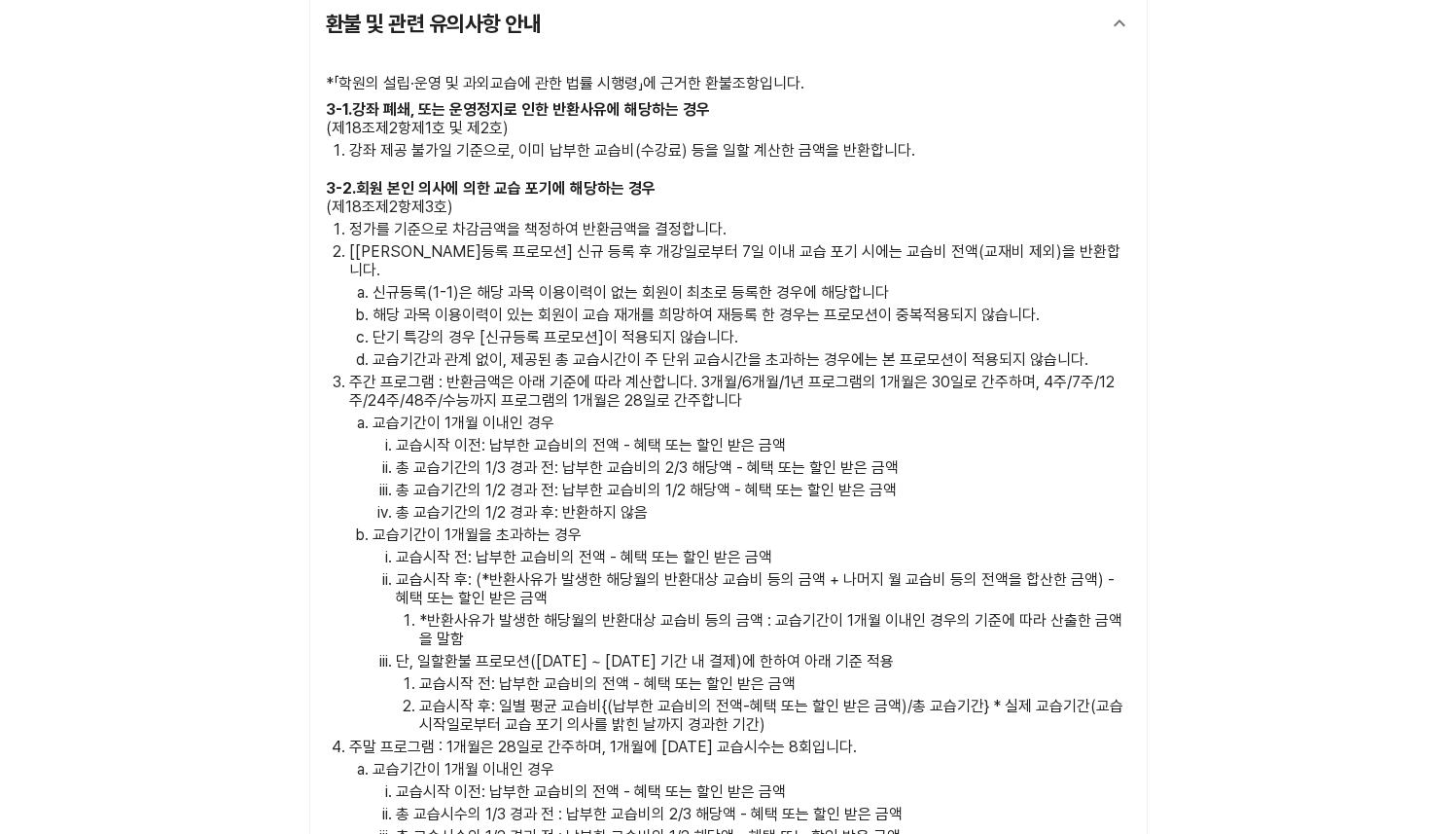
click at [712, 414] on p "교습기간이 1개월 이내인 경우" at bounding box center [752, 423] width 759 height 19
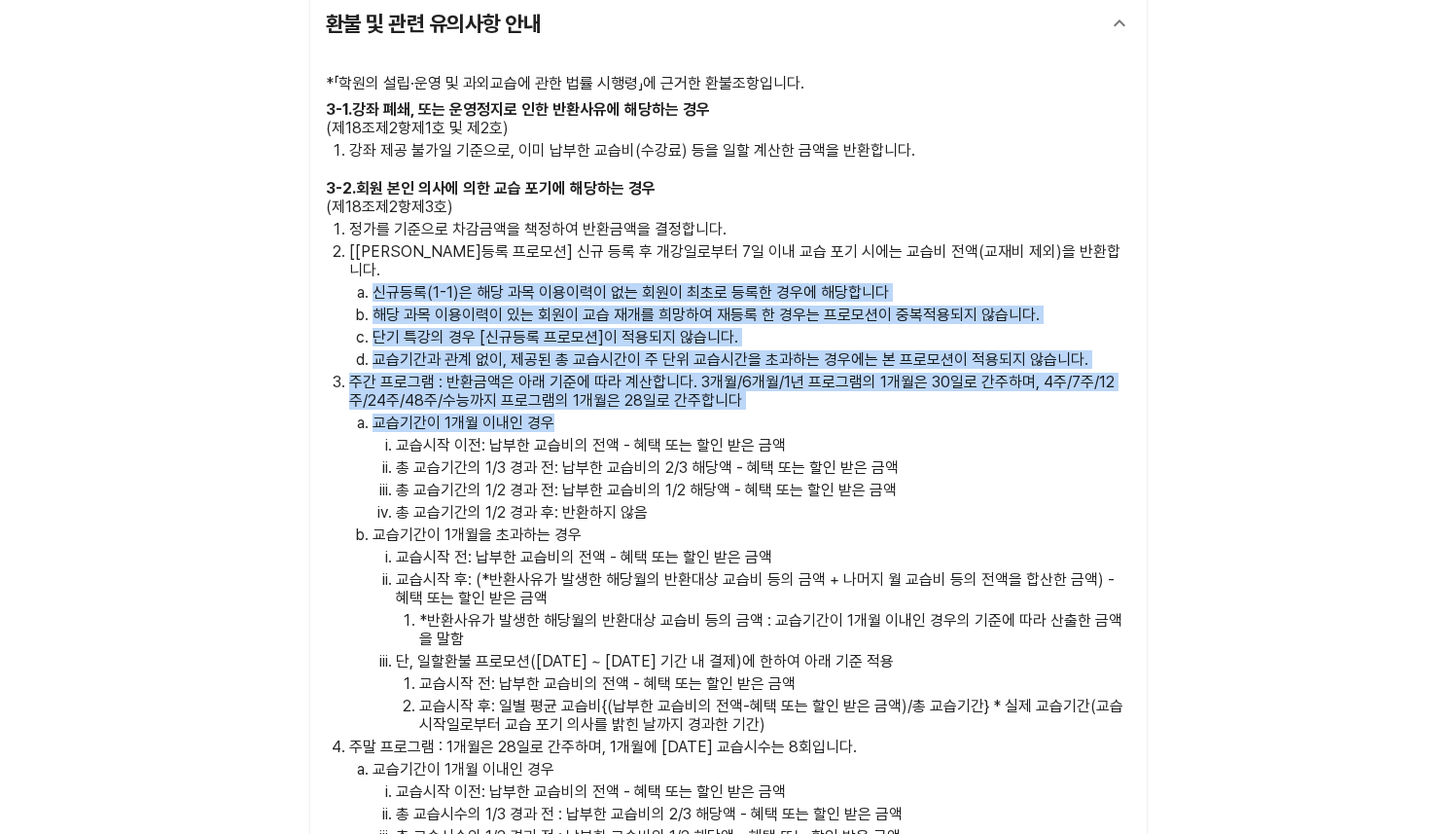
drag, startPoint x: 563, startPoint y: 264, endPoint x: 666, endPoint y: 416, distance: 183.6
click at [666, 415] on ol "정가를 기준으로 차감금액을 책정하여 반환금액을 결정합니다. [신규등록 프로모션] 신규 등록 후 개강일로부터 7일 이내 교습 포기 시에는 교습비…" at bounding box center [729, 607] width 806 height 775
click at [666, 416] on li "교습기간이 1개월 이내인 경우 교습시작 이전: 납부한 교습비의 전액 - 혜택 또는 할인 받은 금액 총 교습기간의 1/3 경과 전: 납부한 교습…" at bounding box center [752, 468] width 759 height 108
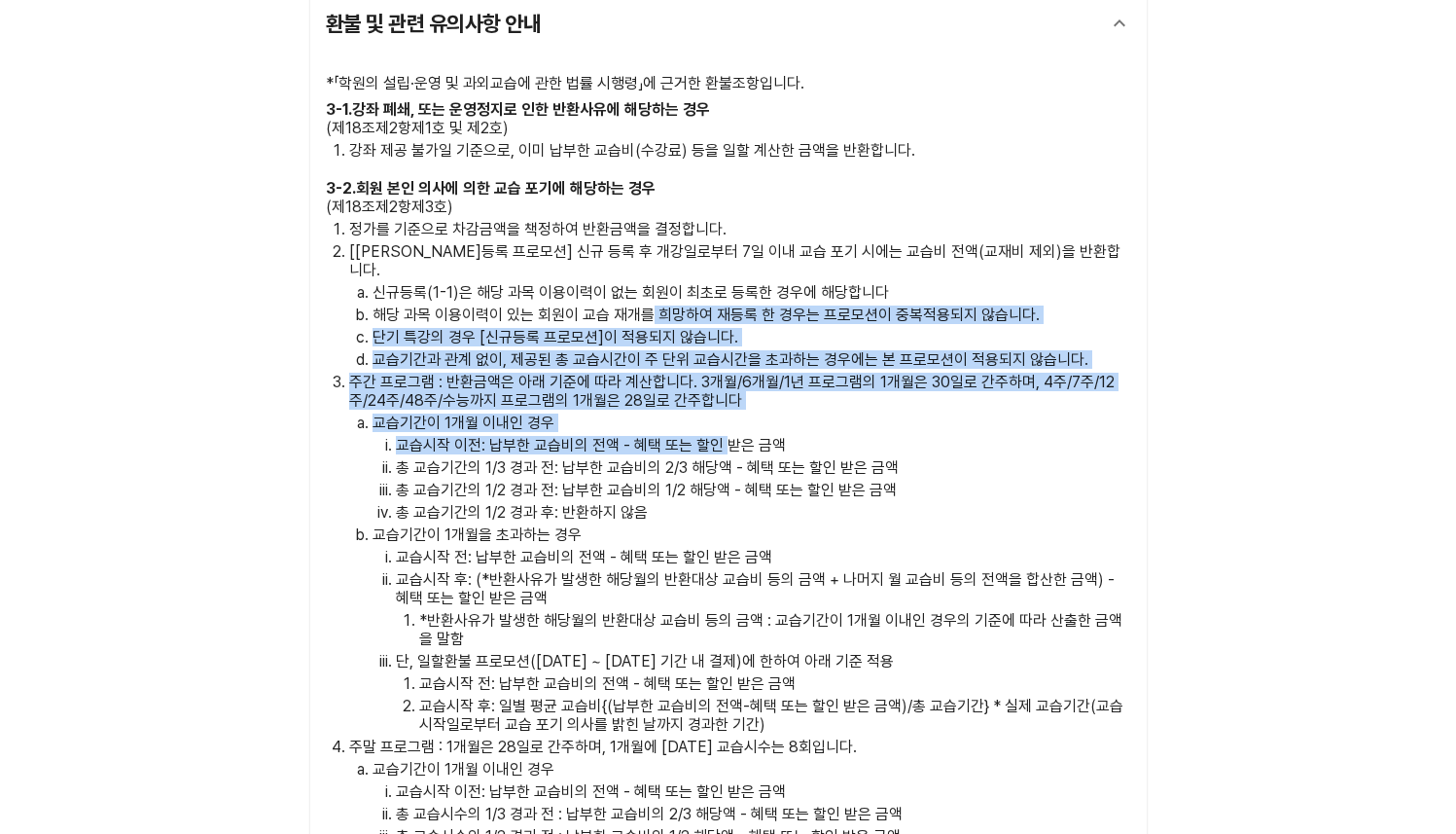
drag, startPoint x: 649, startPoint y: 294, endPoint x: 730, endPoint y: 436, distance: 163.5
click at [730, 436] on ol "정가를 기준으로 차감금액을 책정하여 반환금액을 결정합니다. [신규등록 프로모션] 신규 등록 후 개강일로부터 7일 이내 교습 포기 시에는 교습비…" at bounding box center [729, 607] width 806 height 775
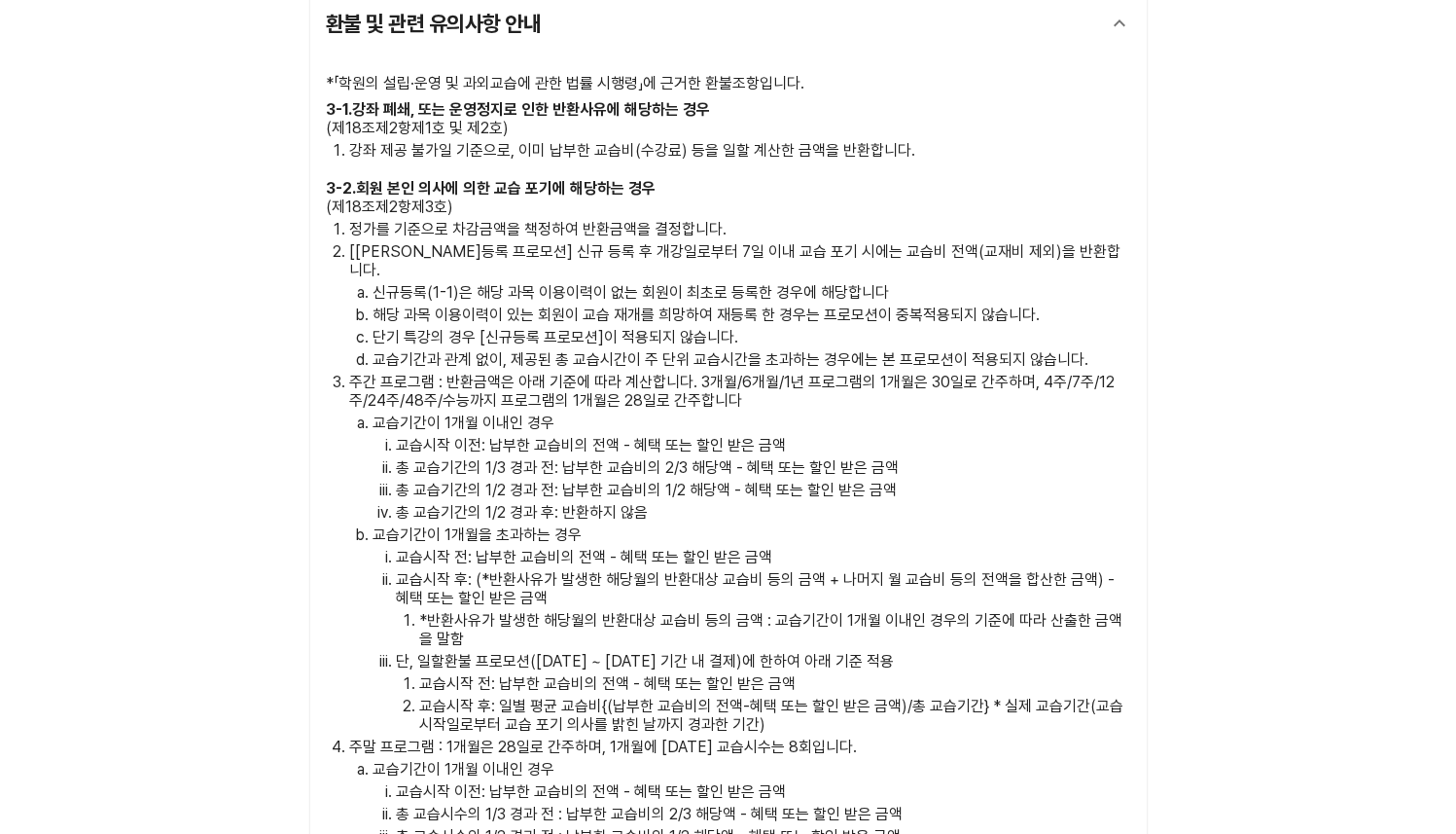
click at [910, 439] on ol "교습시작 이전: 납부한 교습비의 전액 - 혜택 또는 할인 받은 금액 총 교습기간의 1/3 경과 전: 납부한 교습비의 2/3 해당액 - 혜택 또…" at bounding box center [752, 479] width 759 height 86
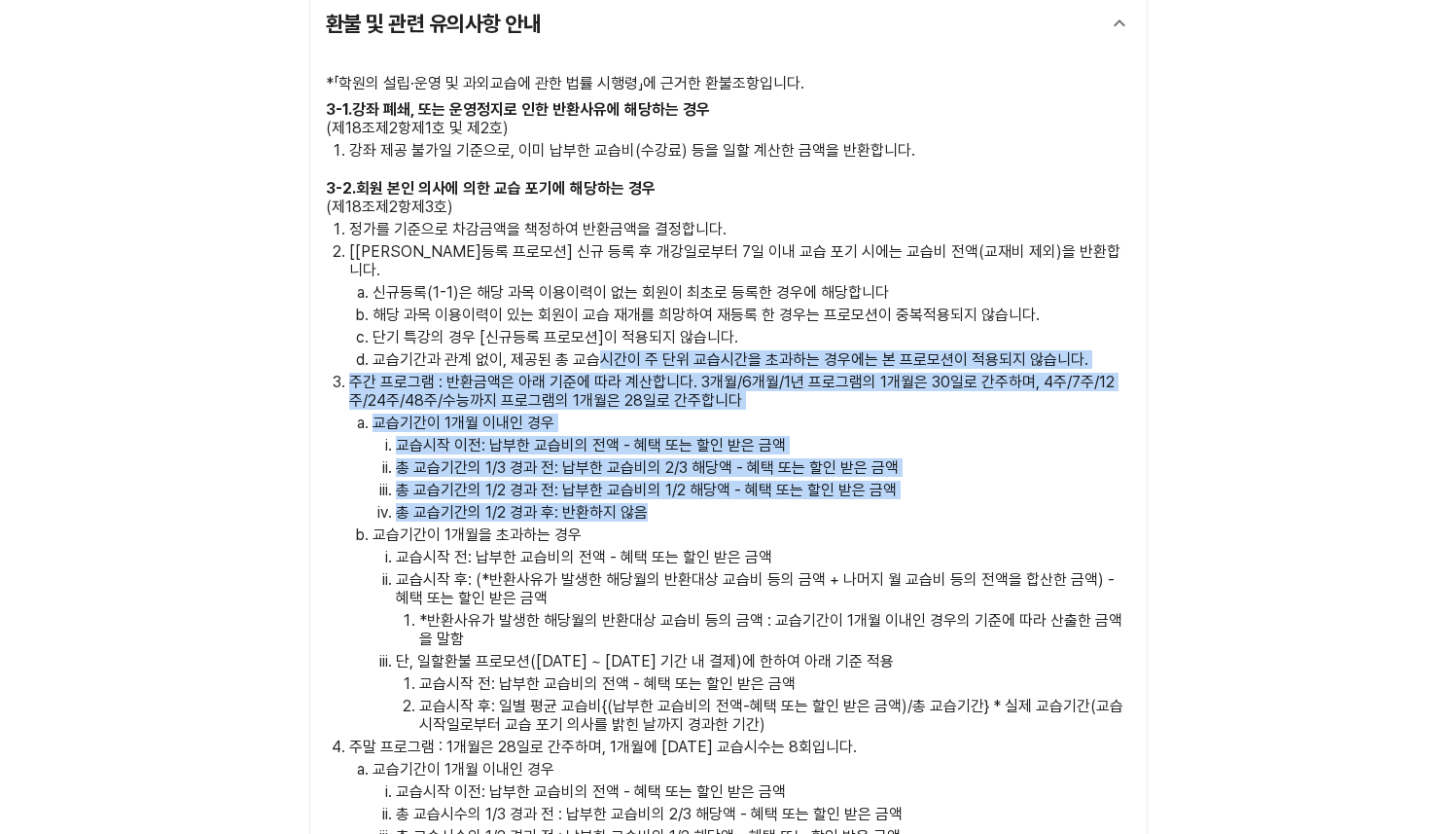
drag, startPoint x: 601, startPoint y: 333, endPoint x: 705, endPoint y: 498, distance: 195.0
click at [705, 498] on ol "정가를 기준으로 차감금액을 책정하여 반환금액을 결정합니다. [신규등록 프로모션] 신규 등록 후 개강일로부터 7일 이내 교습 포기 시에는 교습비…" at bounding box center [729, 607] width 806 height 775
click at [705, 503] on p "총 교습기간의 1/2 경과 후: 반환하지 않음" at bounding box center [764, 512] width 736 height 19
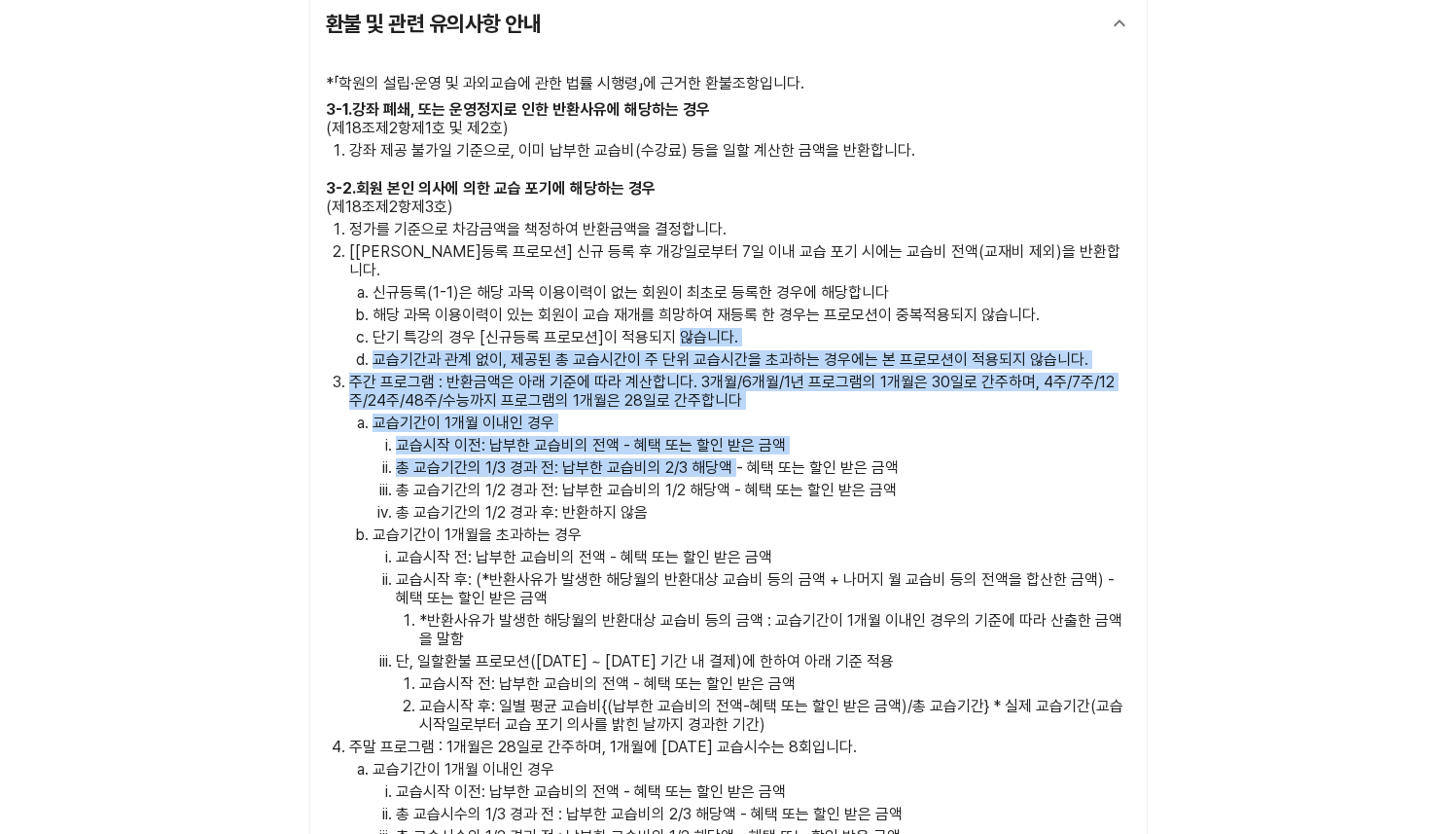
drag, startPoint x: 677, startPoint y: 313, endPoint x: 736, endPoint y: 455, distance: 153.8
click at [736, 455] on ol "정가를 기준으로 차감금액을 책정하여 반환금액을 결정합니다. [신규등록 프로모션] 신규 등록 후 개강일로부터 7일 이내 교습 포기 시에는 교습비…" at bounding box center [729, 607] width 806 height 775
click at [736, 458] on p "총 교습기간의 1/3 경과 전: 납부한 교습비의 2/3 해당액 - 혜택 또는 할인 받은 금액" at bounding box center [764, 467] width 736 height 19
